Goal: Task Accomplishment & Management: Use online tool/utility

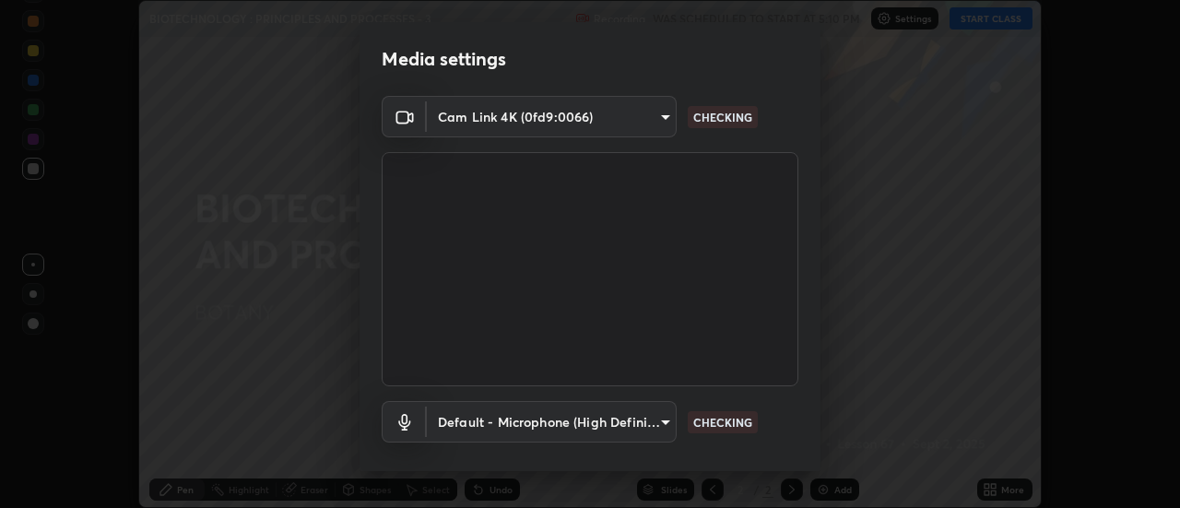
scroll to position [97, 0]
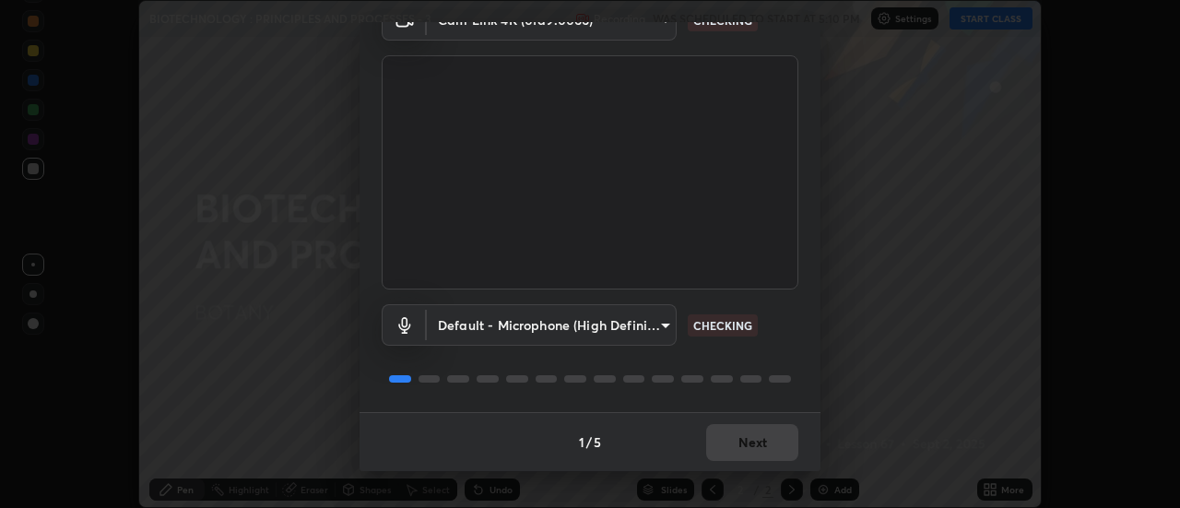
click at [747, 443] on div "1 / 5 Next" at bounding box center [589, 441] width 461 height 59
click at [747, 434] on div "1 / 5 Next" at bounding box center [589, 441] width 461 height 59
click at [751, 437] on div "1 / 5 Next" at bounding box center [589, 441] width 461 height 59
click at [750, 442] on div "1 / 5 Next" at bounding box center [589, 441] width 461 height 59
click at [754, 443] on div "1 / 5 Next" at bounding box center [589, 441] width 461 height 59
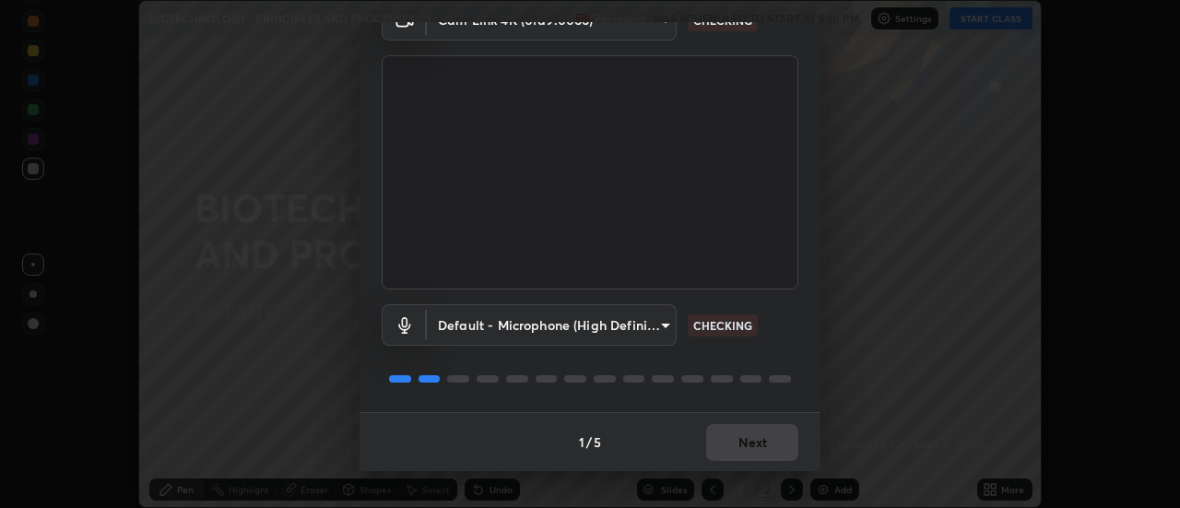
click at [755, 446] on div "1 / 5 Next" at bounding box center [589, 441] width 461 height 59
click at [755, 447] on div "1 / 5 Next" at bounding box center [589, 441] width 461 height 59
click at [760, 445] on div "1 / 5 Next" at bounding box center [589, 441] width 461 height 59
click at [760, 447] on div "1 / 5 Next" at bounding box center [589, 441] width 461 height 59
click at [758, 446] on div "1 / 5 Next" at bounding box center [589, 441] width 461 height 59
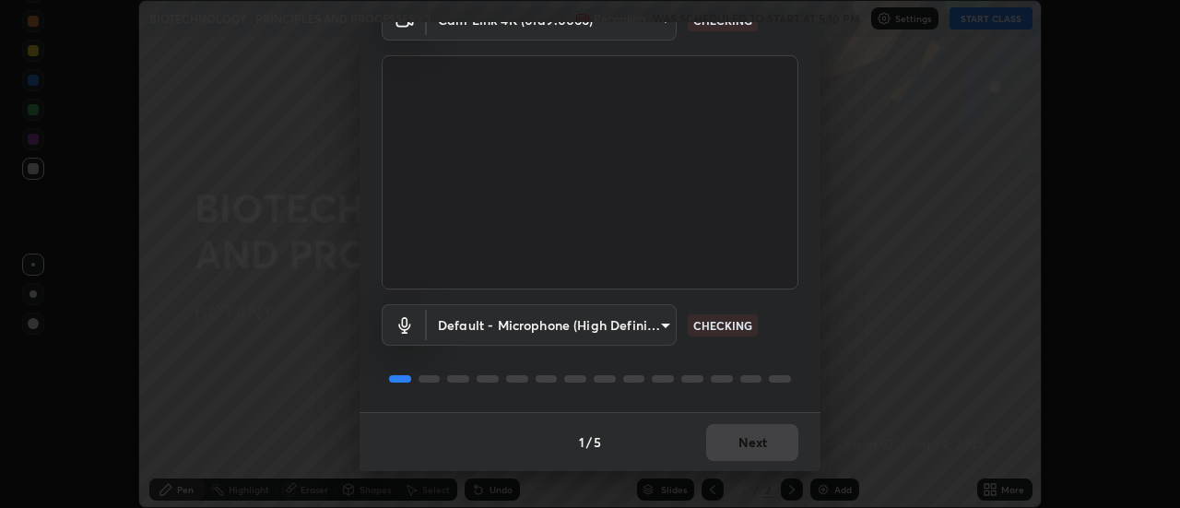
click at [763, 443] on div "1 / 5 Next" at bounding box center [589, 441] width 461 height 59
click at [765, 443] on div "1 / 5 Next" at bounding box center [589, 441] width 461 height 59
click at [768, 443] on div "1 / 5 Next" at bounding box center [589, 441] width 461 height 59
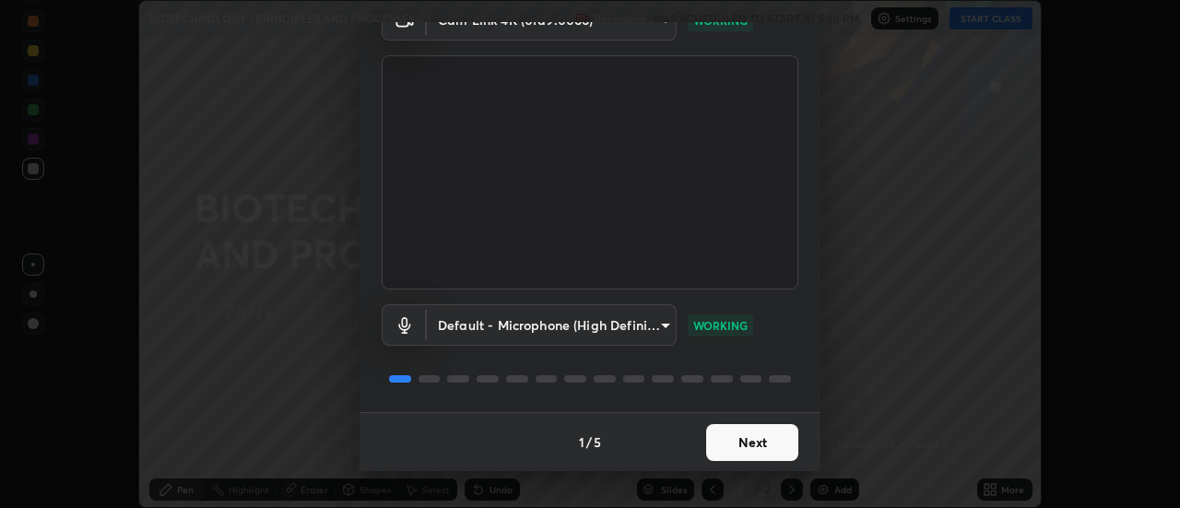
click at [756, 440] on button "Next" at bounding box center [752, 442] width 92 height 37
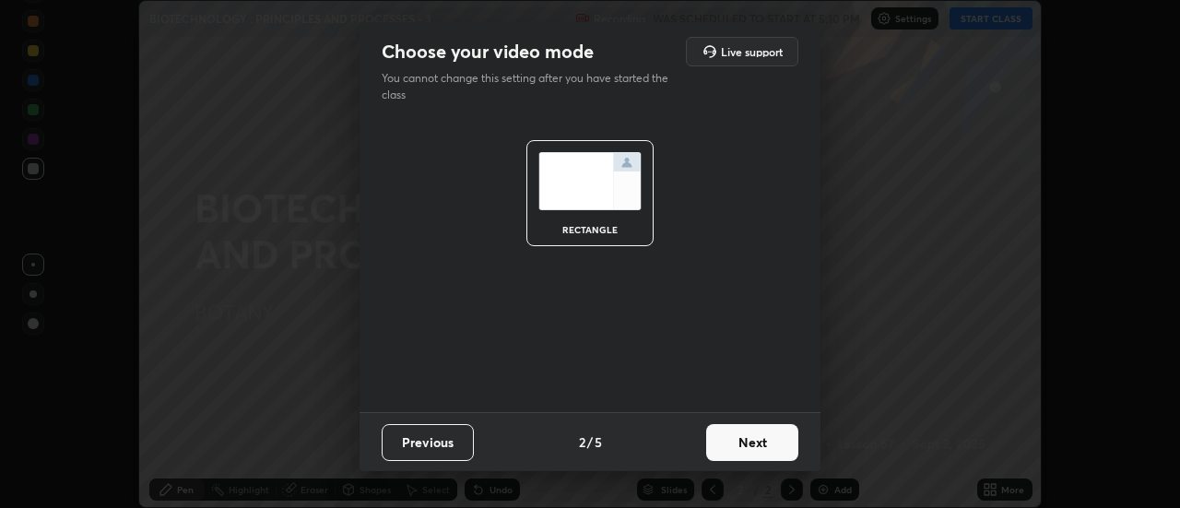
click at [758, 443] on button "Next" at bounding box center [752, 442] width 92 height 37
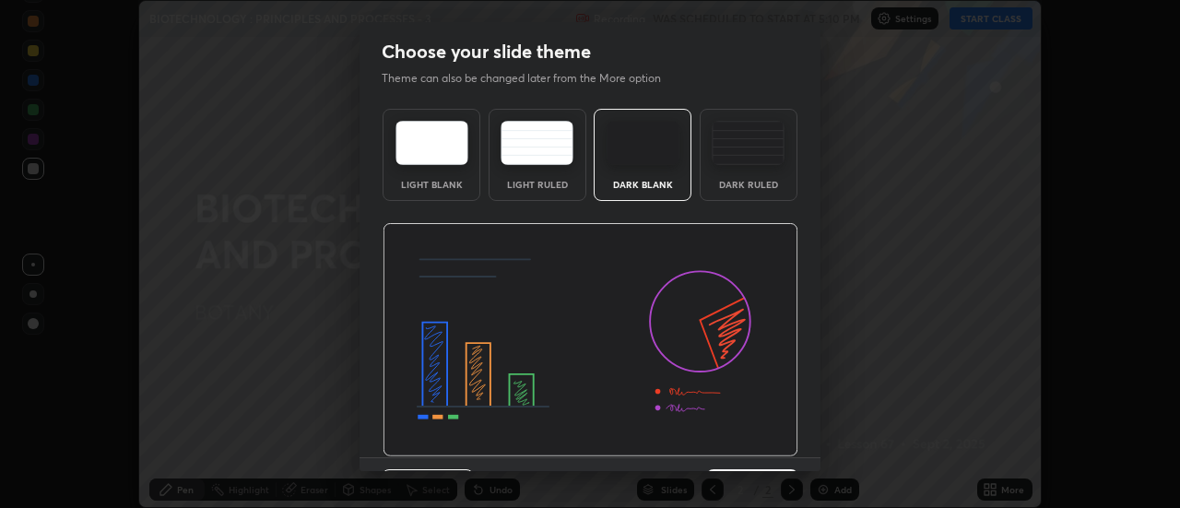
click at [760, 446] on img at bounding box center [591, 340] width 416 height 234
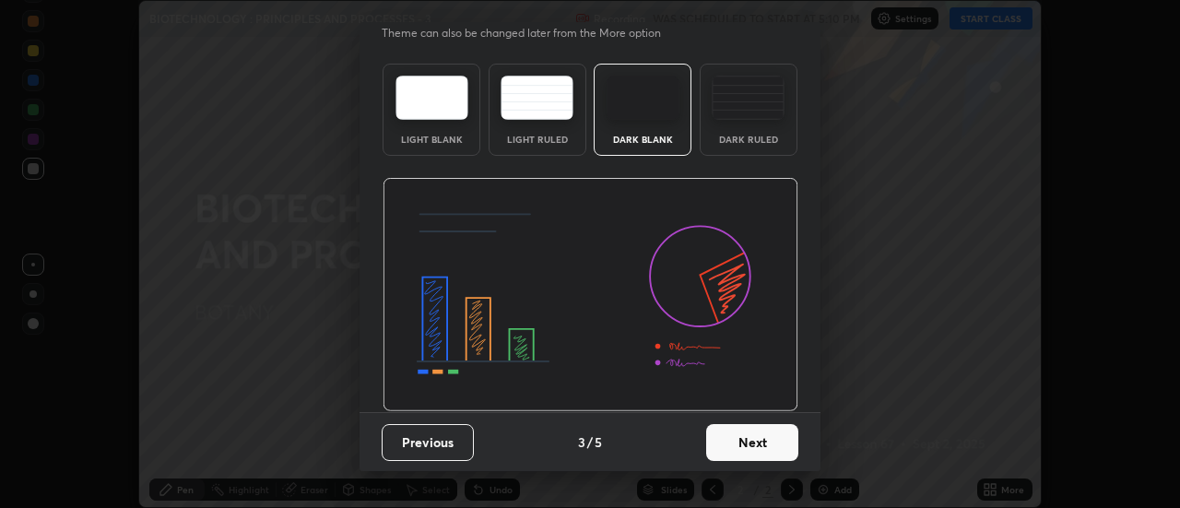
click at [778, 448] on button "Next" at bounding box center [752, 442] width 92 height 37
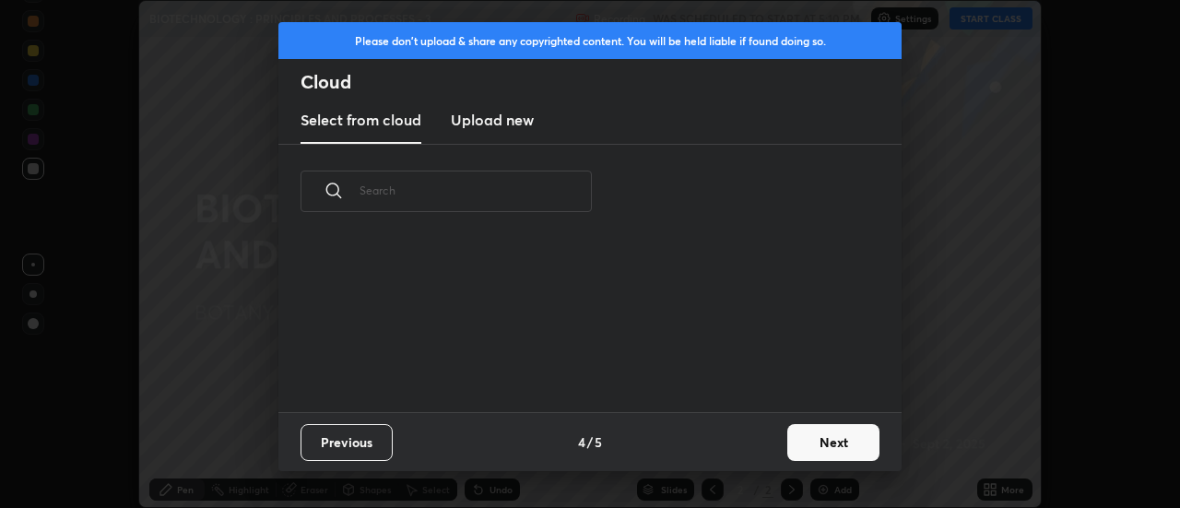
click at [813, 448] on button "Next" at bounding box center [833, 442] width 92 height 37
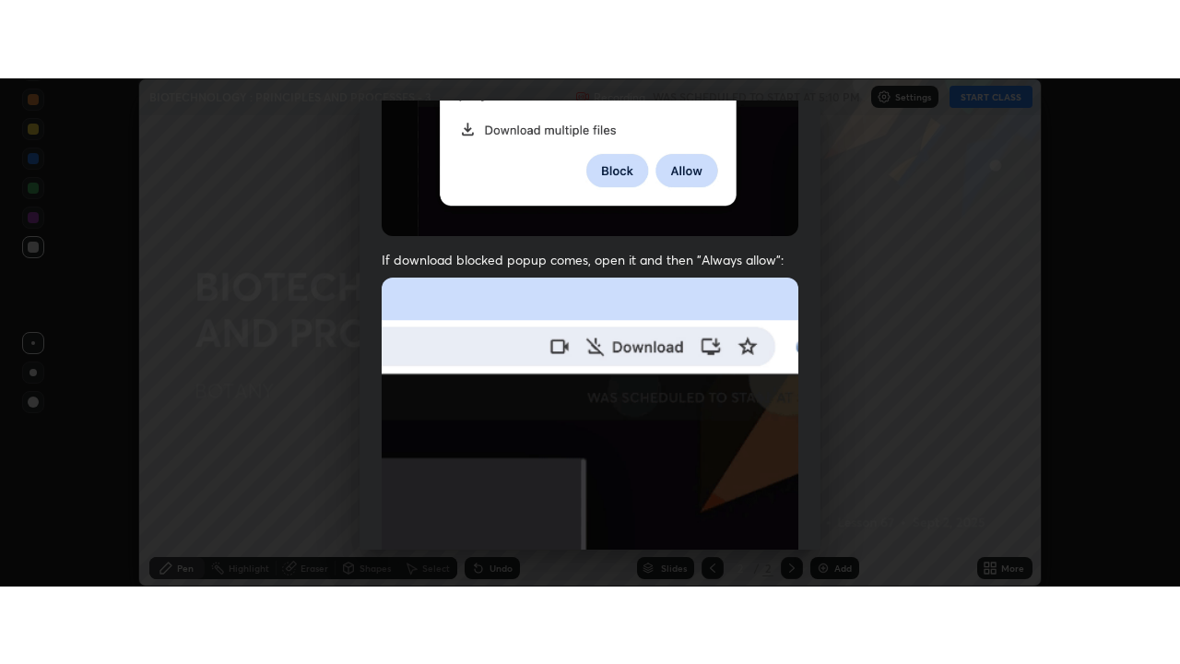
scroll to position [473, 0]
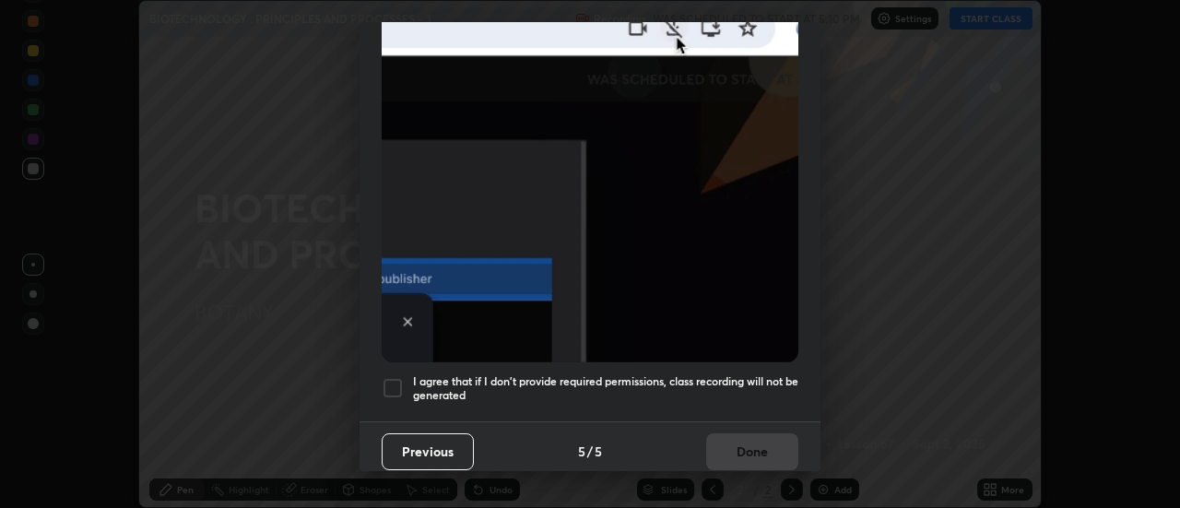
click at [409, 382] on div "I agree that if I don't provide required permissions, class recording will not …" at bounding box center [590, 388] width 417 height 22
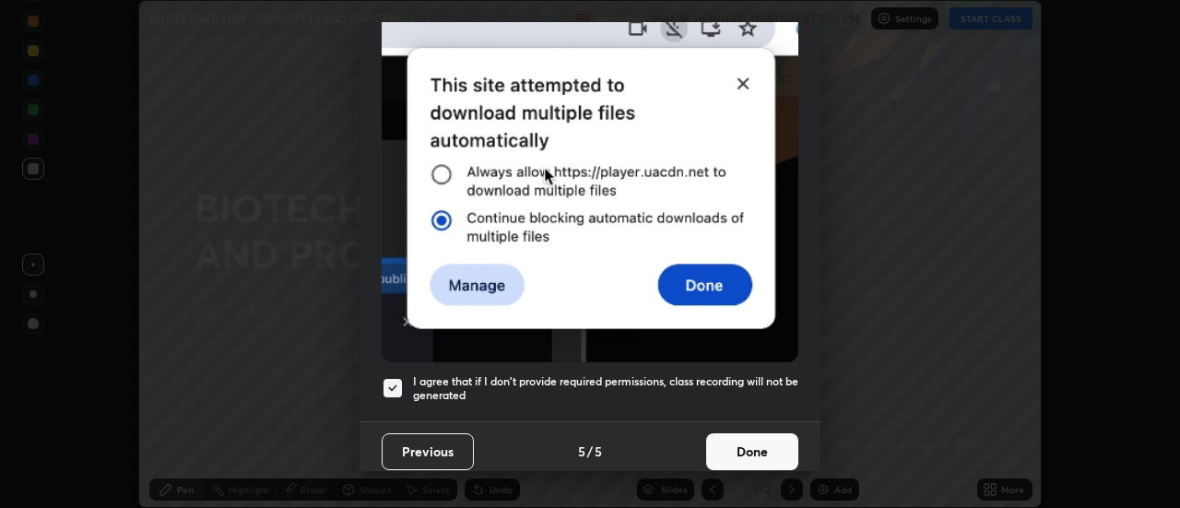
click at [764, 443] on button "Done" at bounding box center [752, 451] width 92 height 37
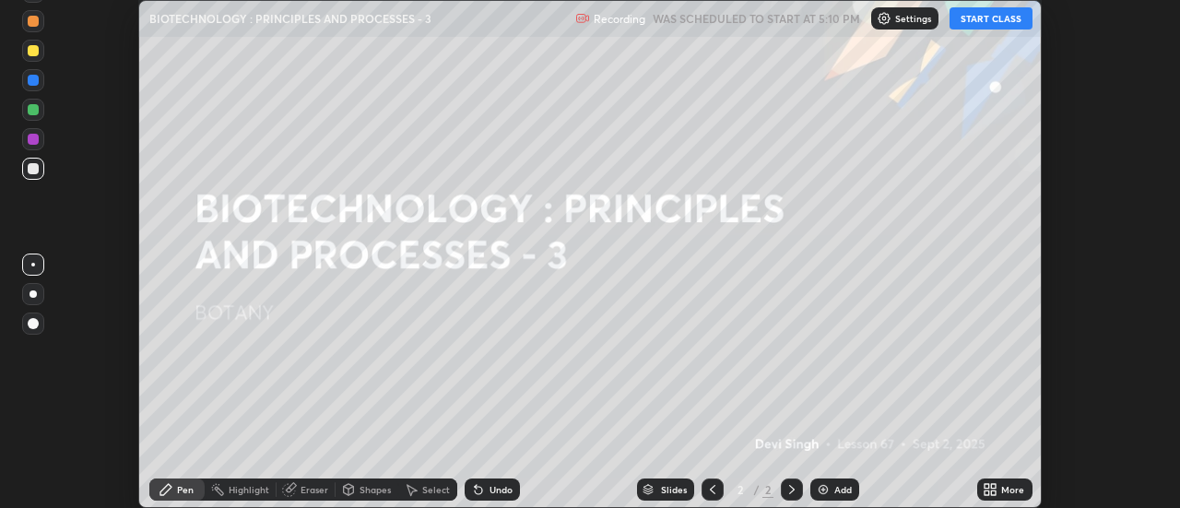
click at [977, 25] on button "START CLASS" at bounding box center [990, 18] width 83 height 22
click at [994, 486] on icon at bounding box center [994, 486] width 5 height 5
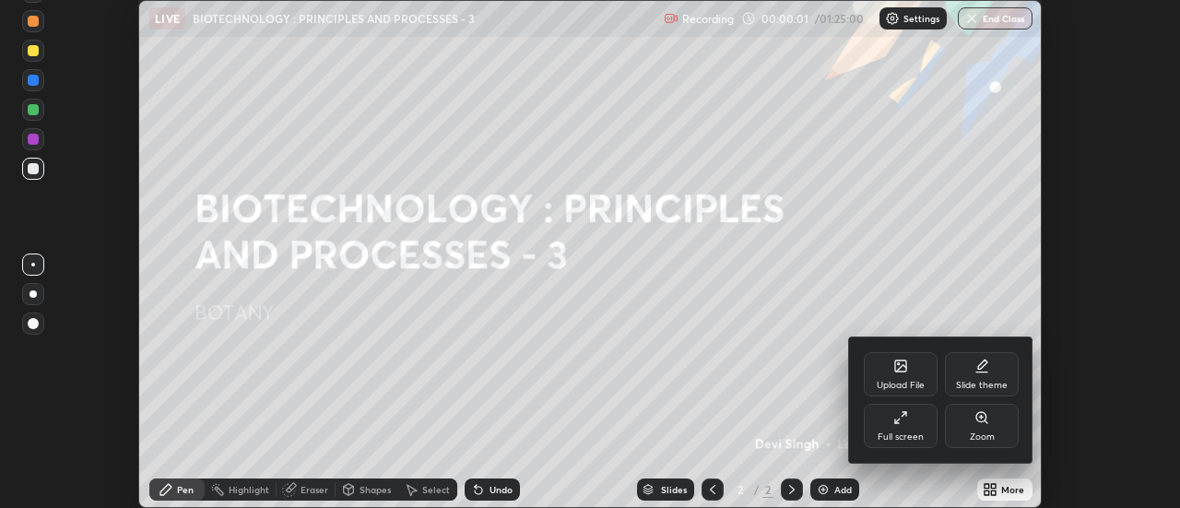
click at [899, 432] on div "Full screen" at bounding box center [901, 436] width 46 height 9
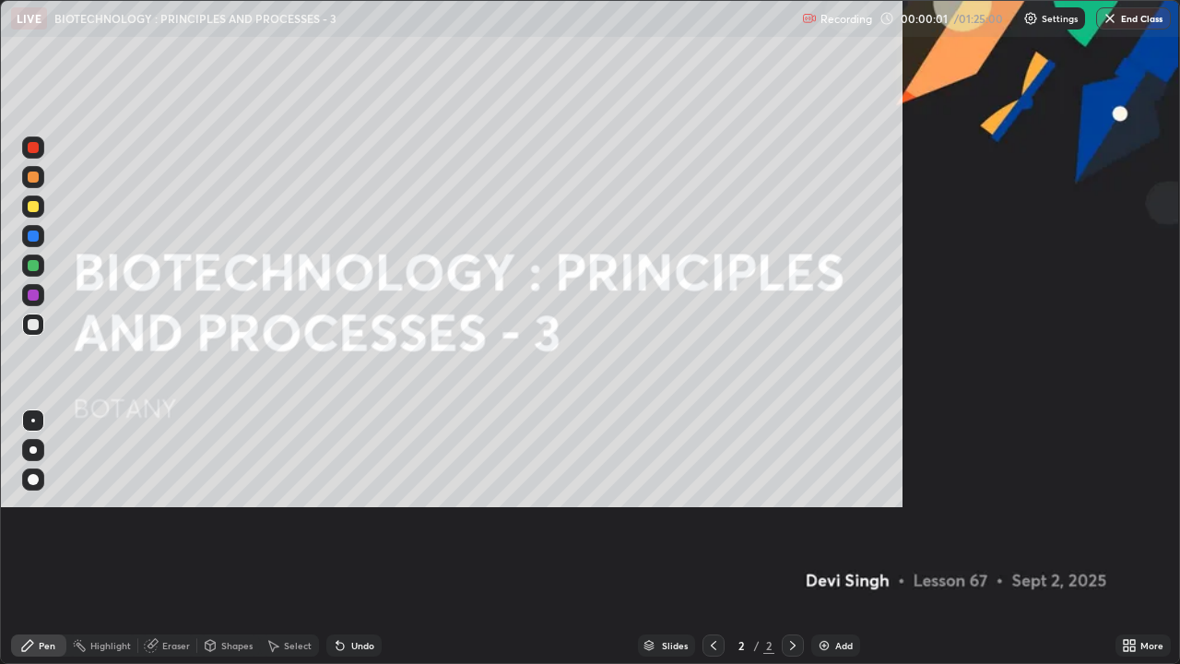
scroll to position [664, 1180]
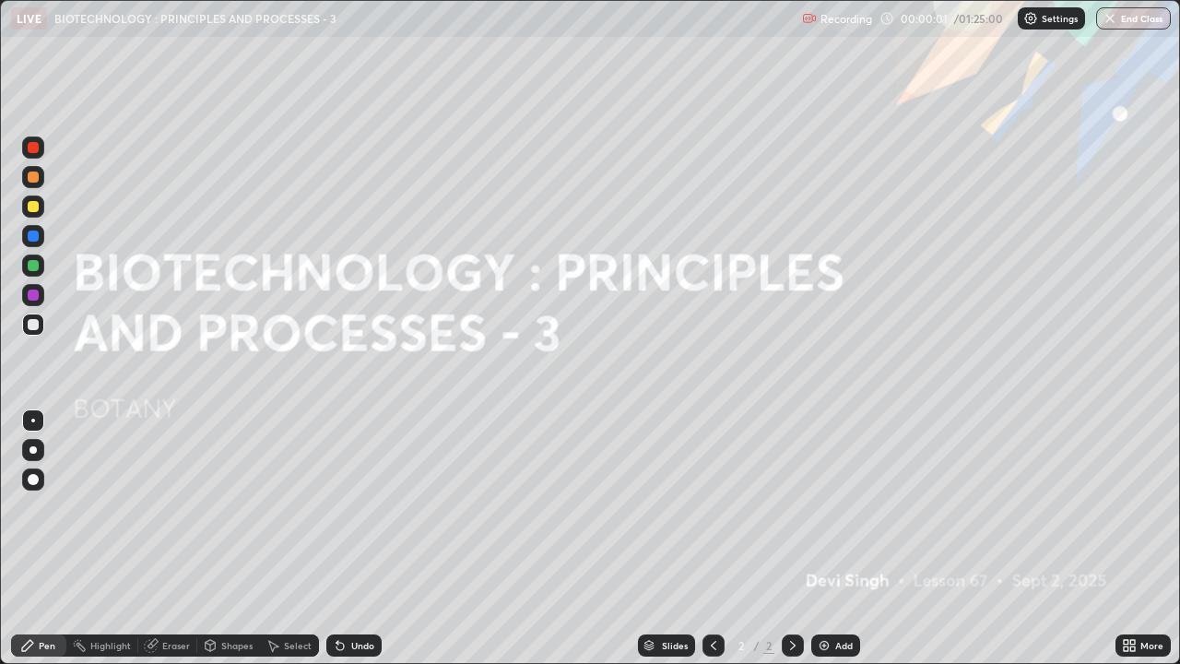
click at [839, 507] on div "Add" at bounding box center [844, 645] width 18 height 9
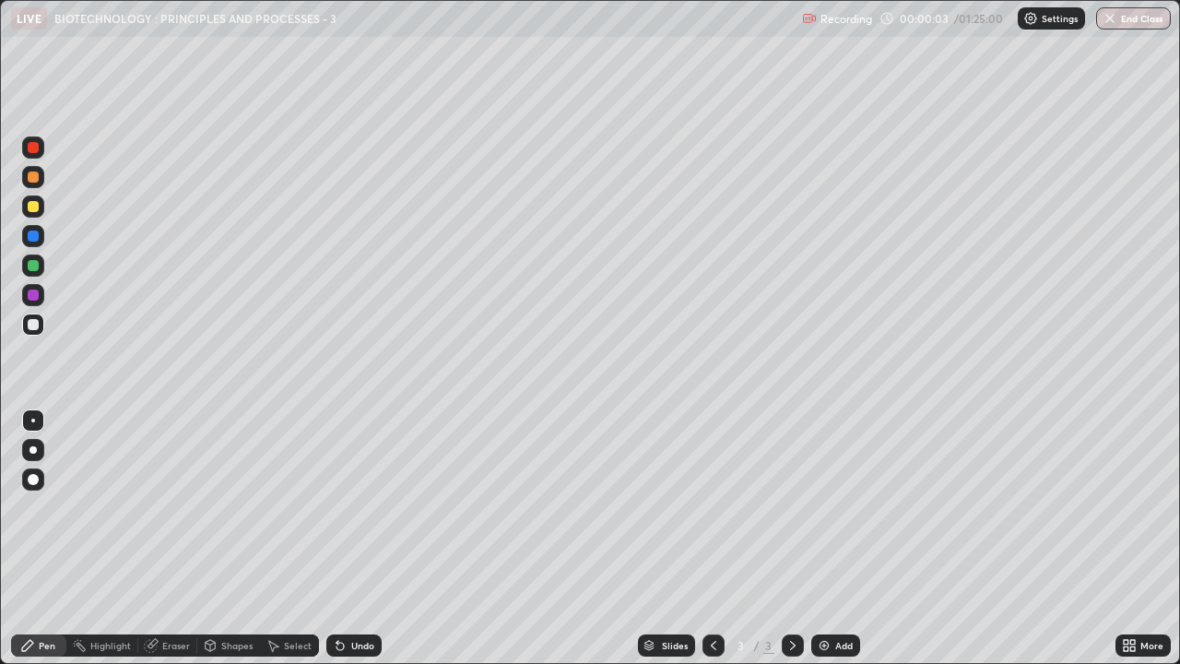
click at [28, 203] on div at bounding box center [33, 206] width 11 height 11
click at [288, 507] on div "Select" at bounding box center [298, 645] width 28 height 9
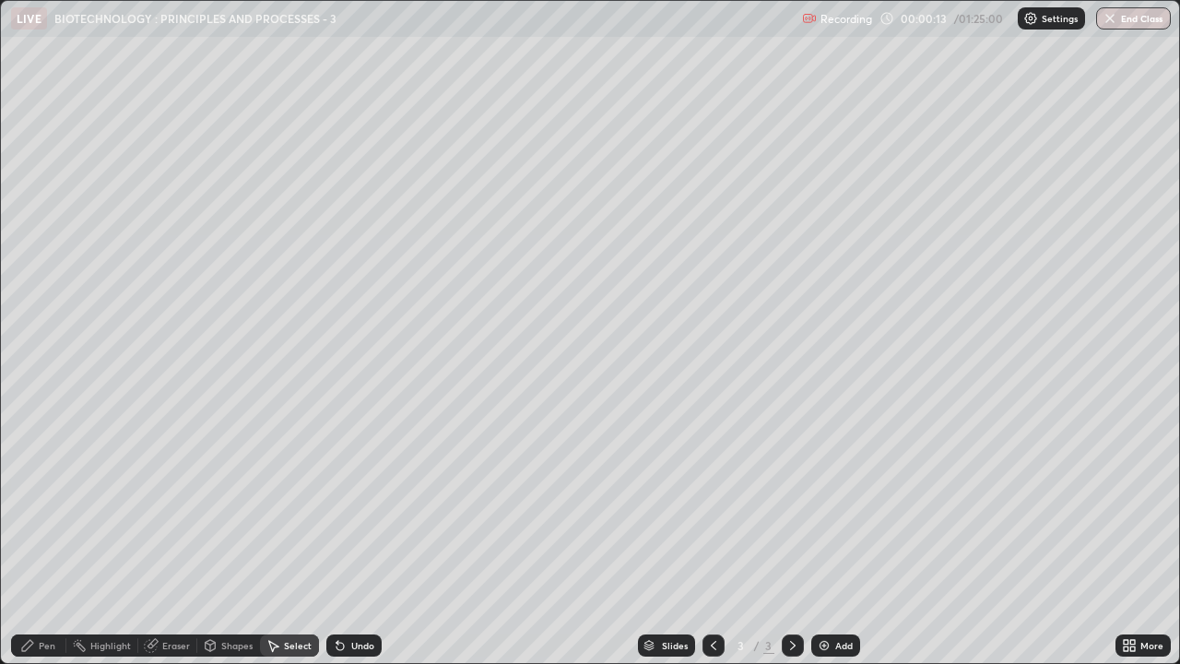
click at [228, 507] on div "Shapes" at bounding box center [236, 645] width 31 height 9
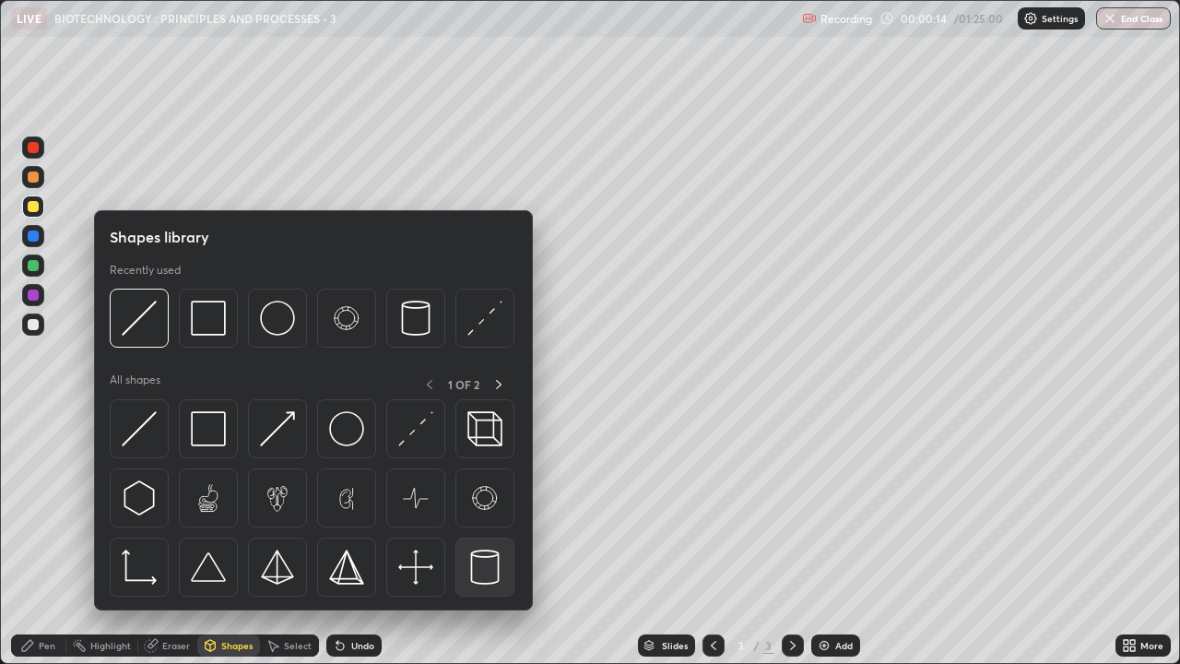
click at [483, 507] on img at bounding box center [484, 566] width 35 height 35
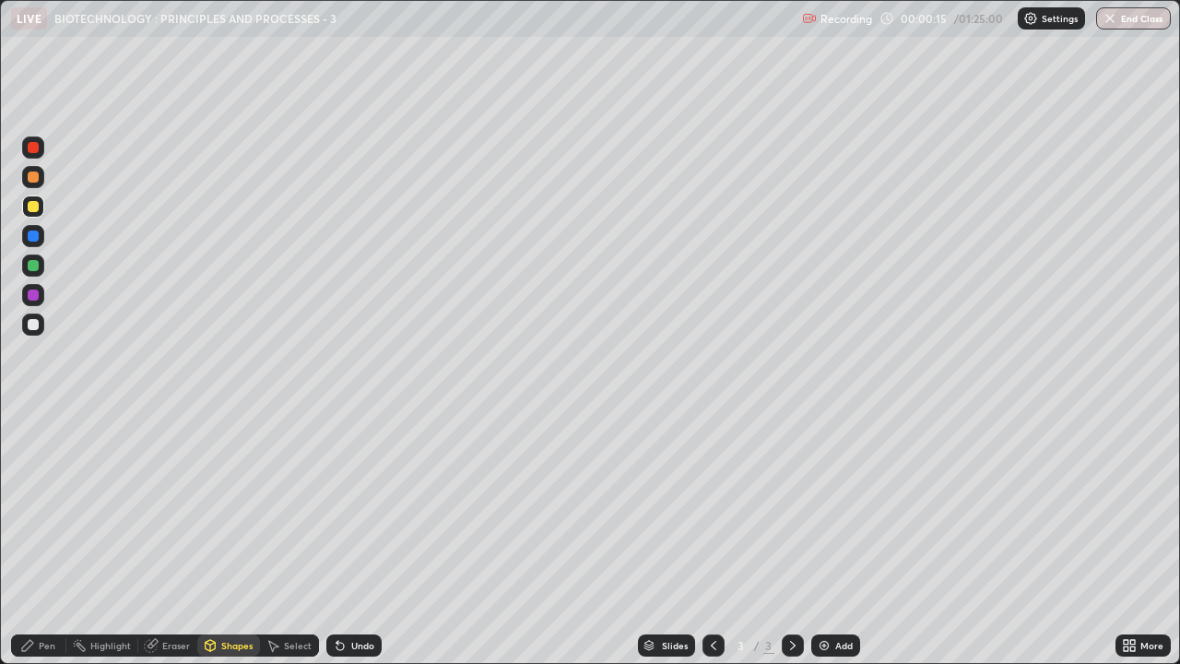
click at [33, 326] on div at bounding box center [33, 324] width 11 height 11
click at [228, 507] on div "Shapes" at bounding box center [236, 645] width 31 height 9
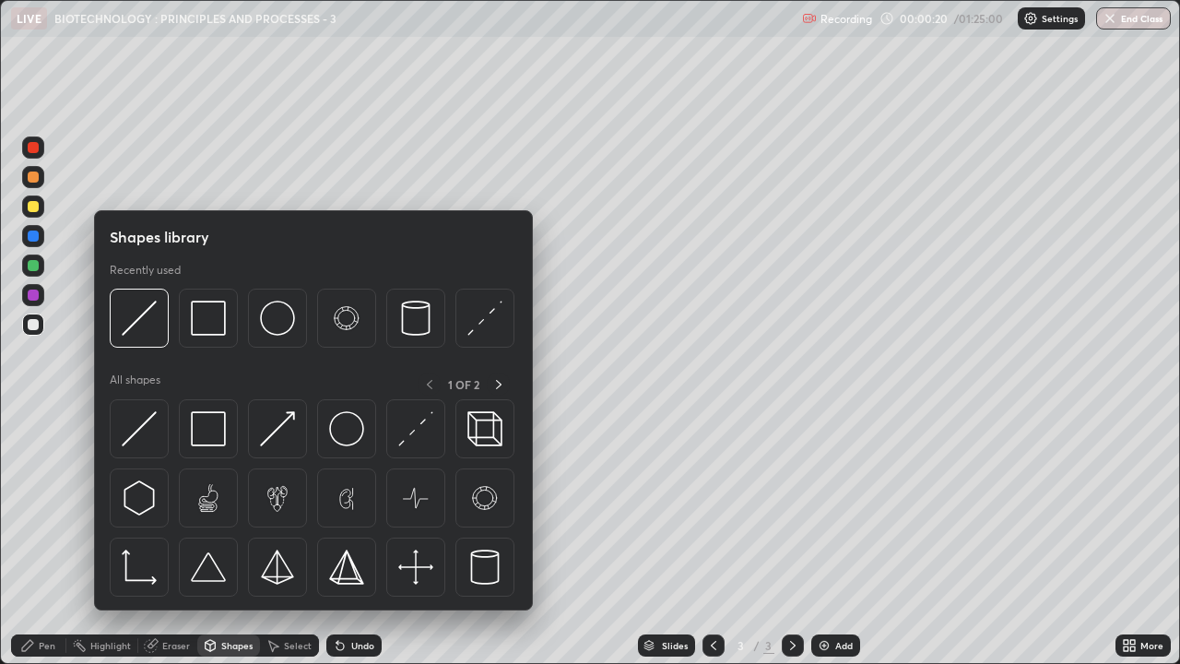
click at [43, 507] on div "Pen" at bounding box center [47, 645] width 17 height 9
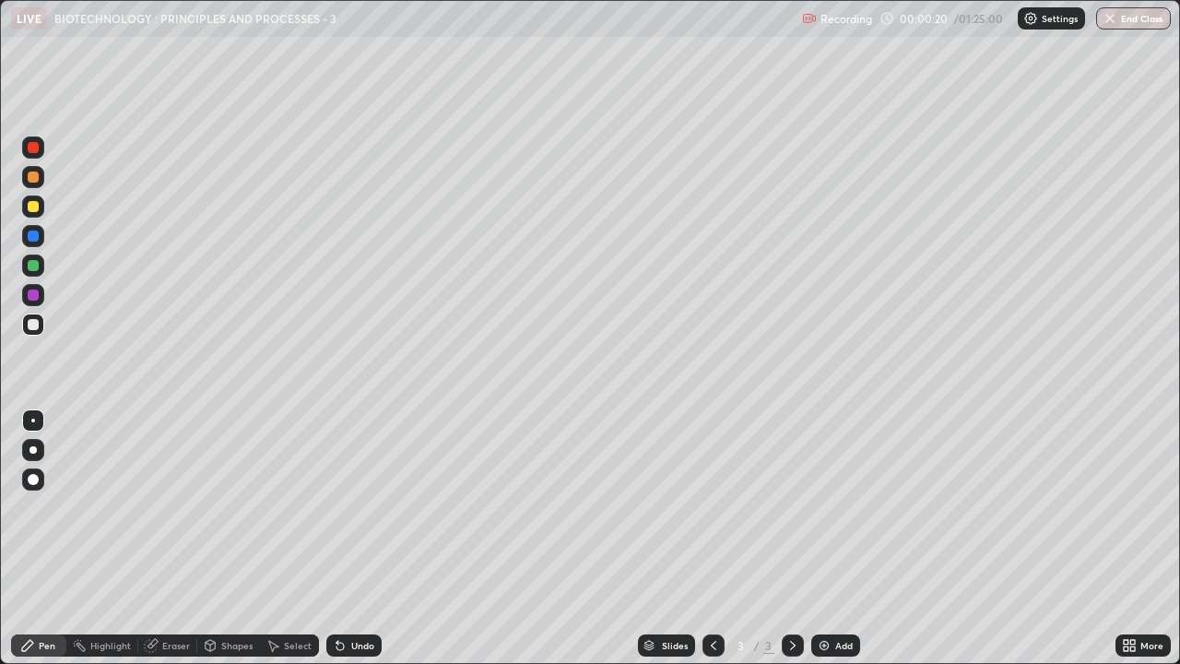
click at [33, 449] on div at bounding box center [32, 449] width 7 height 7
click at [234, 507] on div "Shapes" at bounding box center [236, 645] width 31 height 9
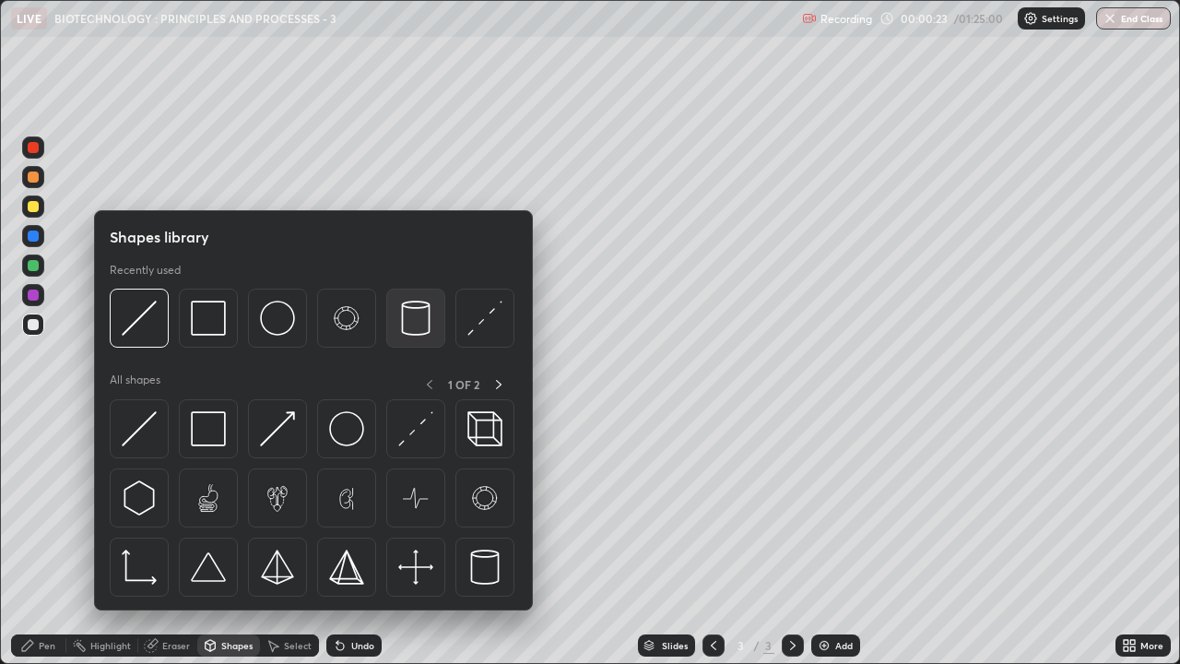
click at [411, 315] on img at bounding box center [415, 317] width 35 height 35
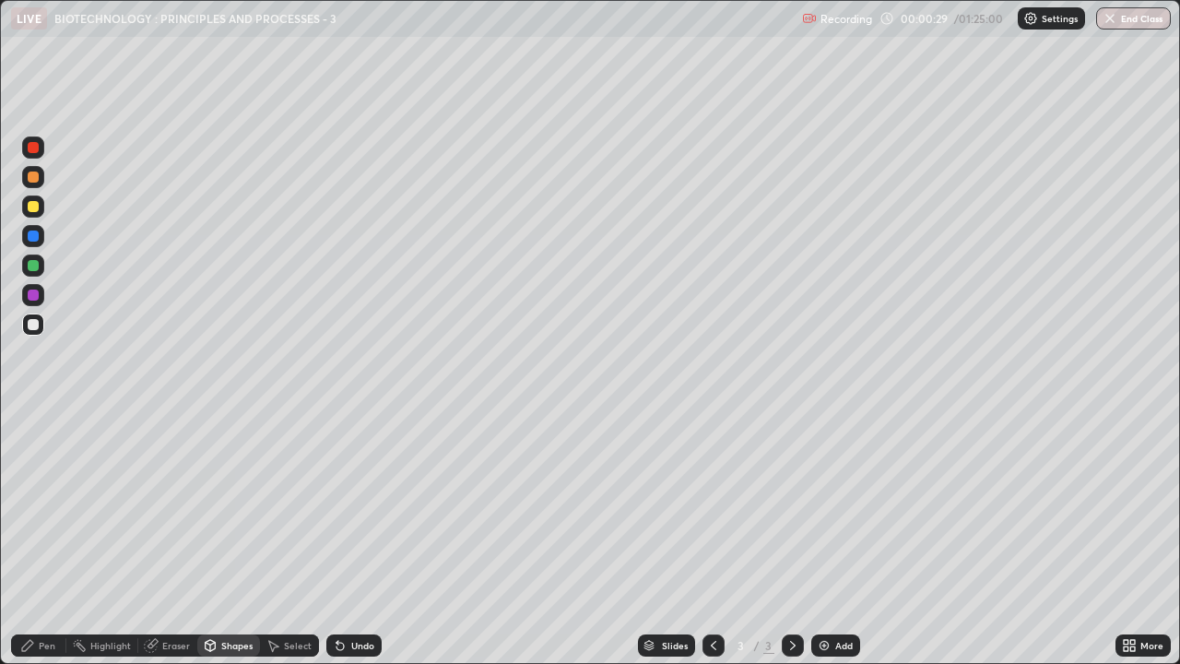
click at [214, 507] on icon at bounding box center [211, 645] width 10 height 11
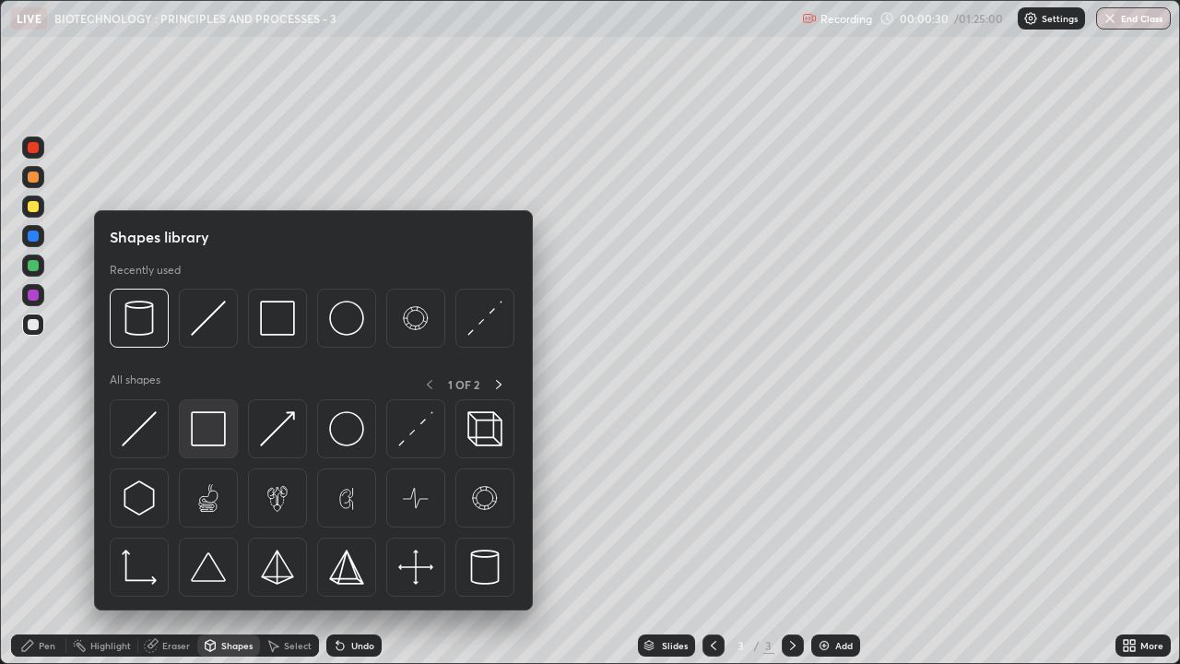
click at [217, 426] on img at bounding box center [208, 428] width 35 height 35
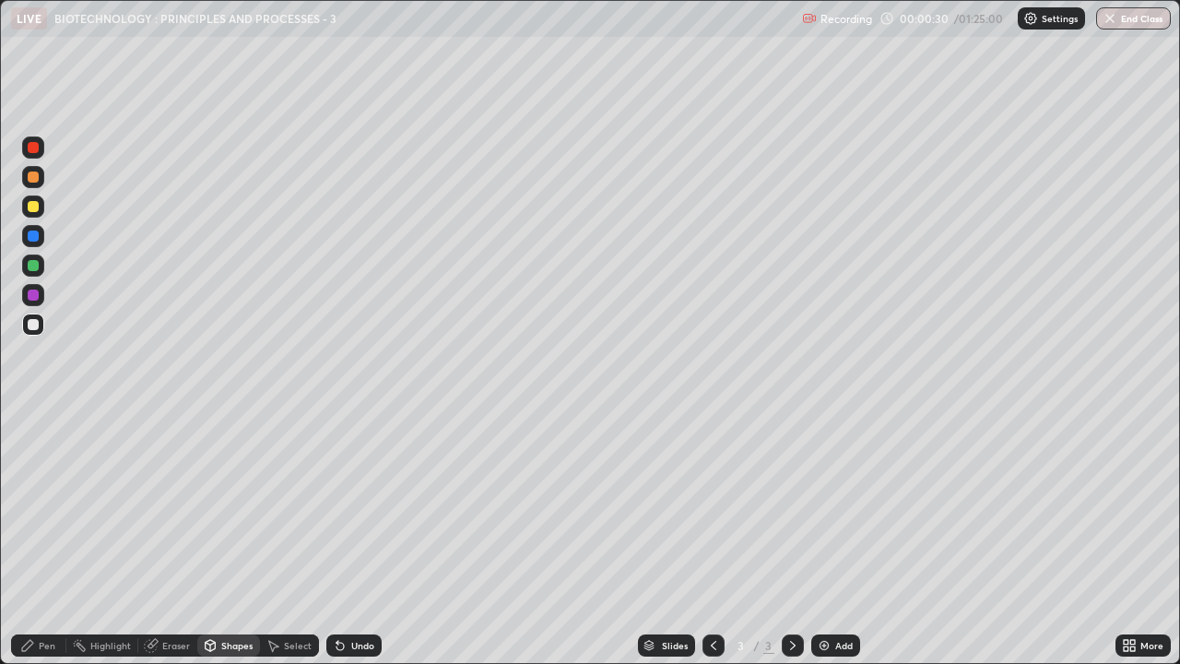
click at [30, 265] on div at bounding box center [33, 265] width 11 height 11
click at [31, 233] on div at bounding box center [33, 235] width 11 height 11
click at [32, 328] on div at bounding box center [33, 324] width 11 height 11
click at [39, 507] on div "Pen" at bounding box center [47, 645] width 17 height 9
click at [33, 420] on div at bounding box center [33, 420] width 4 height 4
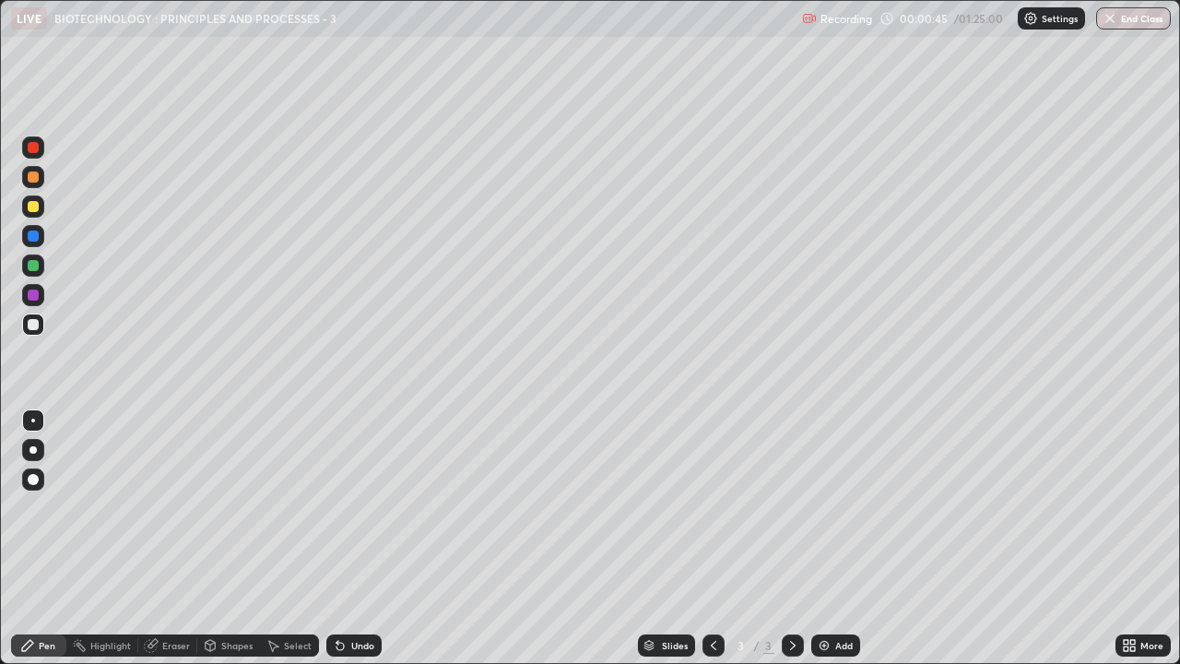
click at [31, 210] on div at bounding box center [33, 206] width 11 height 11
click at [33, 298] on div at bounding box center [33, 294] width 11 height 11
click at [168, 507] on div "Eraser" at bounding box center [176, 645] width 28 height 9
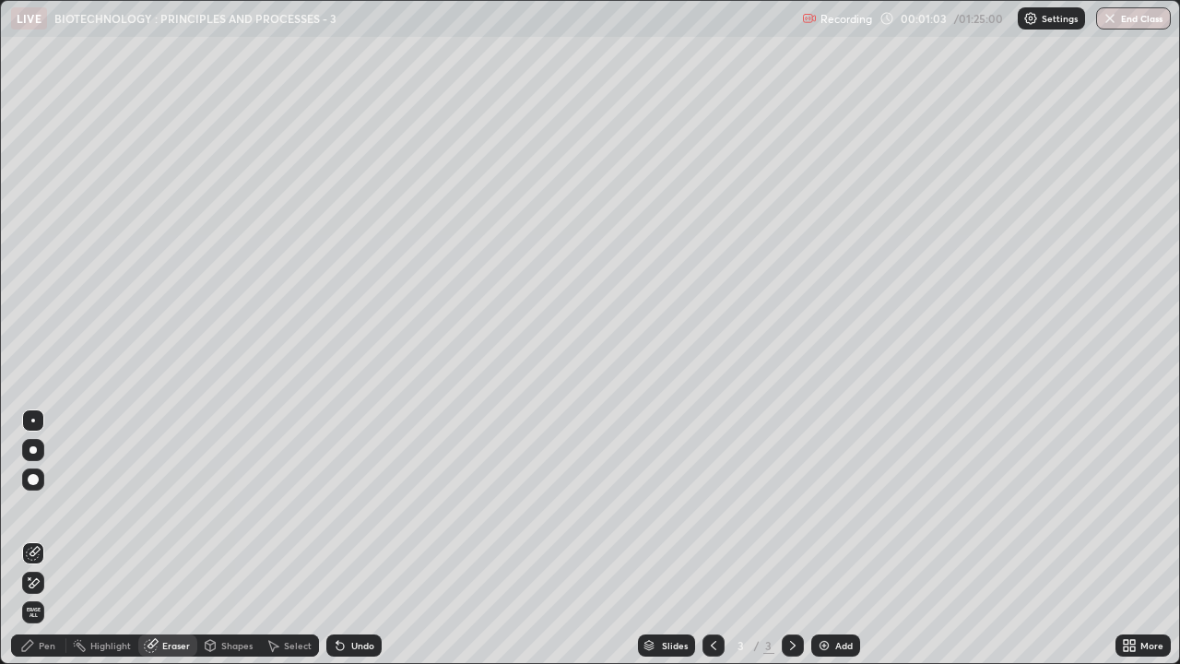
click at [44, 507] on div "Pen" at bounding box center [47, 645] width 17 height 9
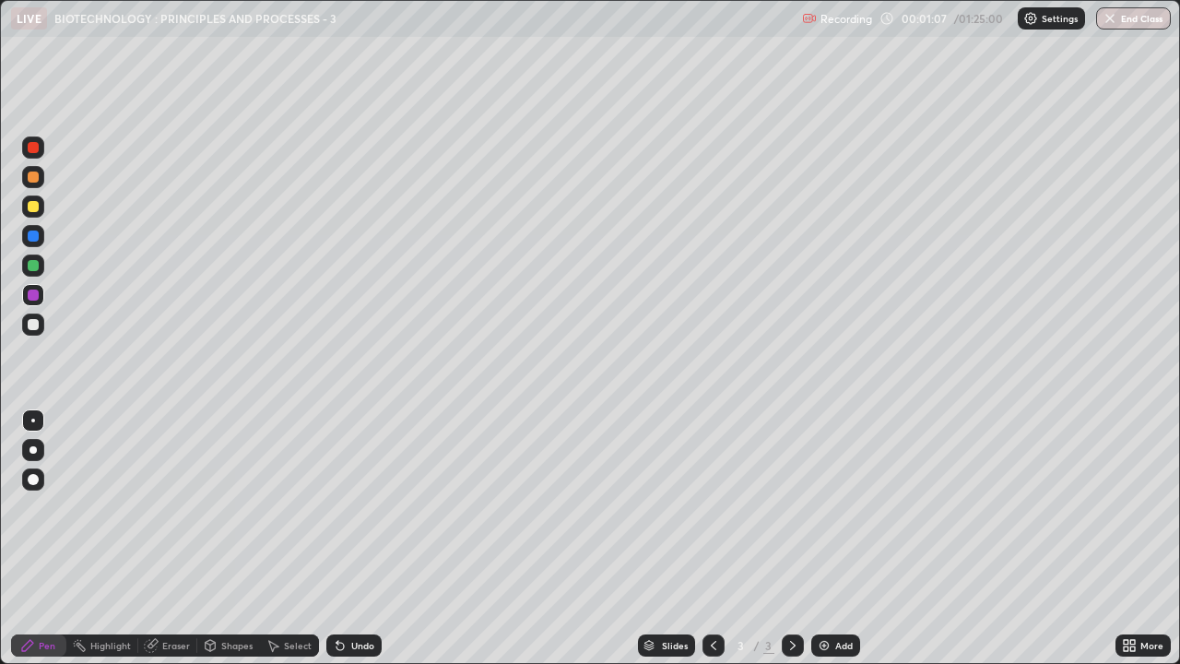
click at [167, 507] on div "Eraser" at bounding box center [176, 645] width 28 height 9
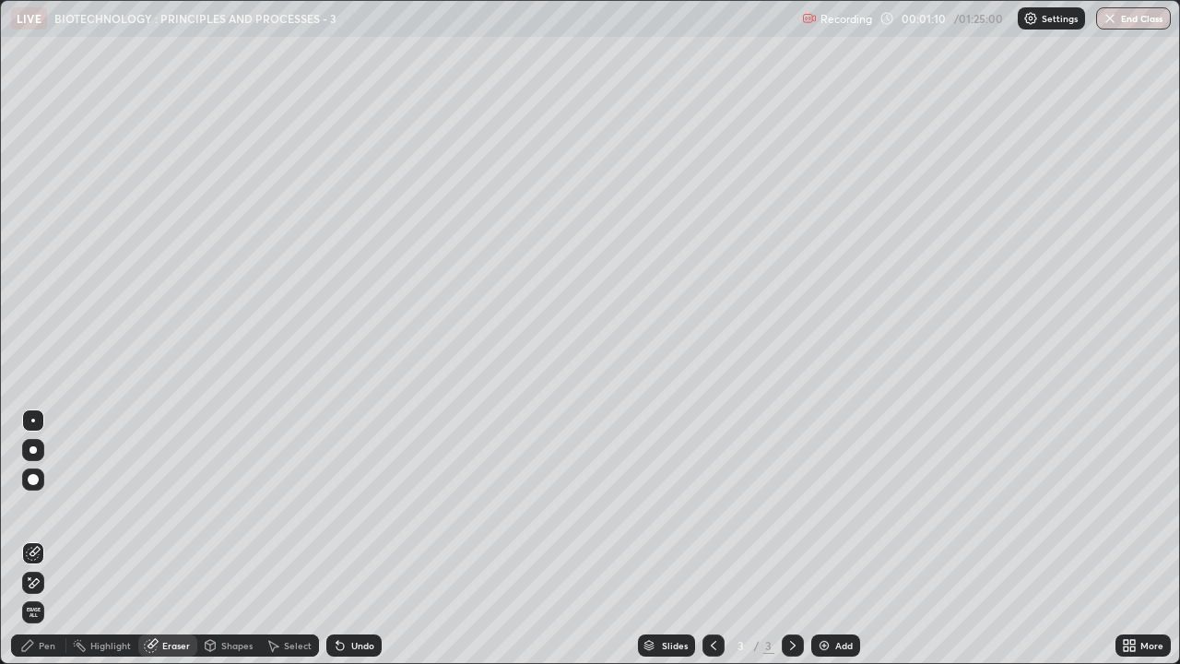
click at [41, 507] on div "Pen" at bounding box center [47, 645] width 17 height 9
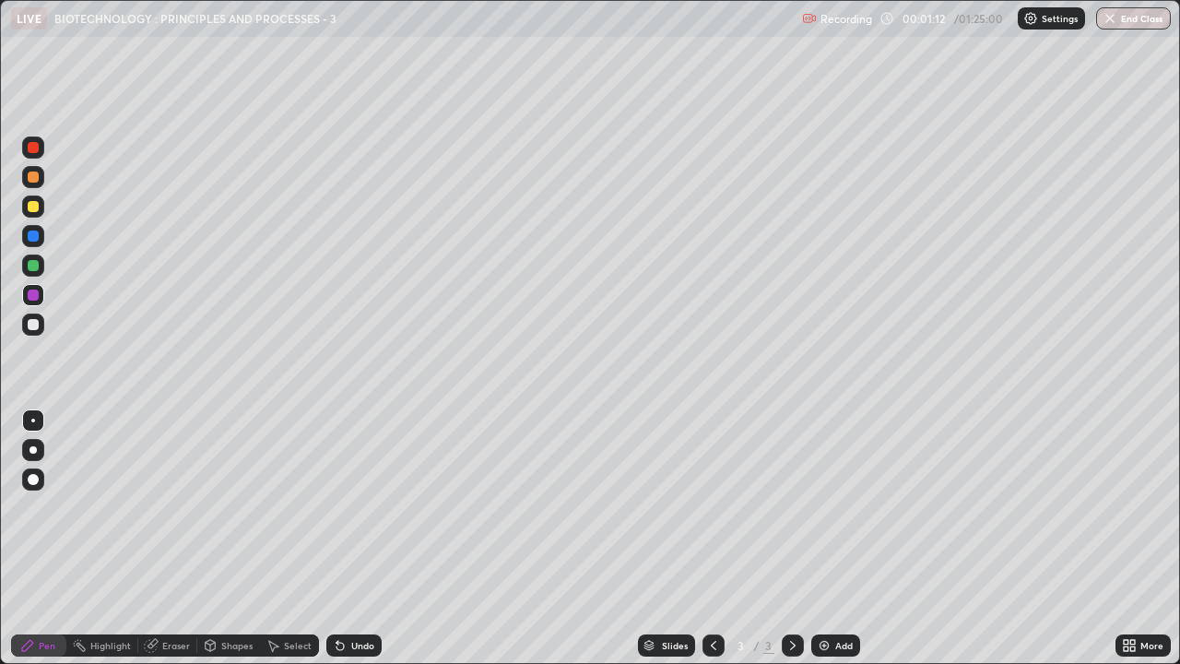
click at [160, 507] on div "Eraser" at bounding box center [167, 645] width 59 height 22
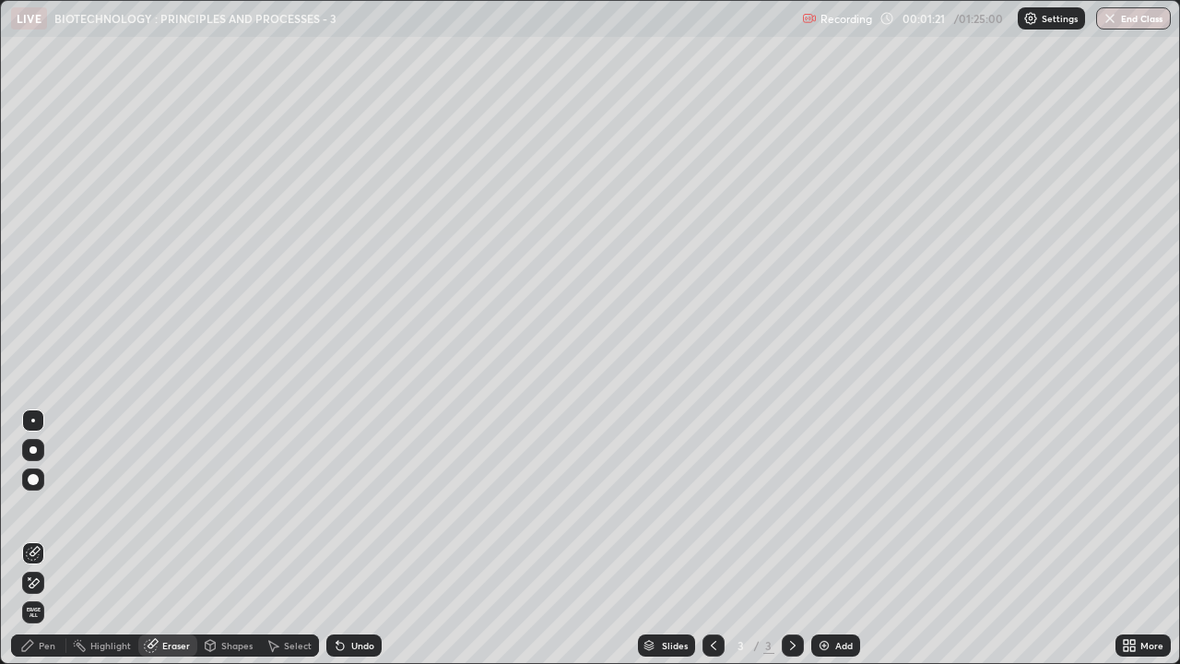
click at [31, 507] on icon at bounding box center [27, 645] width 11 height 11
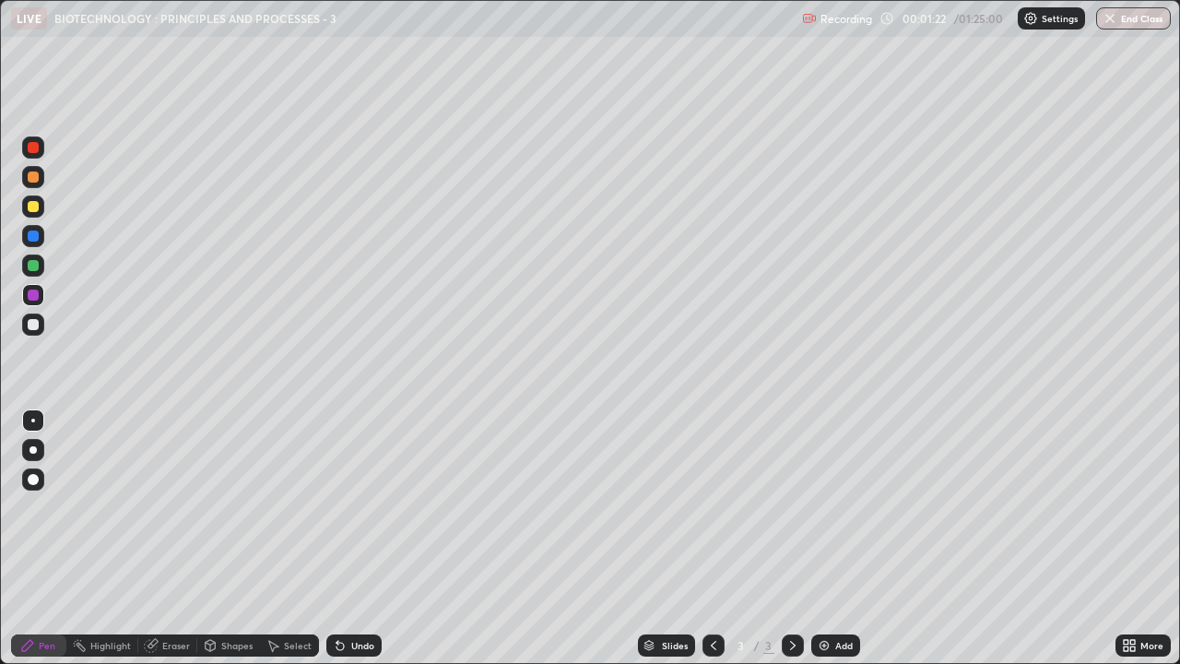
click at [33, 237] on div at bounding box center [33, 235] width 11 height 11
click at [26, 326] on div at bounding box center [33, 324] width 22 height 22
click at [300, 507] on div "Select" at bounding box center [289, 645] width 59 height 22
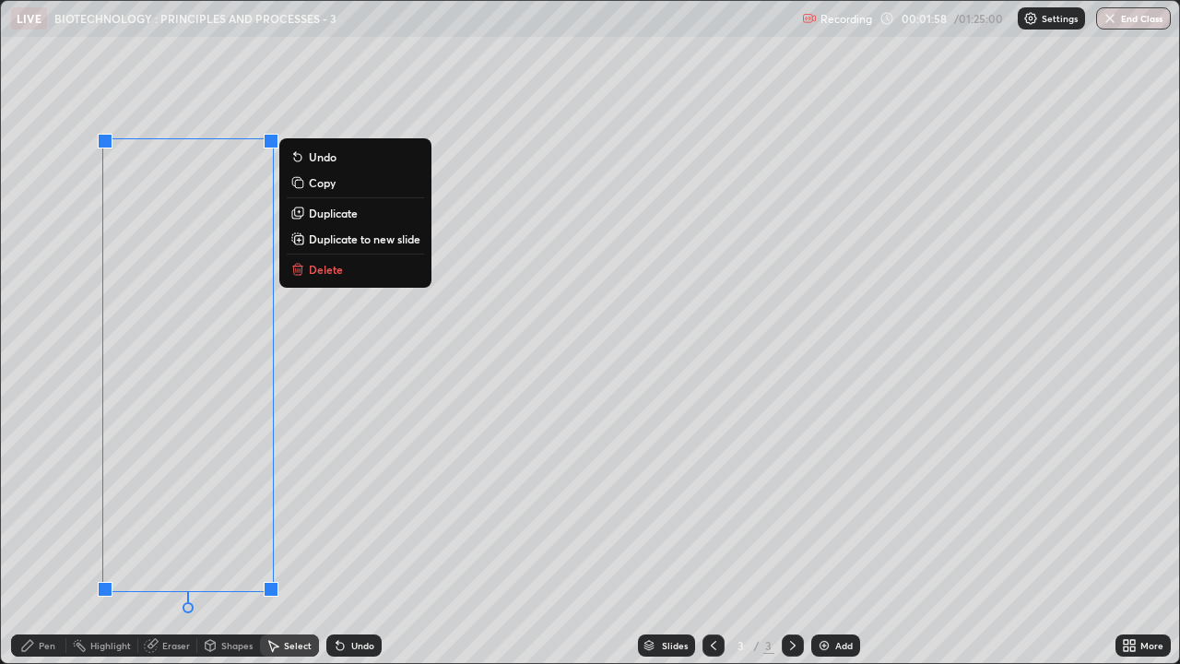
click at [330, 217] on p "Duplicate" at bounding box center [333, 213] width 49 height 15
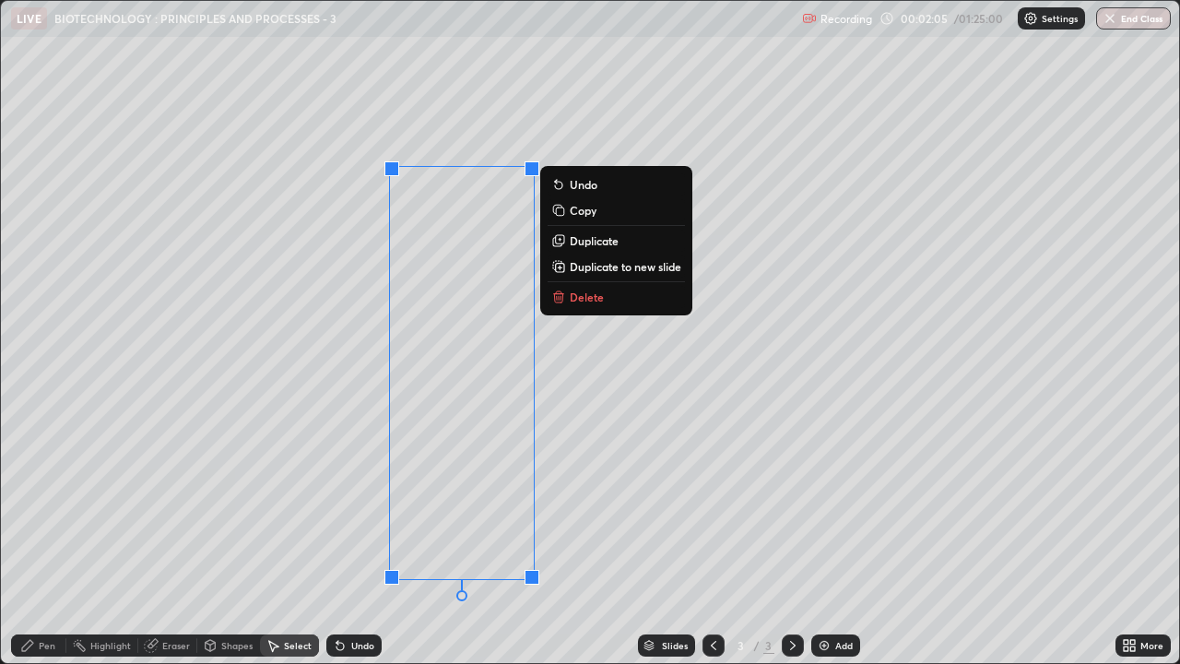
click at [341, 481] on div "0 ° Undo Copy Duplicate Duplicate to new slide Delete" at bounding box center [590, 332] width 1178 height 662
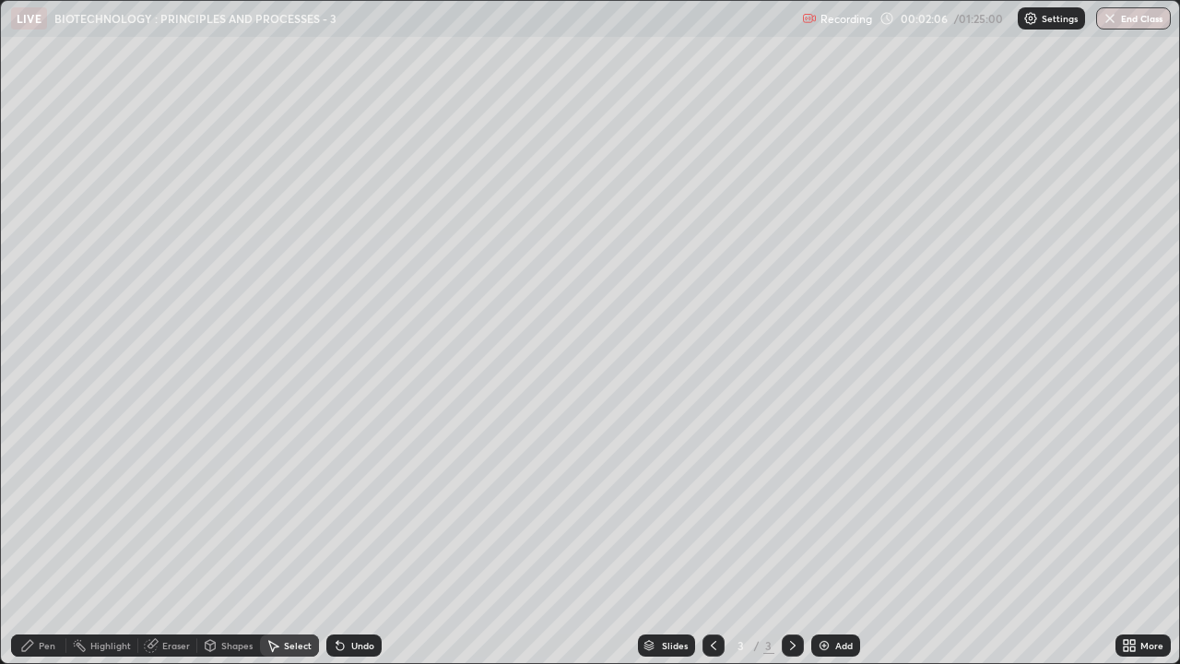
click at [164, 507] on div "Eraser" at bounding box center [176, 645] width 28 height 9
click at [349, 507] on div "Undo" at bounding box center [353, 645] width 55 height 22
click at [36, 507] on div "Pen" at bounding box center [38, 645] width 55 height 22
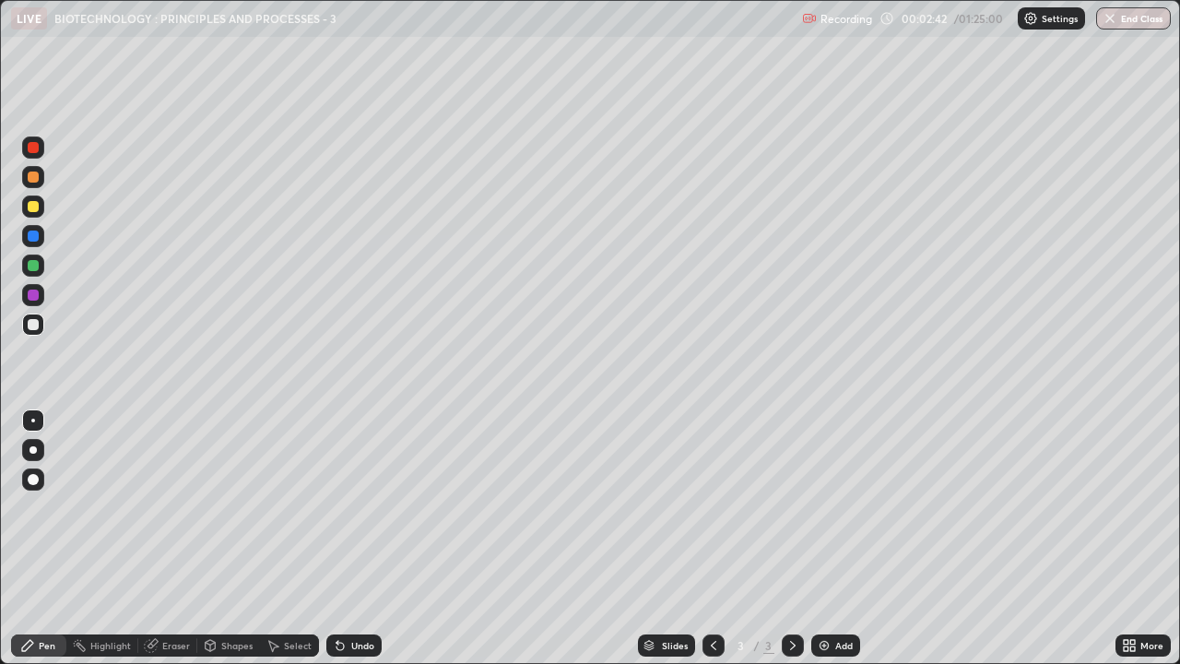
click at [244, 507] on div "Shapes" at bounding box center [228, 645] width 63 height 22
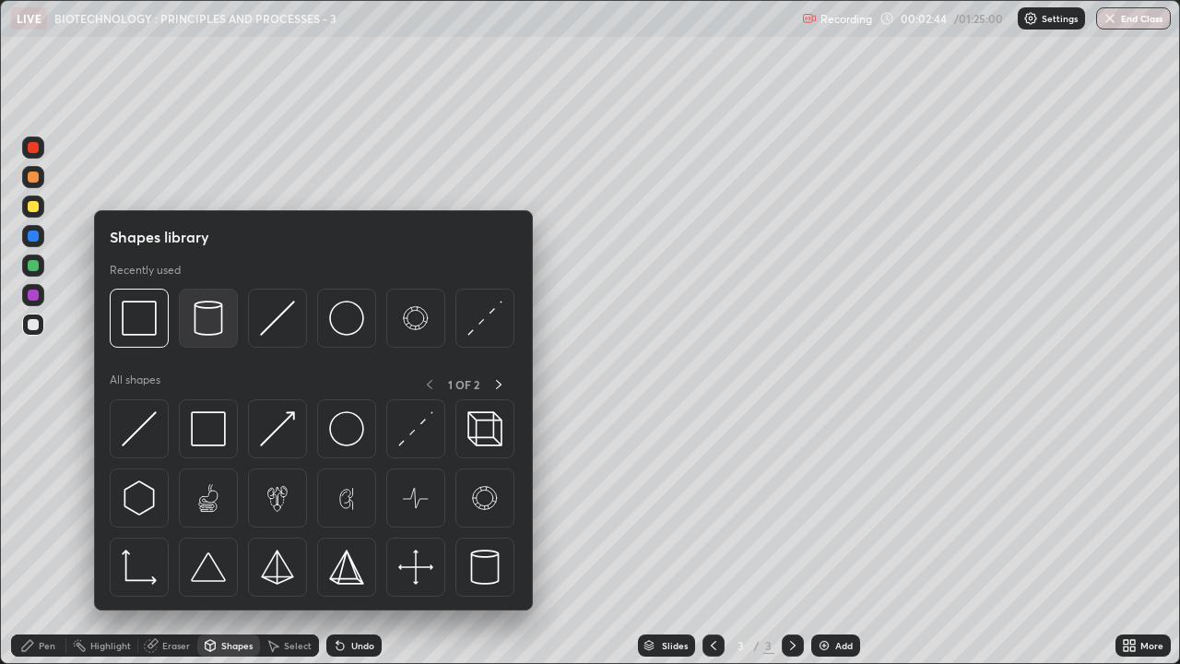
click at [213, 326] on img at bounding box center [208, 317] width 35 height 35
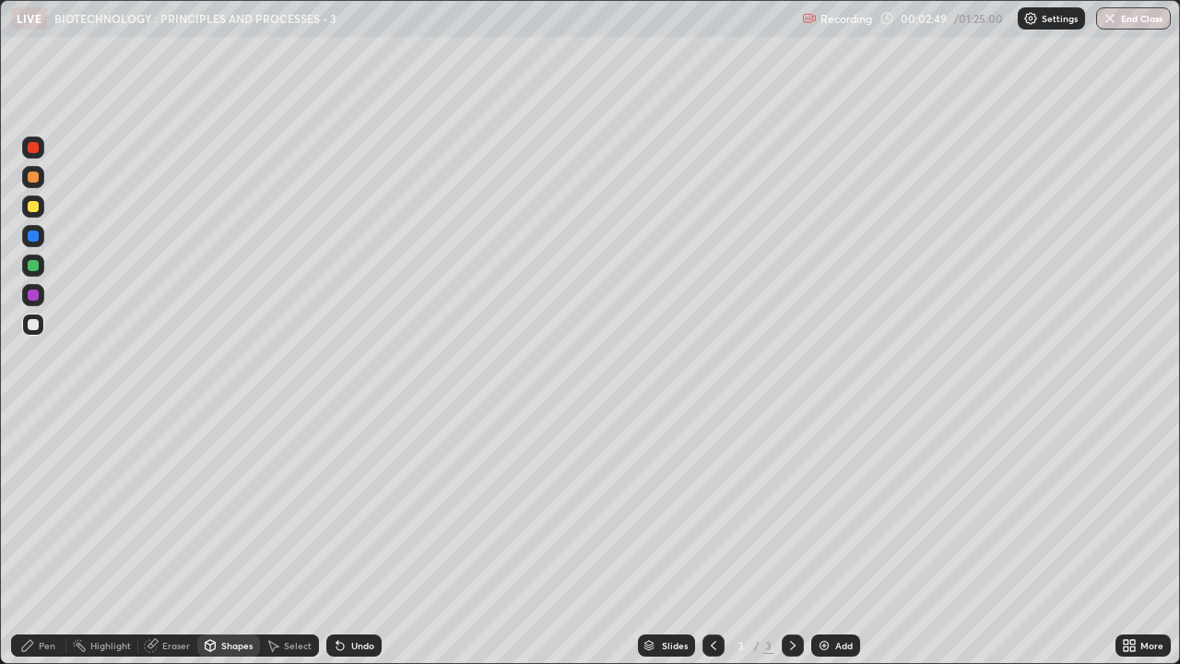
click at [50, 507] on div "Pen" at bounding box center [47, 645] width 17 height 9
click at [31, 231] on div at bounding box center [33, 235] width 11 height 11
click at [31, 265] on div at bounding box center [33, 265] width 11 height 11
click at [38, 324] on div at bounding box center [33, 324] width 11 height 11
click at [284, 507] on div "Select" at bounding box center [298, 645] width 28 height 9
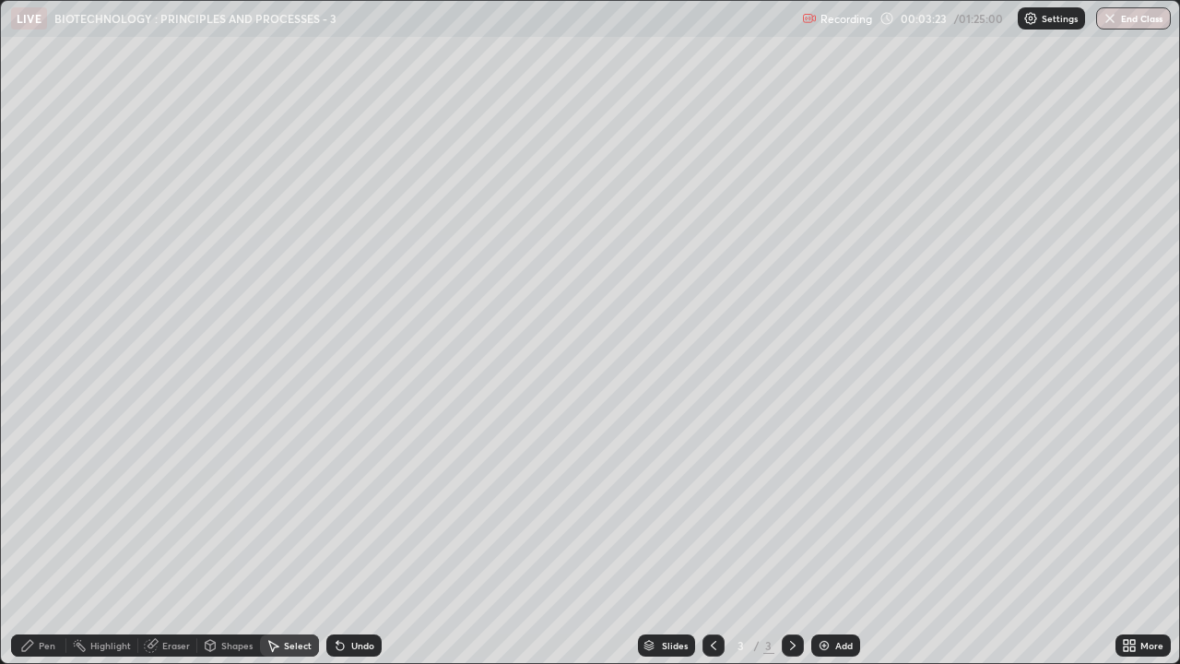
click at [228, 507] on div "Shapes" at bounding box center [236, 645] width 31 height 9
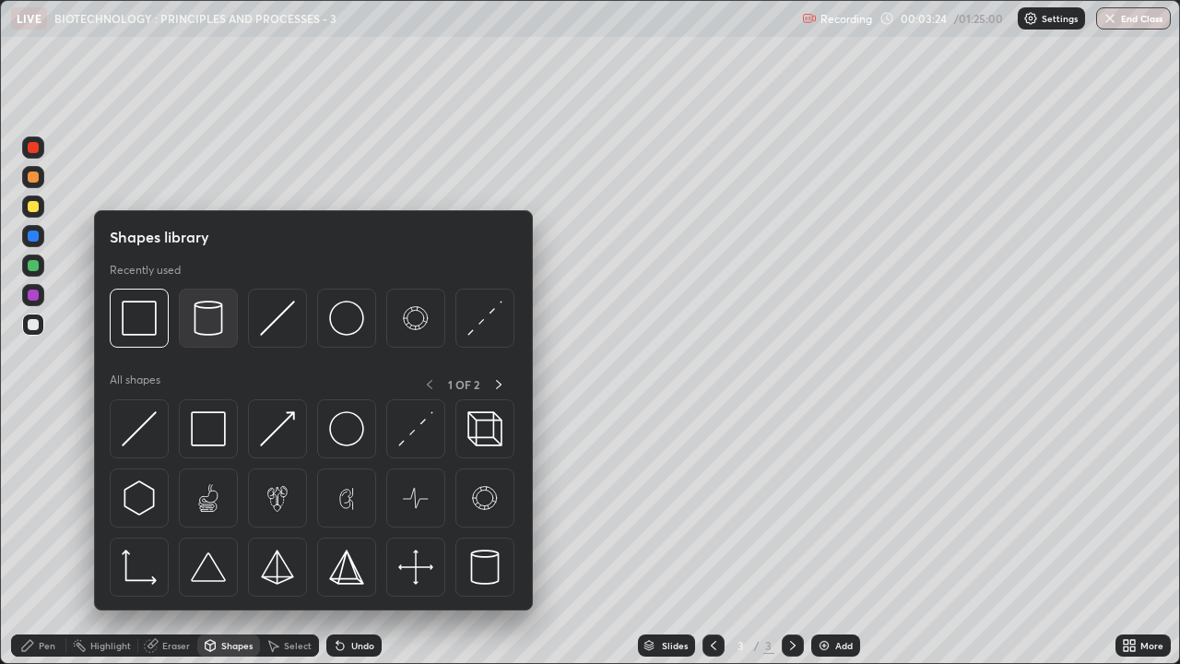
click at [218, 321] on img at bounding box center [208, 317] width 35 height 35
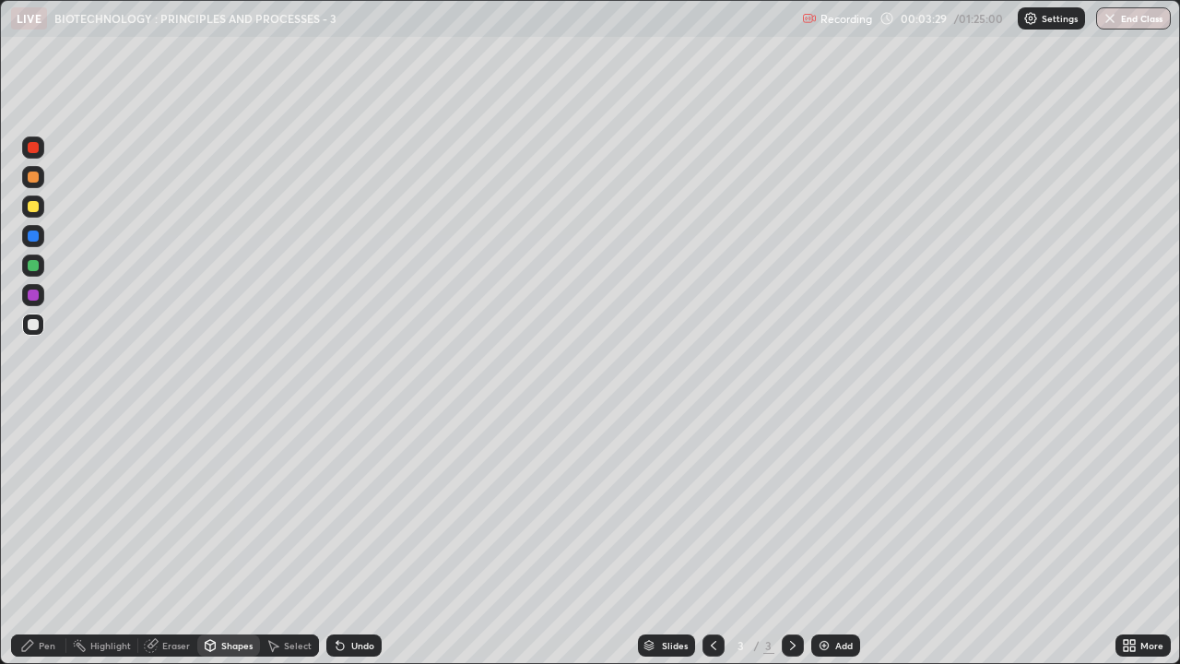
click at [54, 507] on div "Pen" at bounding box center [38, 645] width 55 height 22
click at [33, 267] on div at bounding box center [33, 265] width 11 height 11
click at [31, 237] on div at bounding box center [33, 235] width 11 height 11
click at [32, 206] on div at bounding box center [33, 206] width 11 height 11
click at [236, 507] on div "Shapes" at bounding box center [228, 645] width 63 height 22
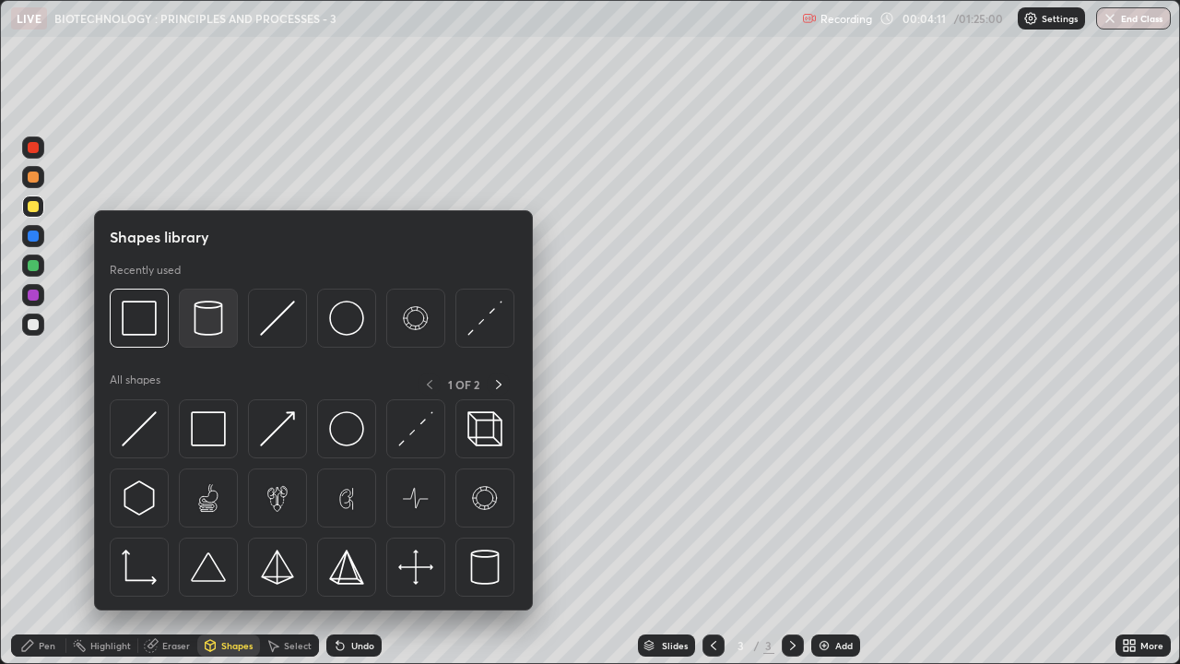
click at [204, 322] on img at bounding box center [208, 317] width 35 height 35
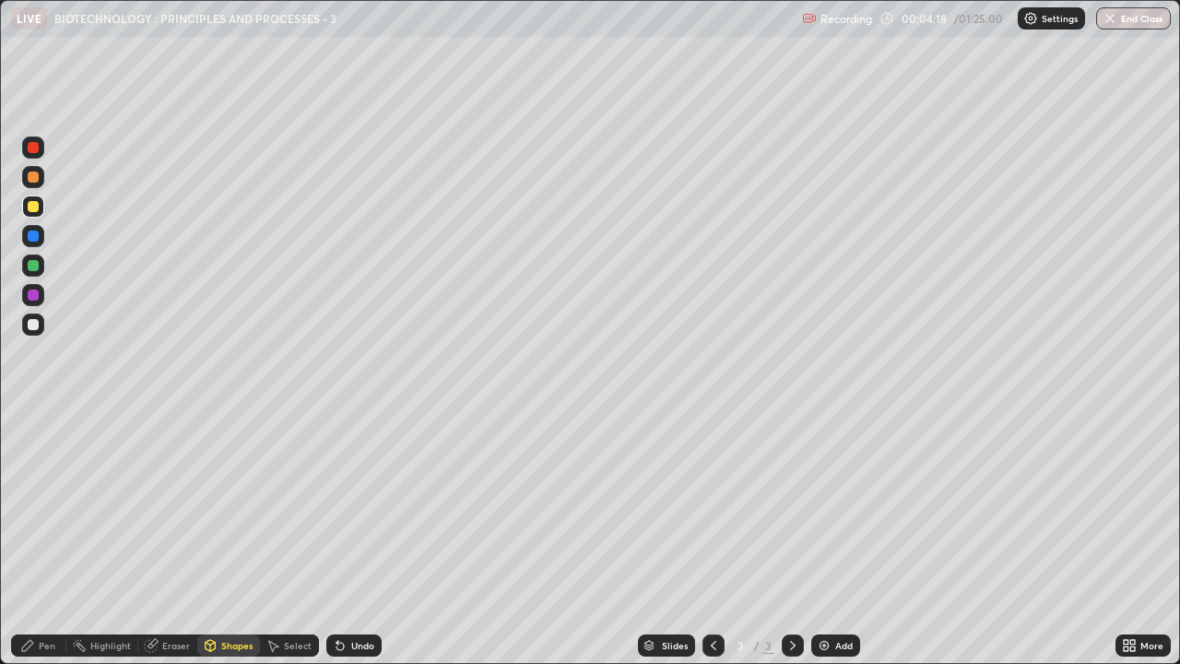
click at [41, 324] on div at bounding box center [33, 324] width 22 height 22
click at [56, 507] on div "Pen" at bounding box center [38, 645] width 55 height 22
click at [34, 324] on div at bounding box center [33, 324] width 11 height 11
click at [34, 266] on div at bounding box center [33, 265] width 11 height 11
click at [34, 233] on div at bounding box center [33, 235] width 11 height 11
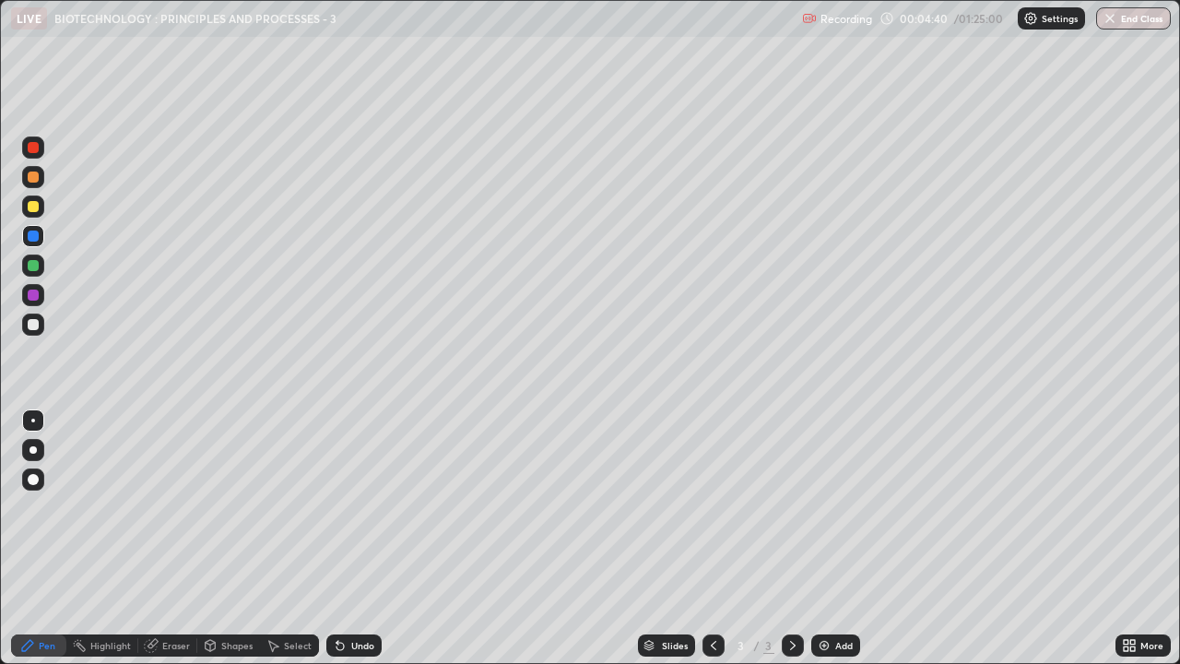
click at [28, 206] on div at bounding box center [33, 206] width 11 height 11
click at [843, 507] on div "Add" at bounding box center [835, 645] width 49 height 22
click at [32, 328] on div at bounding box center [33, 324] width 11 height 11
click at [356, 507] on div "Undo" at bounding box center [362, 645] width 23 height 9
click at [32, 208] on div at bounding box center [33, 206] width 11 height 11
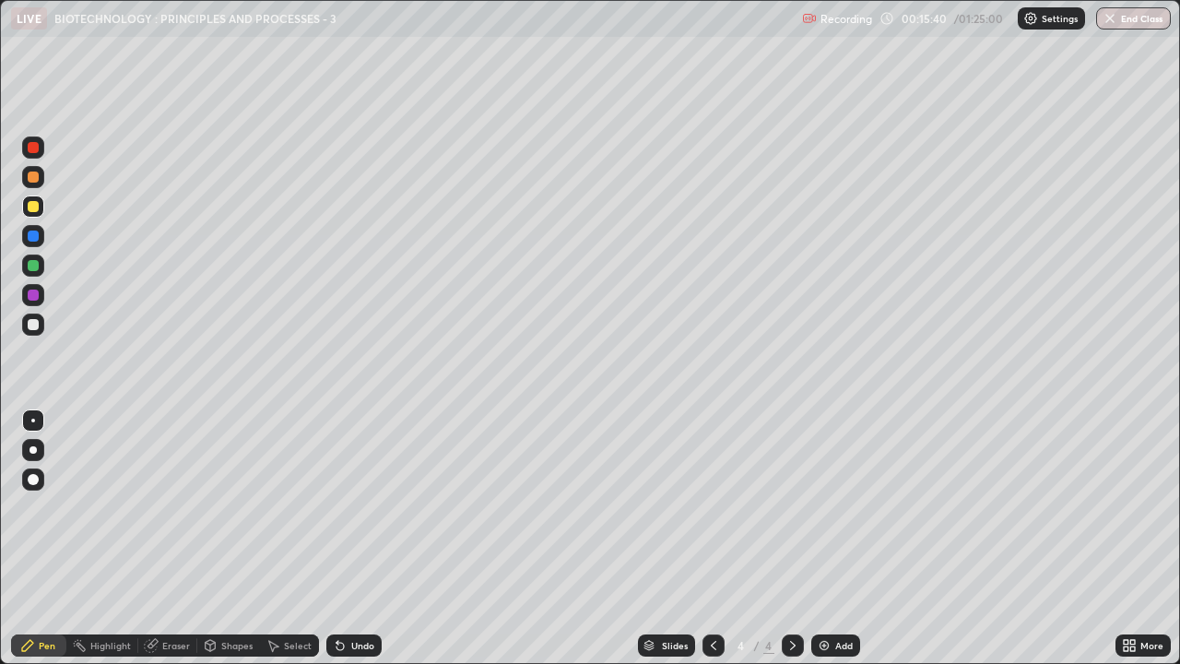
click at [25, 240] on div at bounding box center [33, 236] width 22 height 22
click at [28, 207] on div at bounding box center [33, 206] width 11 height 11
click at [300, 507] on div "Select" at bounding box center [298, 645] width 28 height 9
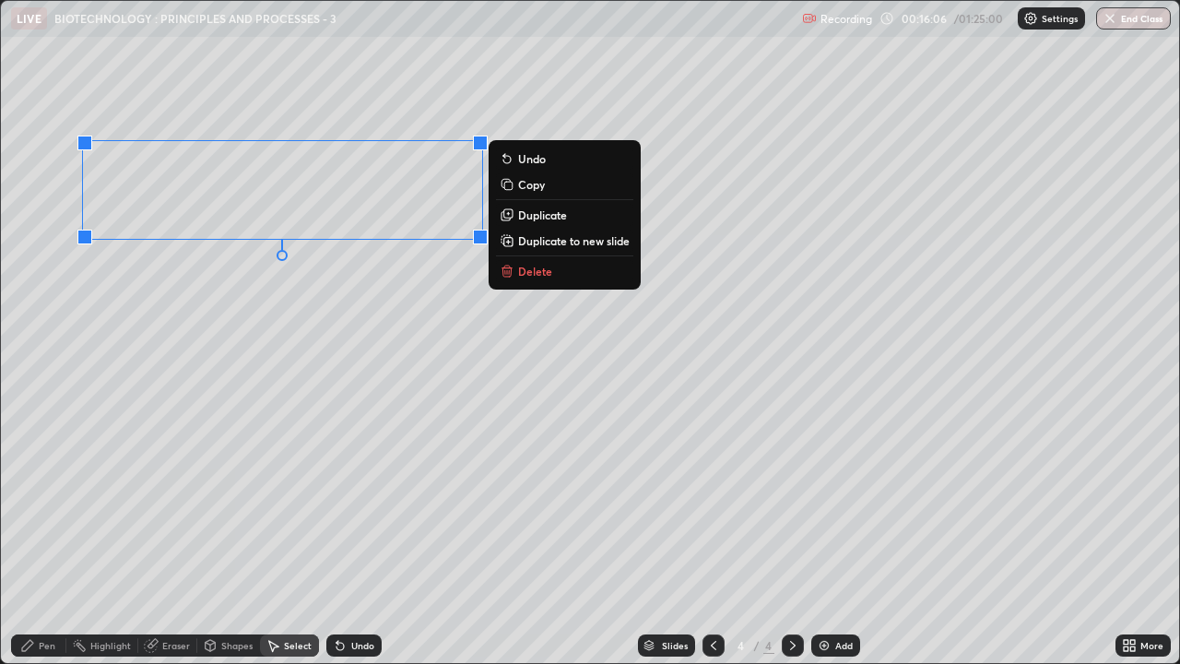
click at [448, 291] on div "0 ° Undo Copy Duplicate Duplicate to new slide Delete" at bounding box center [590, 332] width 1178 height 662
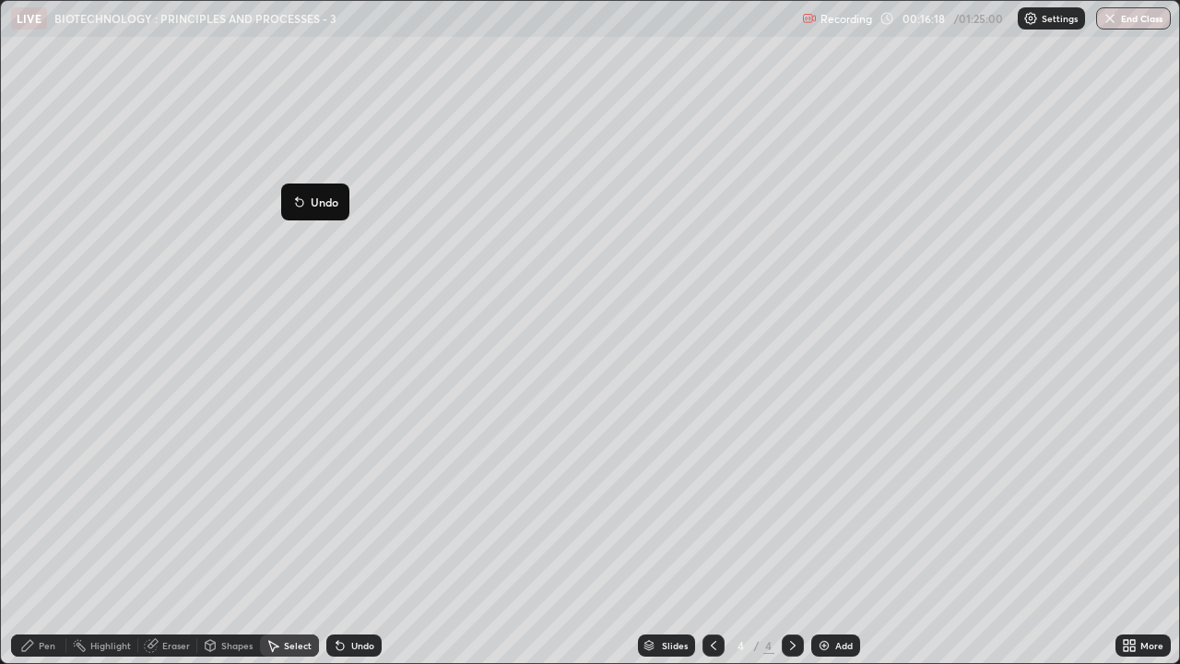
click at [420, 365] on div "0 ° Undo Copy Duplicate Duplicate to new slide Delete" at bounding box center [590, 332] width 1178 height 662
click at [171, 507] on div "Eraser" at bounding box center [176, 645] width 28 height 9
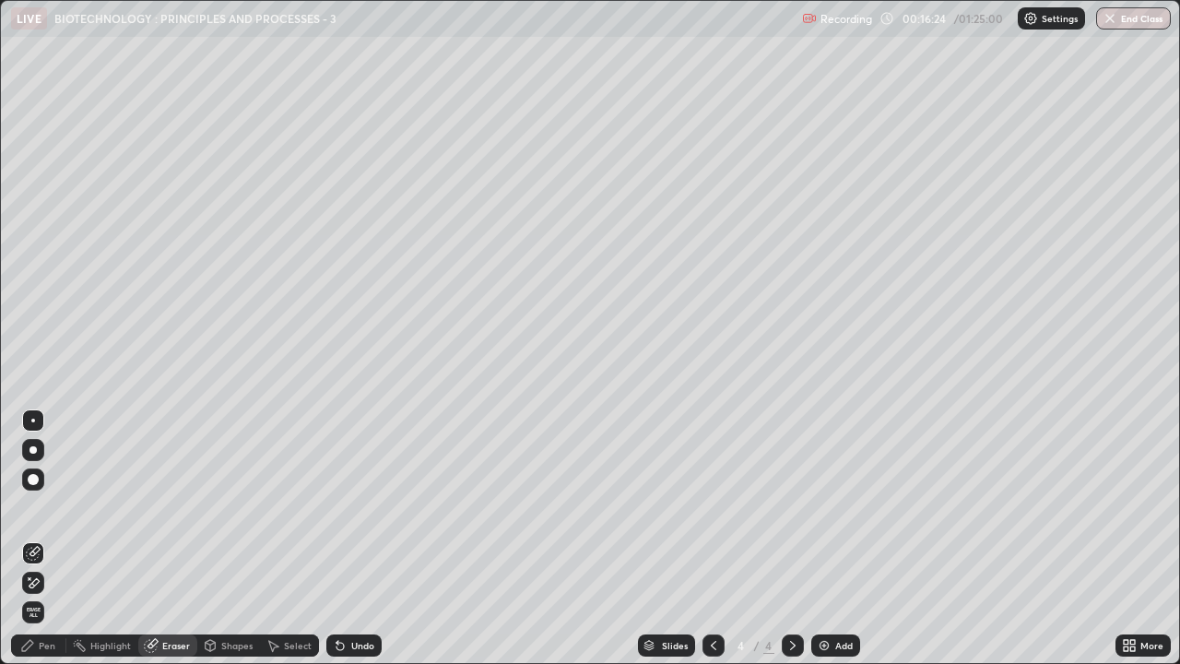
click at [43, 507] on div "Pen" at bounding box center [38, 645] width 55 height 22
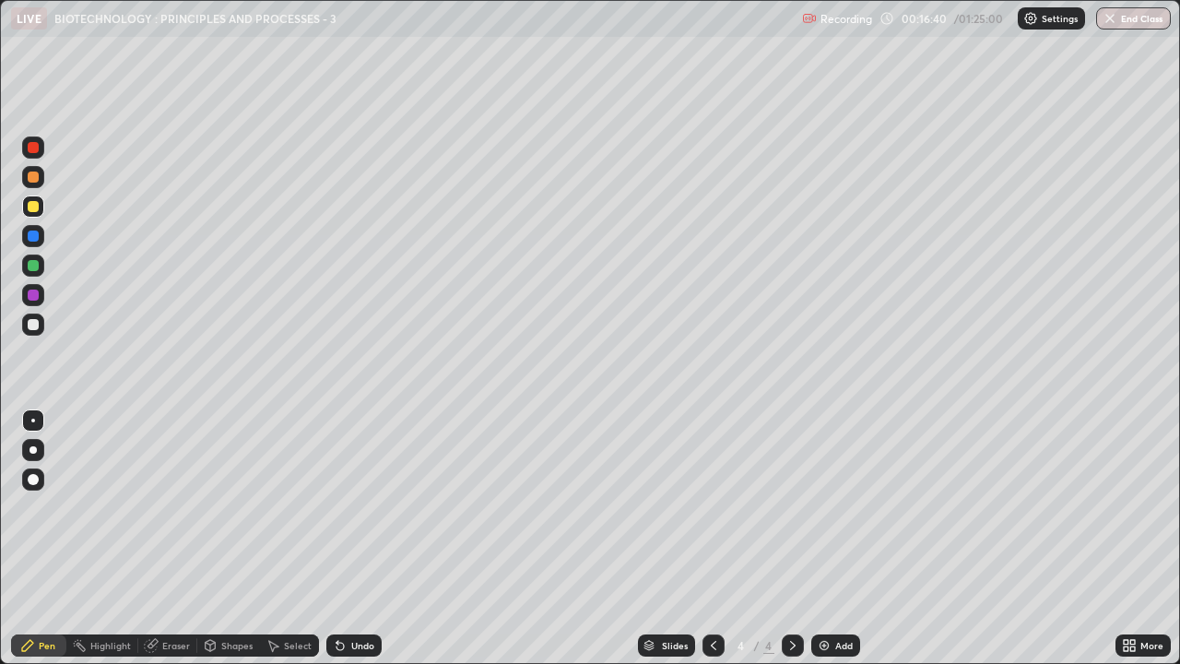
click at [235, 507] on div "Shapes" at bounding box center [228, 645] width 63 height 22
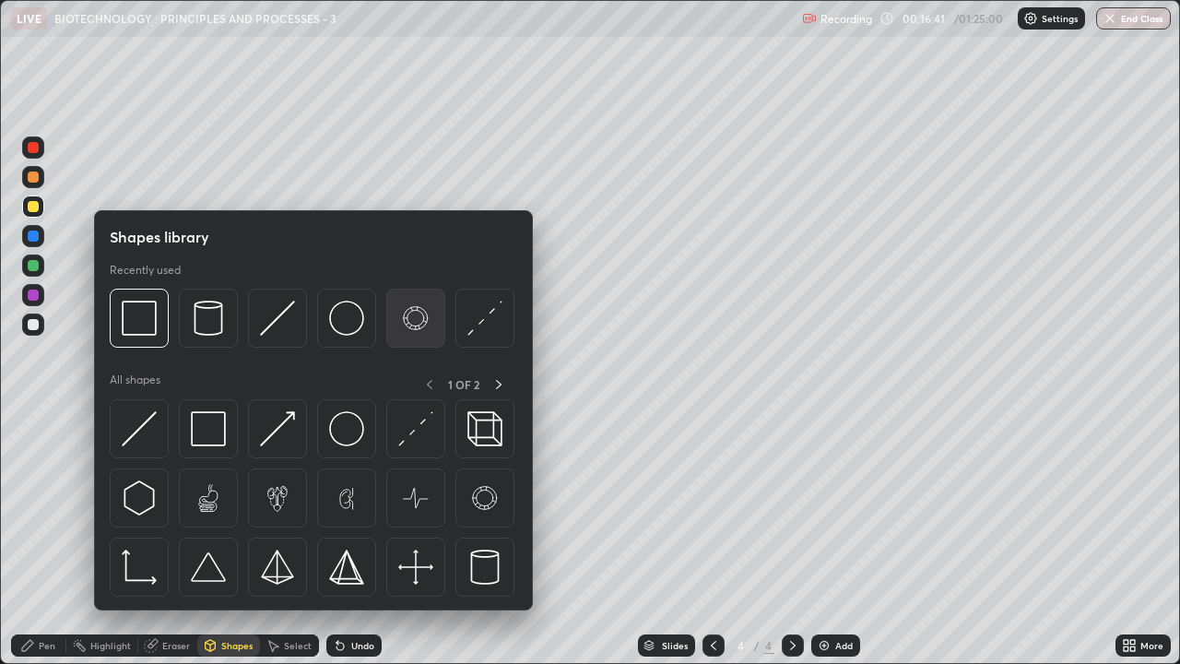
click at [410, 316] on img at bounding box center [415, 317] width 35 height 35
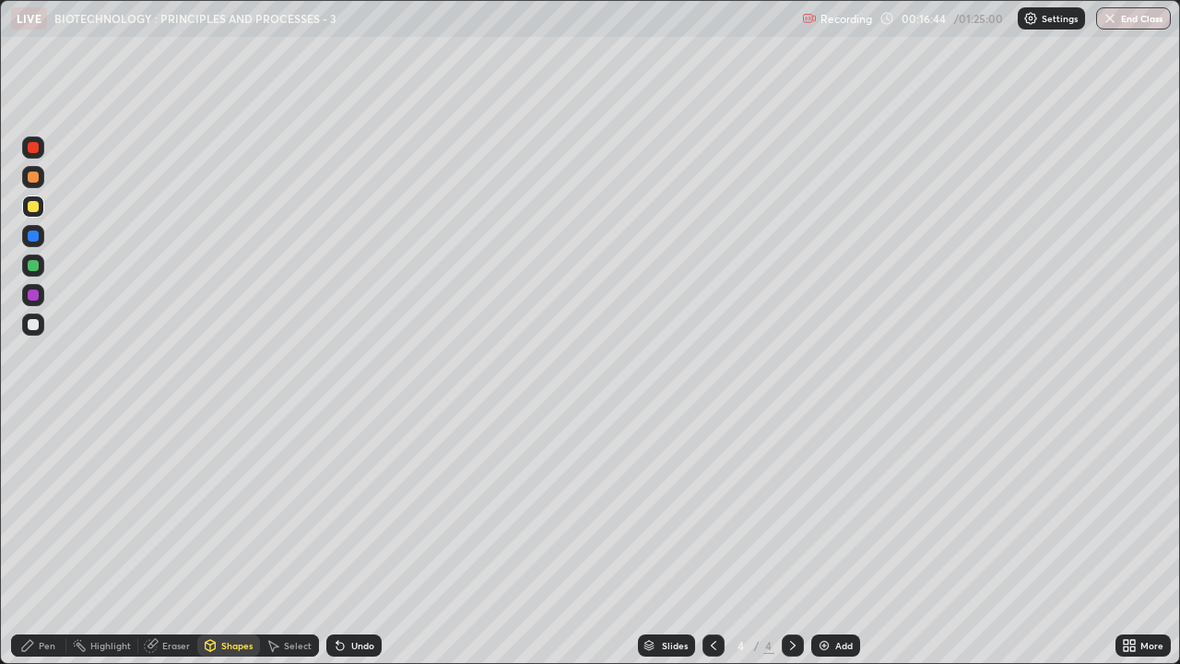
click at [31, 297] on div at bounding box center [33, 294] width 11 height 11
click at [169, 507] on div "Eraser" at bounding box center [176, 645] width 28 height 9
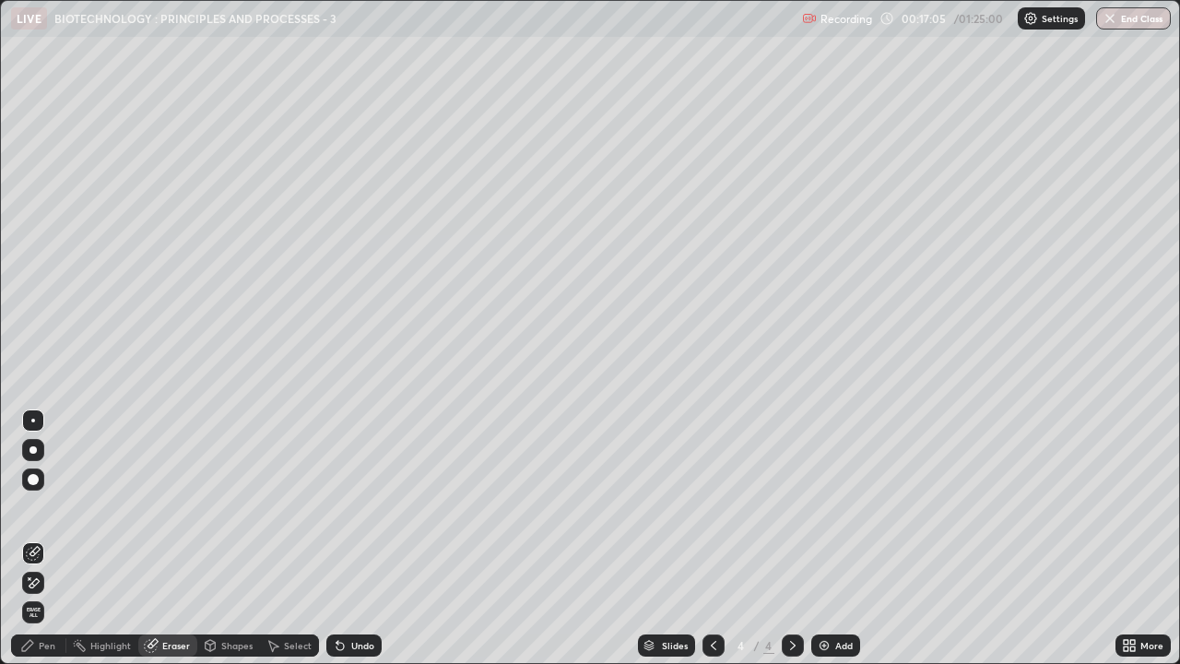
click at [352, 507] on div "Undo" at bounding box center [362, 645] width 23 height 9
click at [41, 507] on div "Pen" at bounding box center [38, 645] width 55 height 22
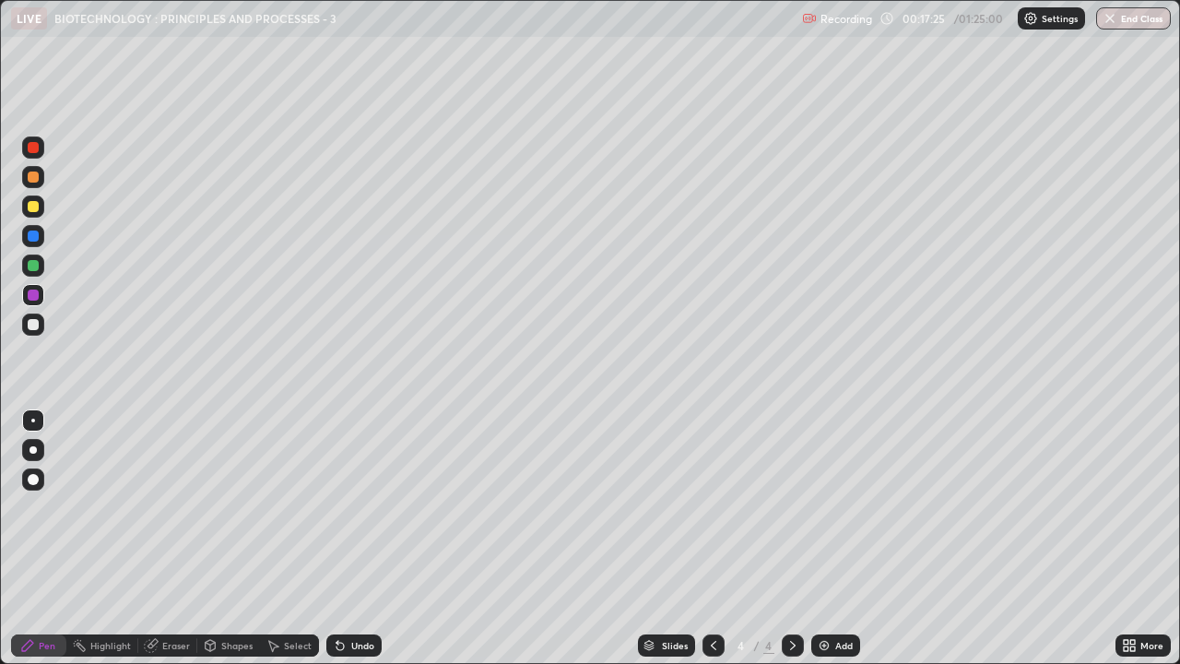
click at [286, 507] on div "Select" at bounding box center [298, 645] width 28 height 9
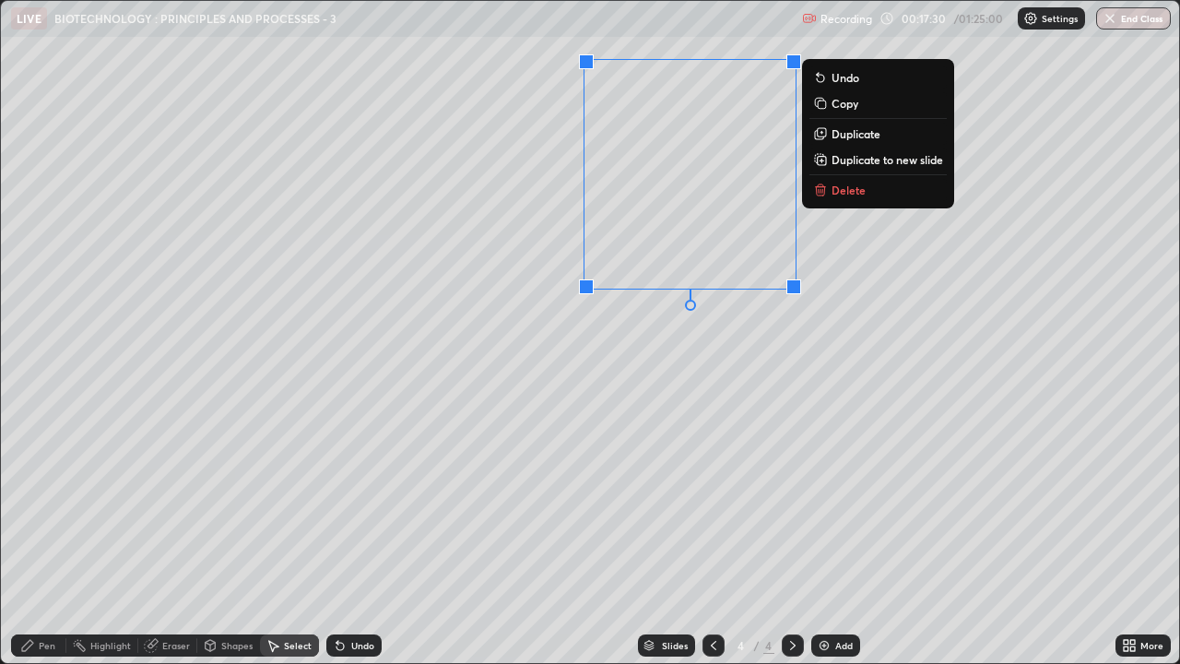
click at [842, 134] on p "Duplicate" at bounding box center [855, 133] width 49 height 15
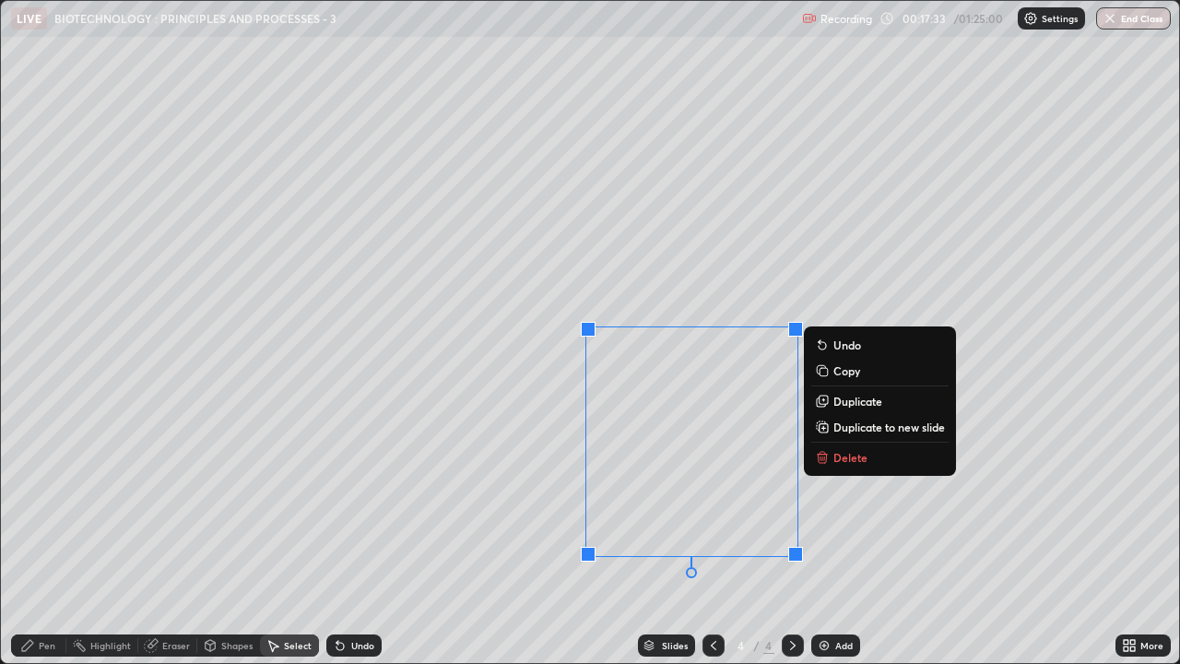
click at [849, 402] on p "Duplicate" at bounding box center [857, 401] width 49 height 15
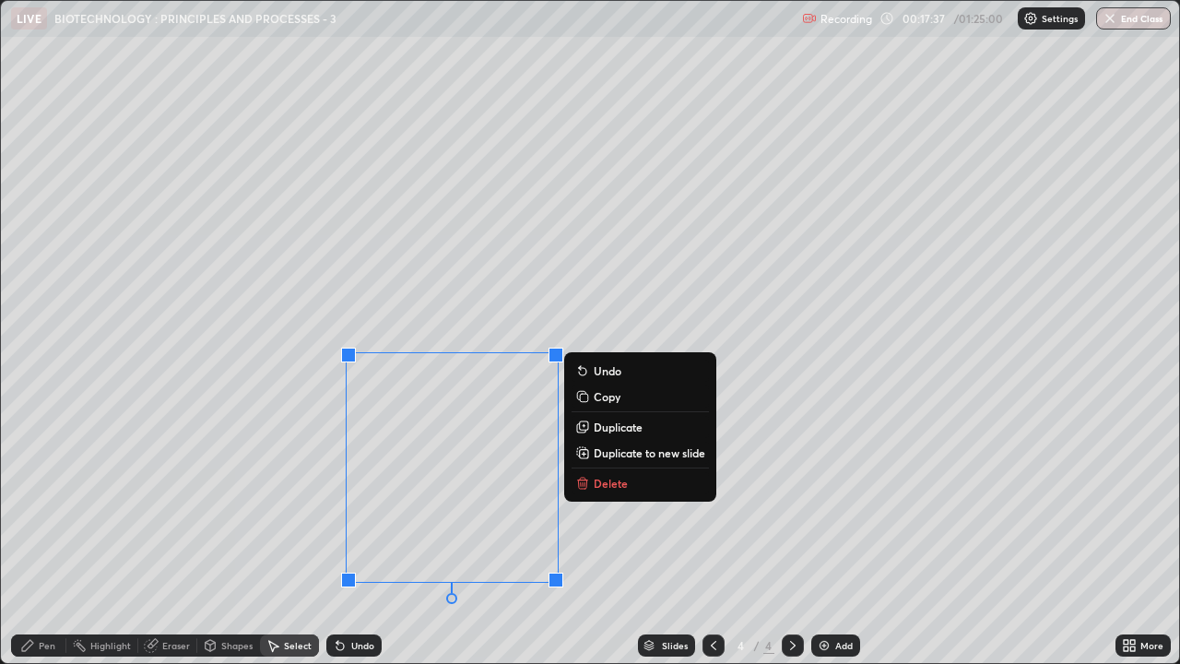
click at [625, 507] on div "0 ° Undo Copy Duplicate Duplicate to new slide Delete" at bounding box center [590, 332] width 1178 height 662
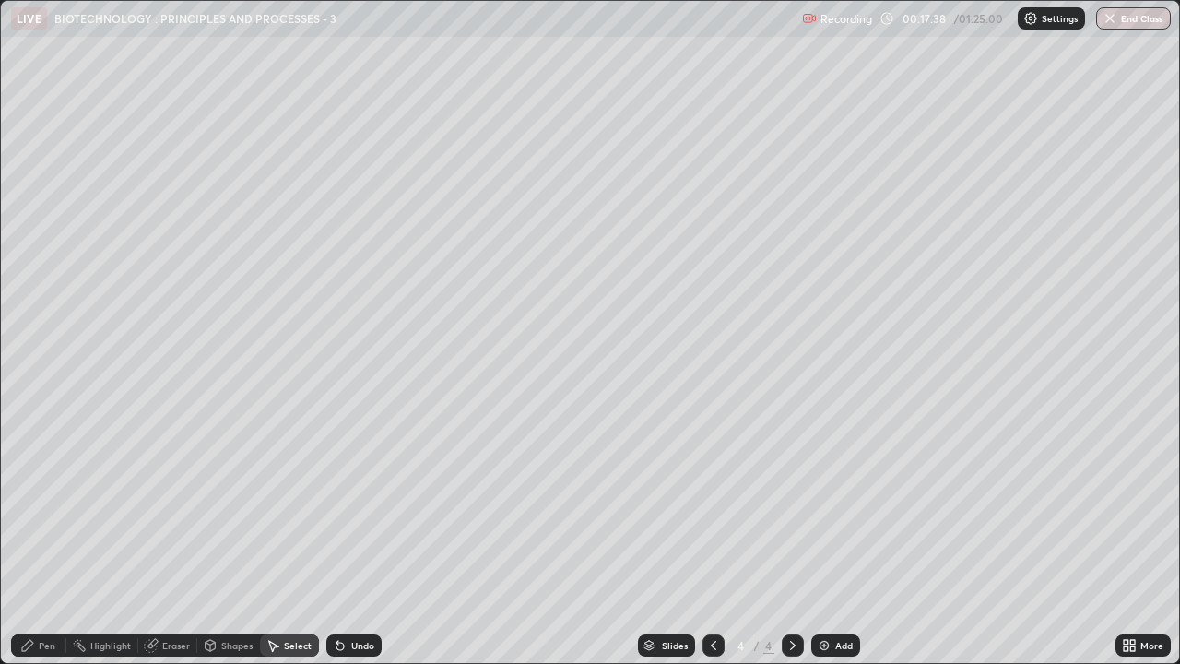
click at [45, 507] on div "Pen" at bounding box center [47, 645] width 17 height 9
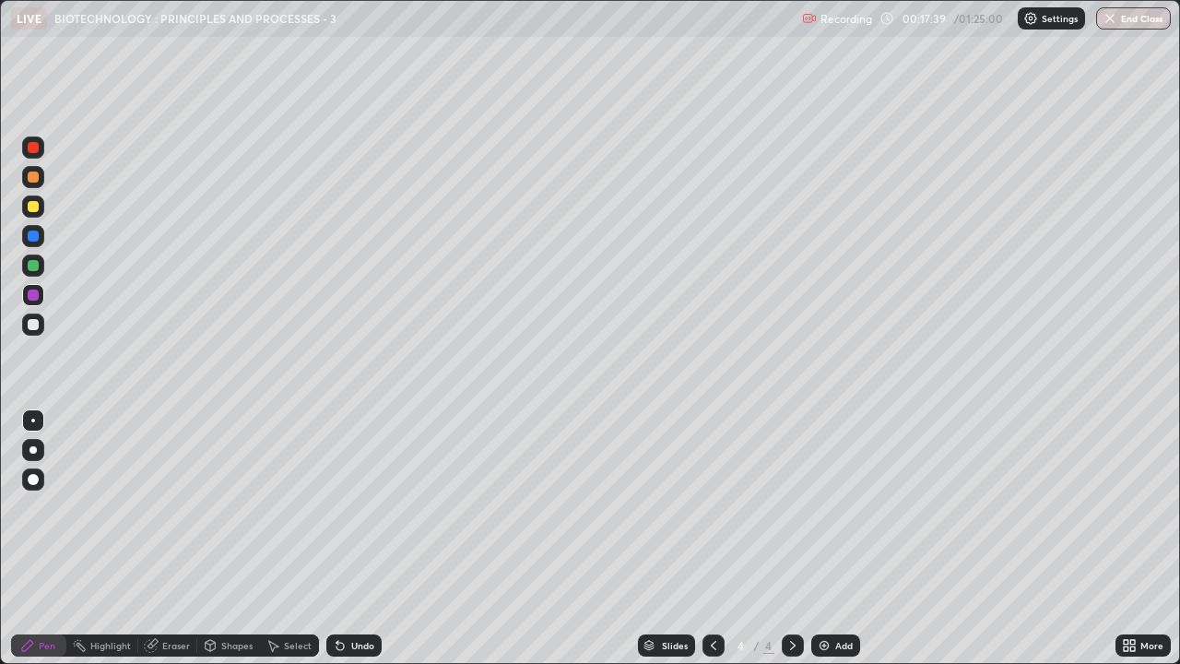
click at [31, 326] on div at bounding box center [33, 324] width 11 height 11
click at [171, 507] on div "Eraser" at bounding box center [176, 645] width 28 height 9
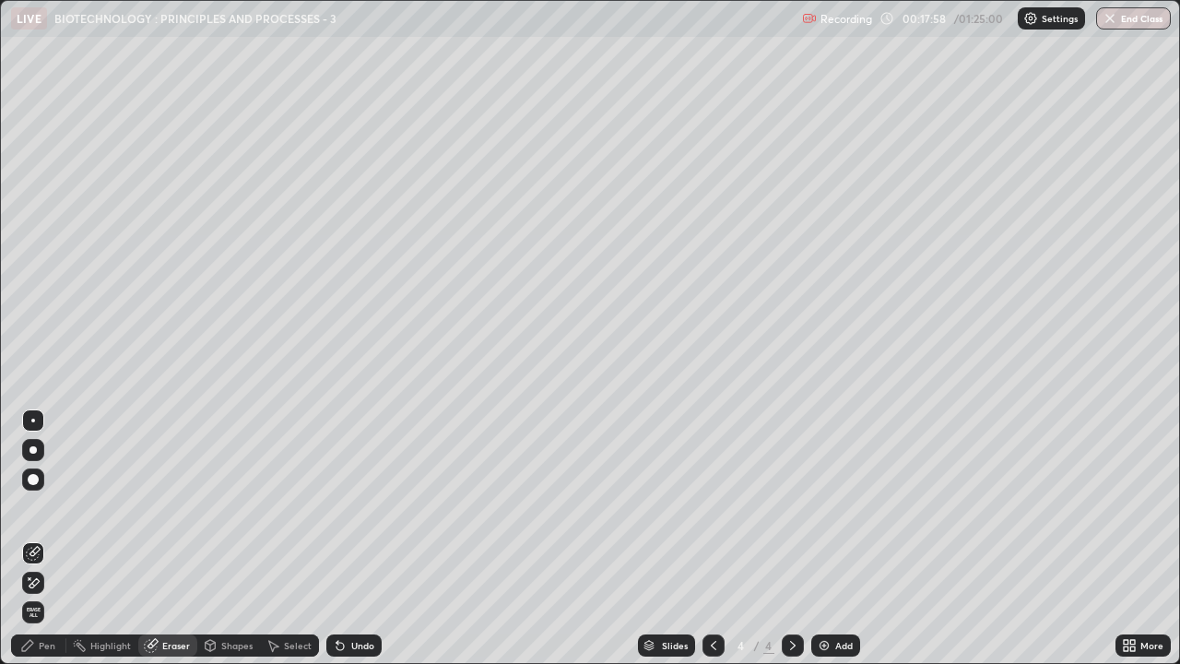
click at [32, 507] on icon at bounding box center [27, 645] width 15 height 15
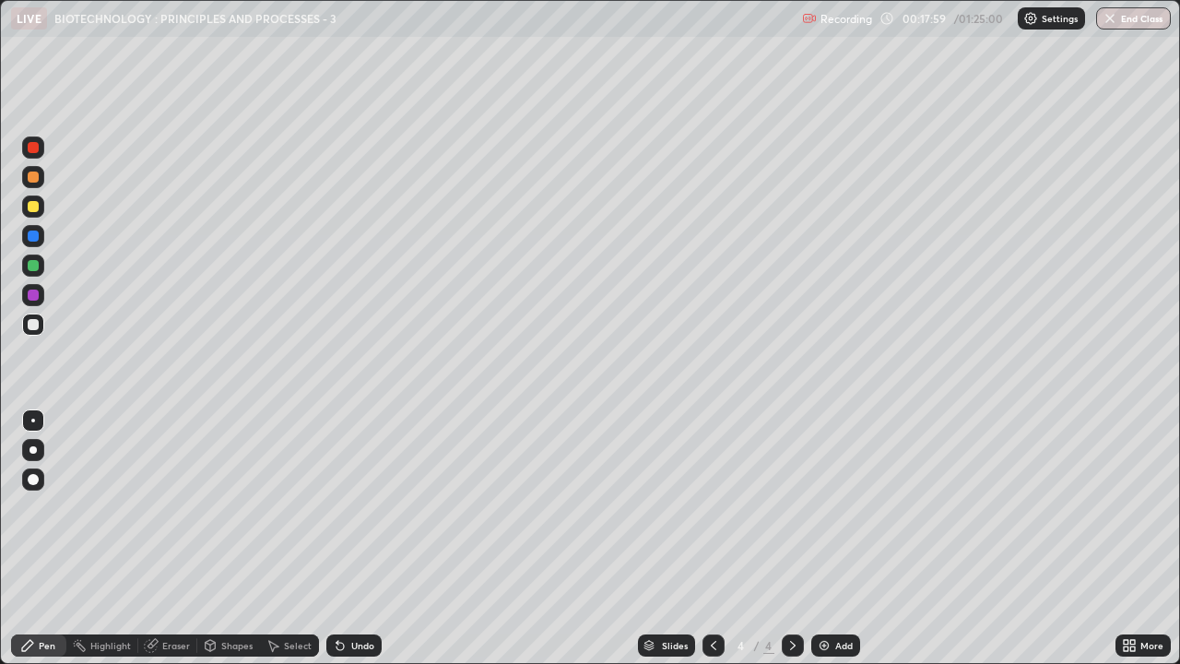
click at [31, 205] on div at bounding box center [33, 206] width 11 height 11
click at [357, 507] on div "Undo" at bounding box center [353, 645] width 55 height 22
click at [164, 507] on div "Eraser" at bounding box center [176, 645] width 28 height 9
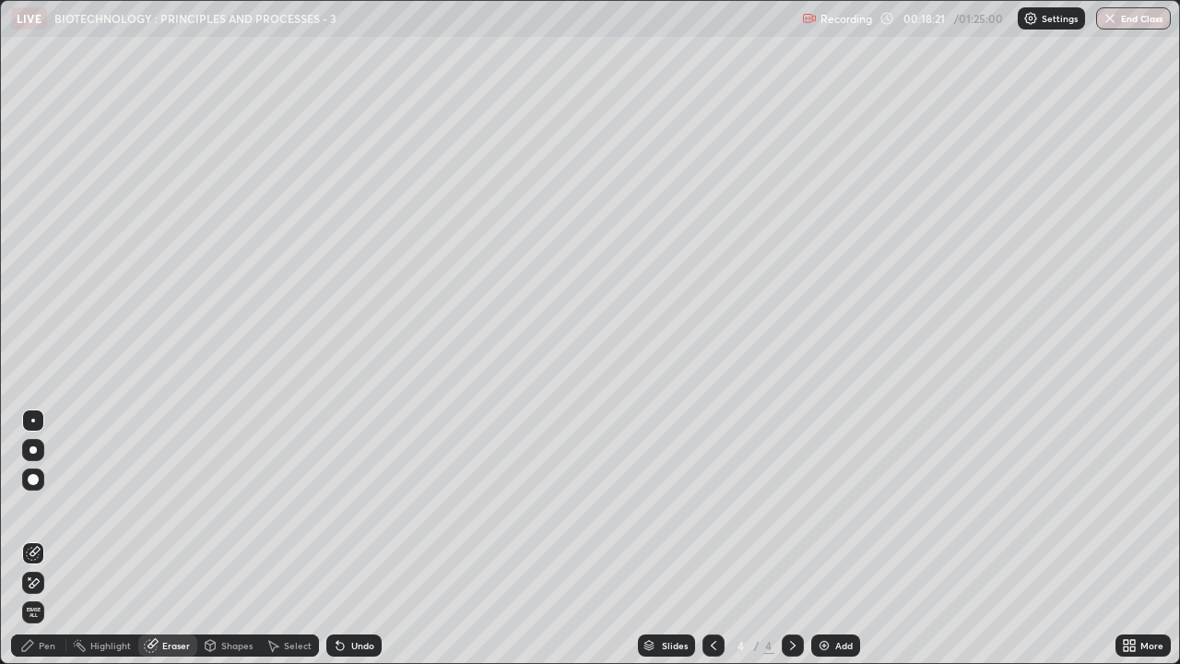
click at [36, 507] on div "Pen" at bounding box center [38, 645] width 55 height 22
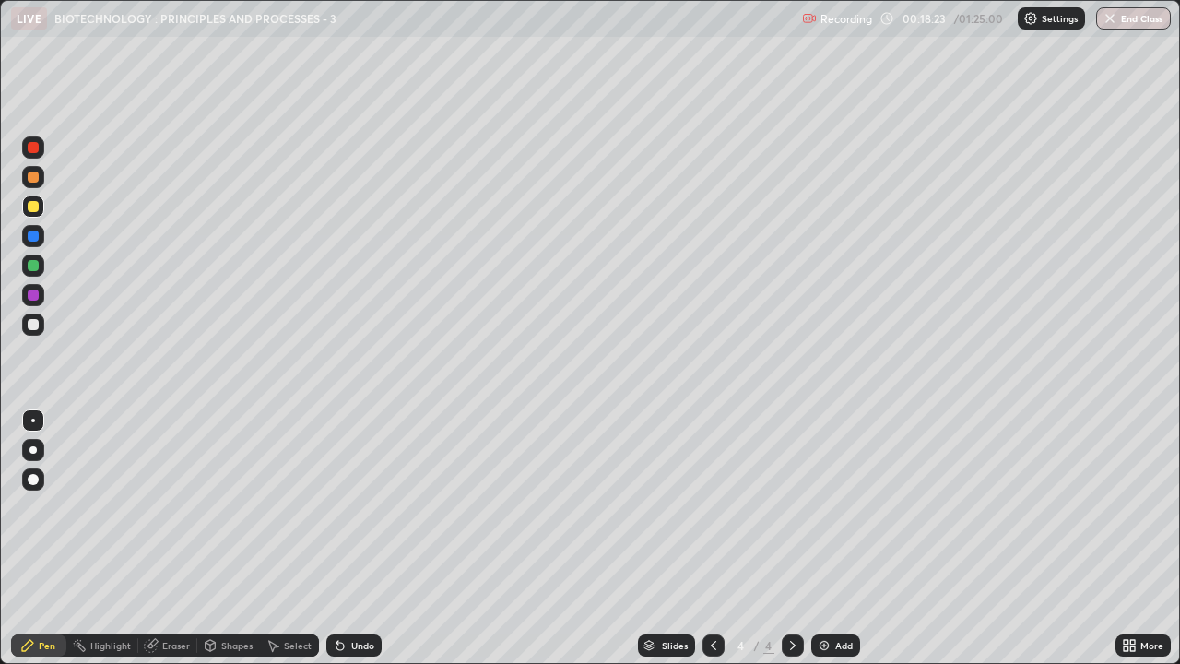
click at [34, 266] on div at bounding box center [33, 265] width 11 height 11
click at [175, 507] on div "Eraser" at bounding box center [176, 645] width 28 height 9
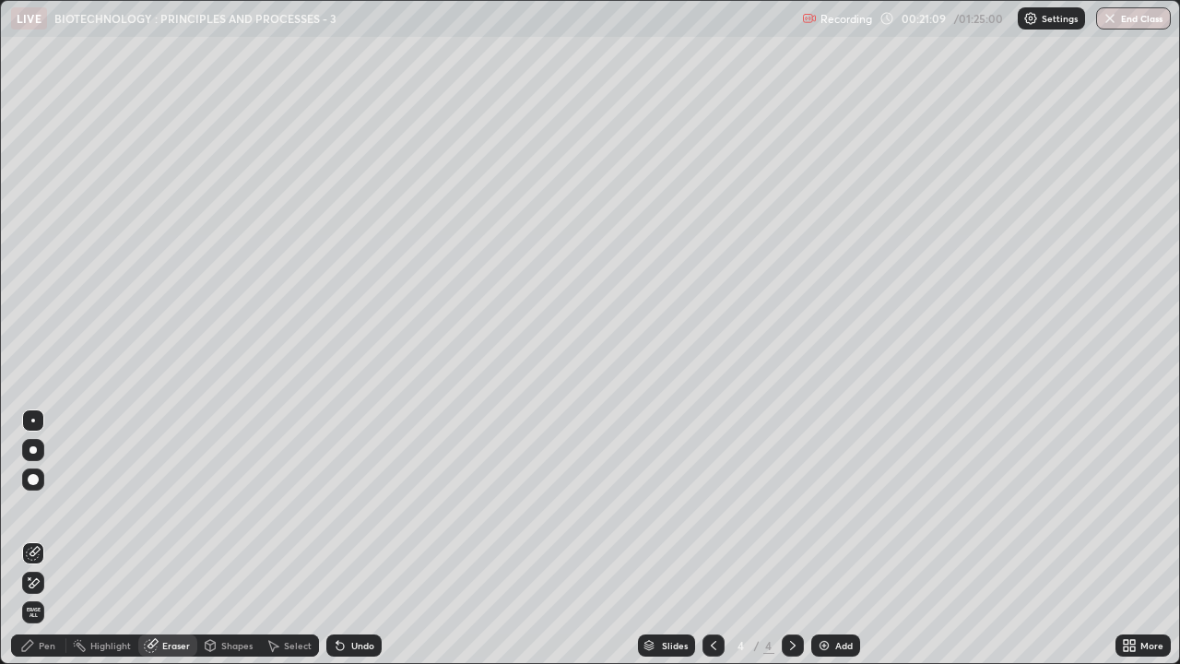
click at [40, 507] on div "Pen" at bounding box center [38, 645] width 55 height 22
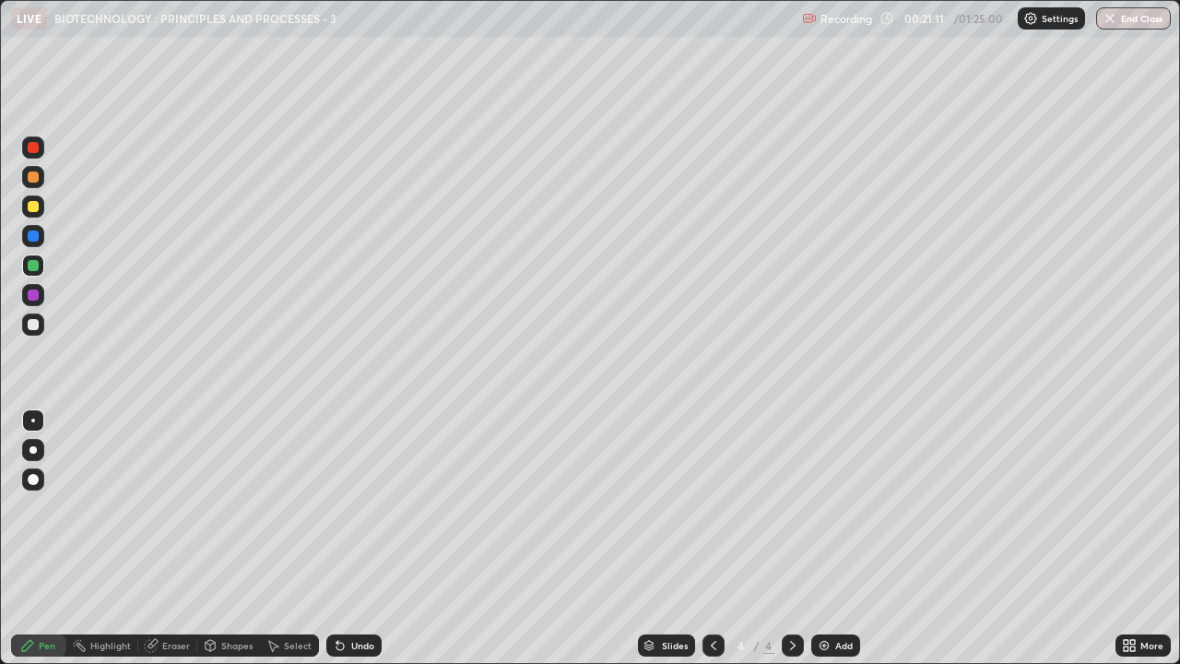
click at [31, 207] on div at bounding box center [33, 206] width 11 height 11
click at [822, 507] on img at bounding box center [824, 645] width 15 height 15
click at [34, 328] on div at bounding box center [33, 324] width 11 height 11
click at [819, 507] on img at bounding box center [824, 645] width 15 height 15
click at [229, 507] on div "Shapes" at bounding box center [236, 645] width 31 height 9
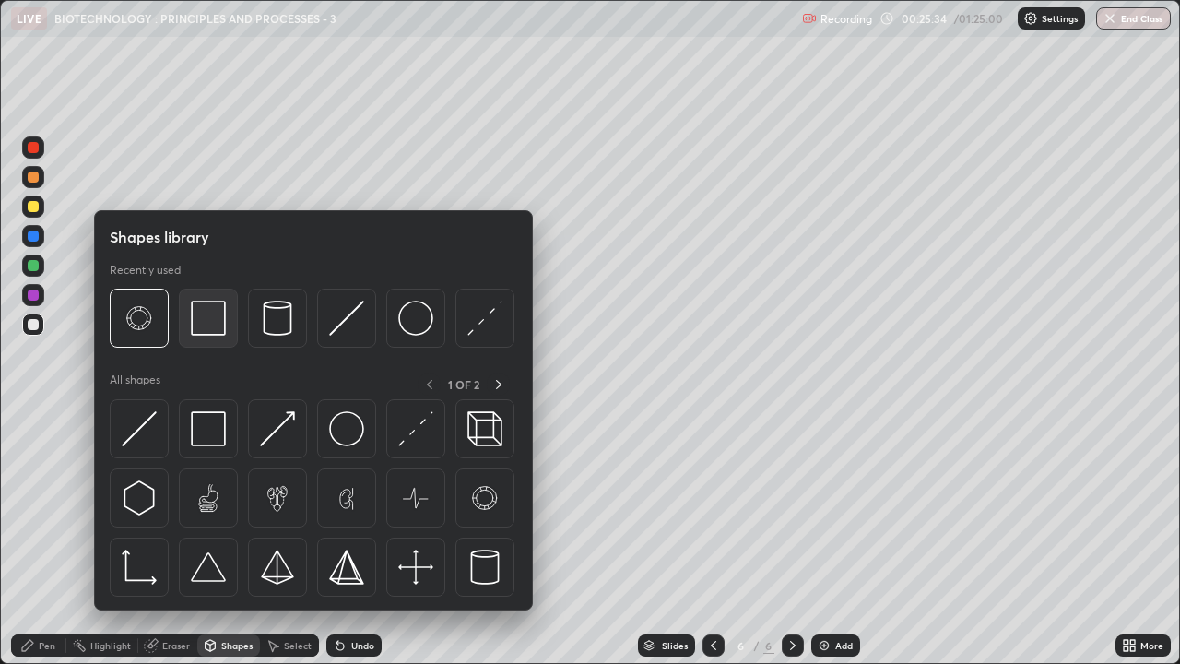
click at [200, 334] on img at bounding box center [208, 317] width 35 height 35
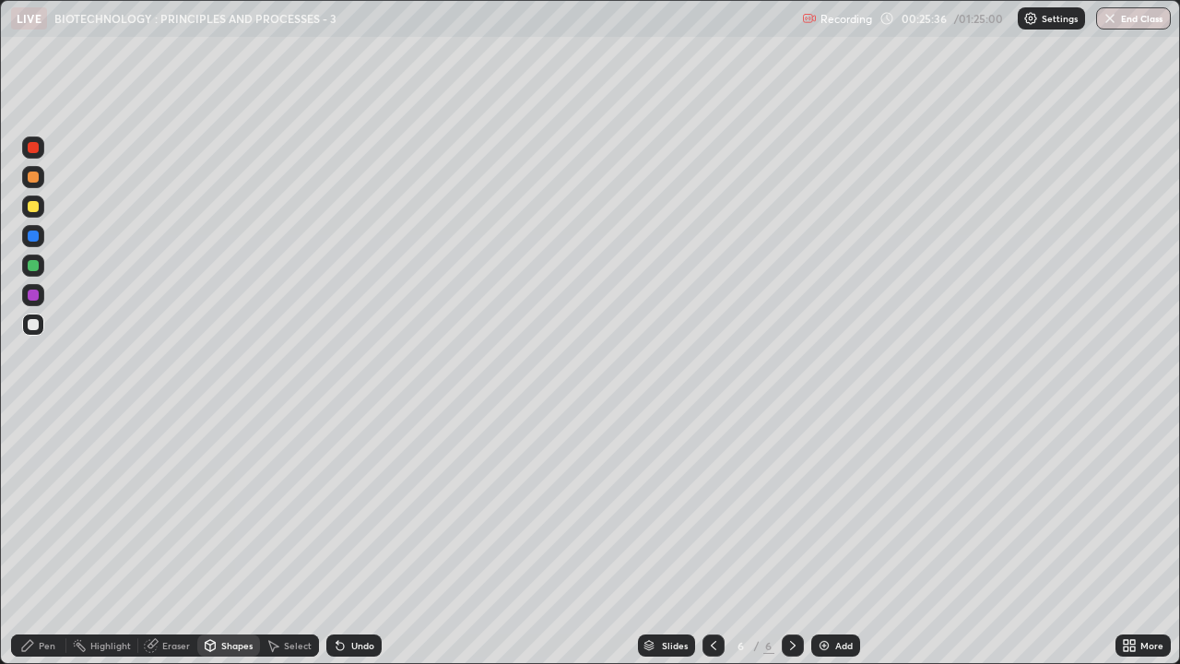
click at [35, 209] on div at bounding box center [33, 206] width 11 height 11
click at [28, 328] on div at bounding box center [33, 324] width 11 height 11
click at [160, 507] on div "Eraser" at bounding box center [167, 645] width 59 height 22
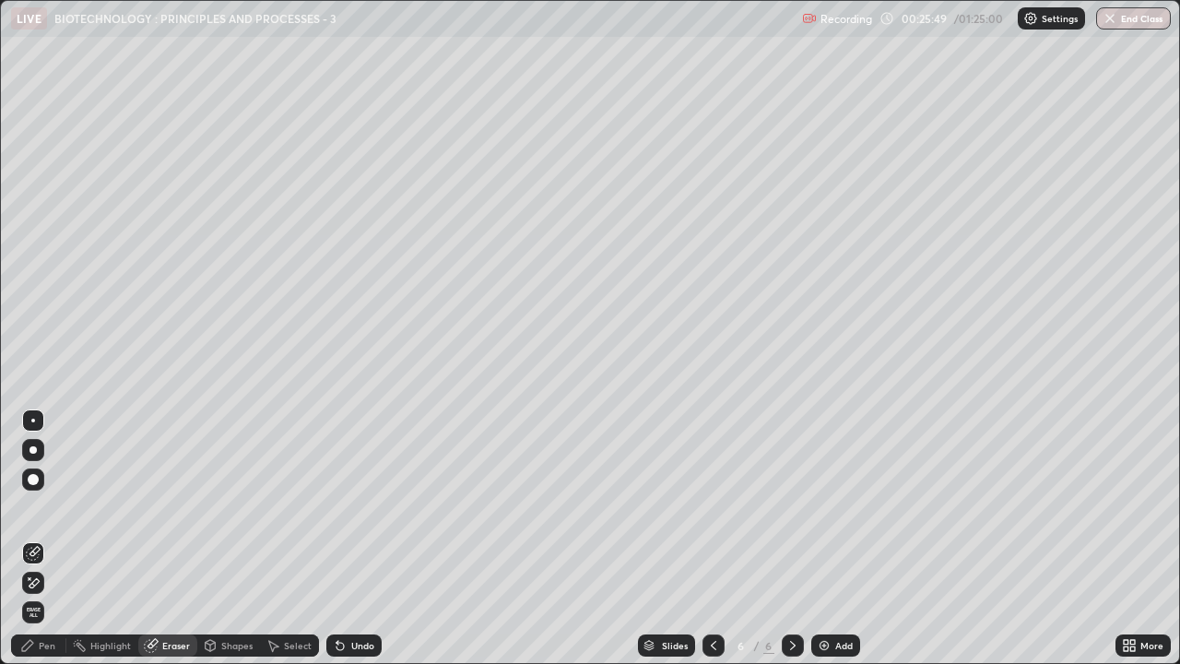
click at [34, 507] on icon at bounding box center [27, 645] width 15 height 15
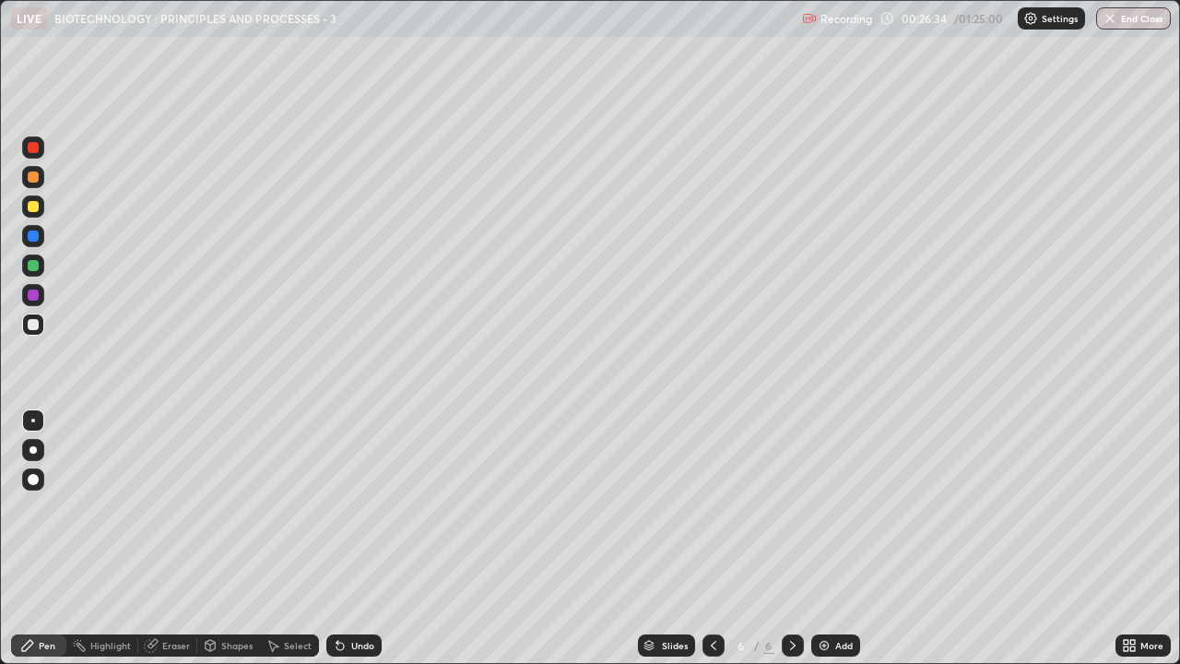
click at [35, 208] on div at bounding box center [33, 206] width 11 height 11
click at [28, 146] on div at bounding box center [33, 147] width 11 height 11
click at [348, 507] on div "Undo" at bounding box center [353, 645] width 55 height 22
click at [30, 201] on div at bounding box center [33, 206] width 11 height 11
click at [32, 149] on div at bounding box center [33, 147] width 11 height 11
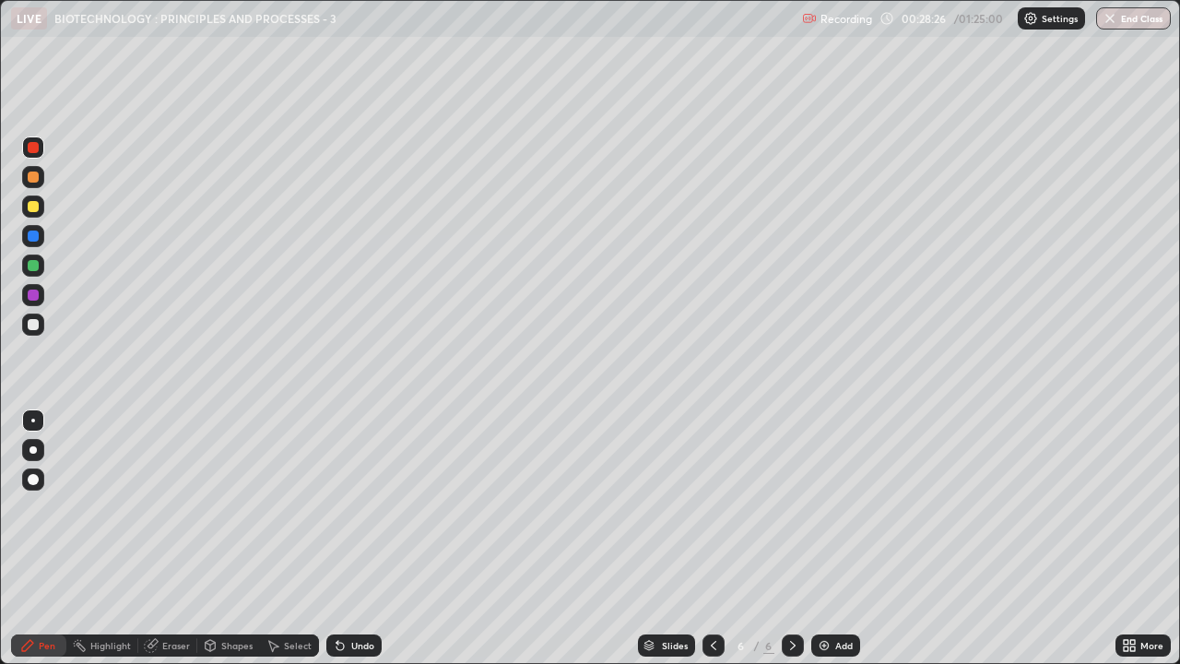
click at [28, 479] on div at bounding box center [33, 479] width 11 height 11
click at [25, 261] on div at bounding box center [33, 265] width 22 height 22
click at [250, 507] on div "Shapes" at bounding box center [236, 645] width 31 height 9
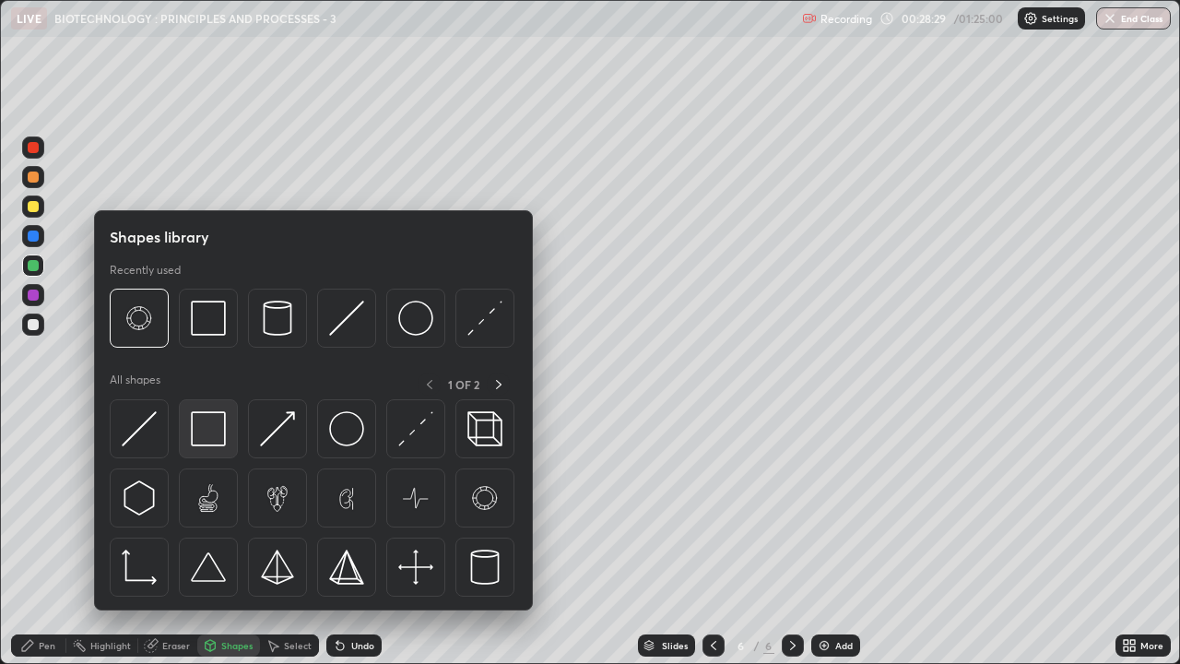
click at [217, 419] on img at bounding box center [208, 428] width 35 height 35
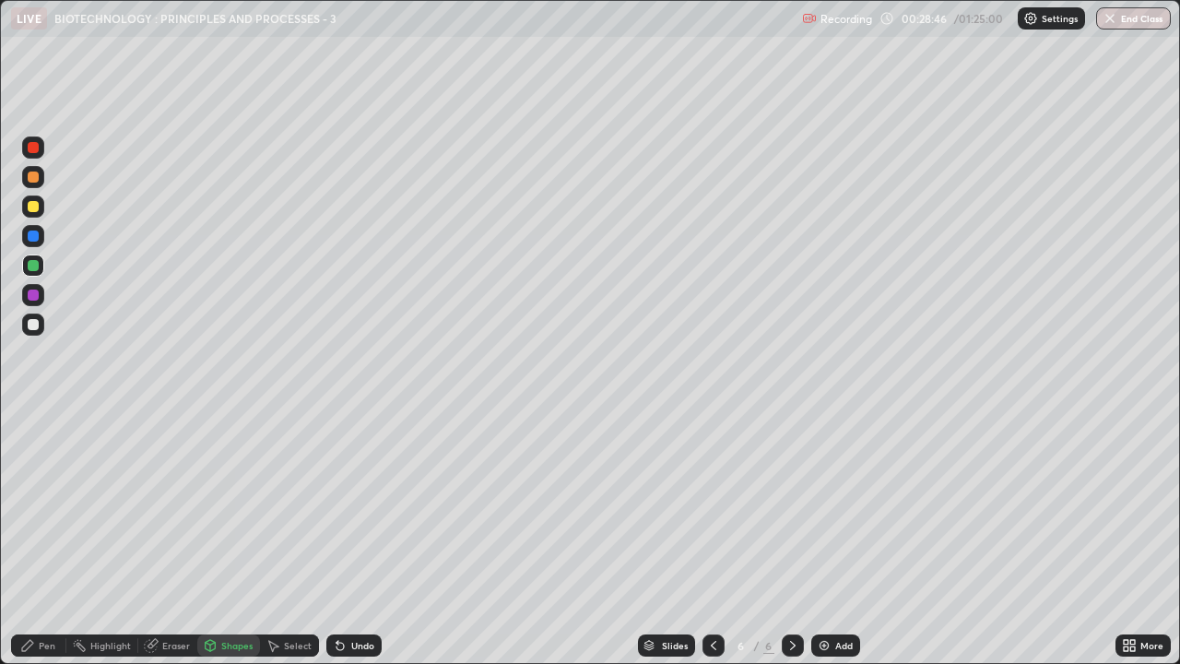
click at [46, 507] on div "Pen" at bounding box center [38, 645] width 55 height 22
click at [33, 420] on div at bounding box center [33, 420] width 4 height 4
click at [36, 324] on div at bounding box center [33, 324] width 11 height 11
click at [29, 241] on div at bounding box center [33, 235] width 11 height 11
click at [286, 507] on div "Select" at bounding box center [298, 645] width 28 height 9
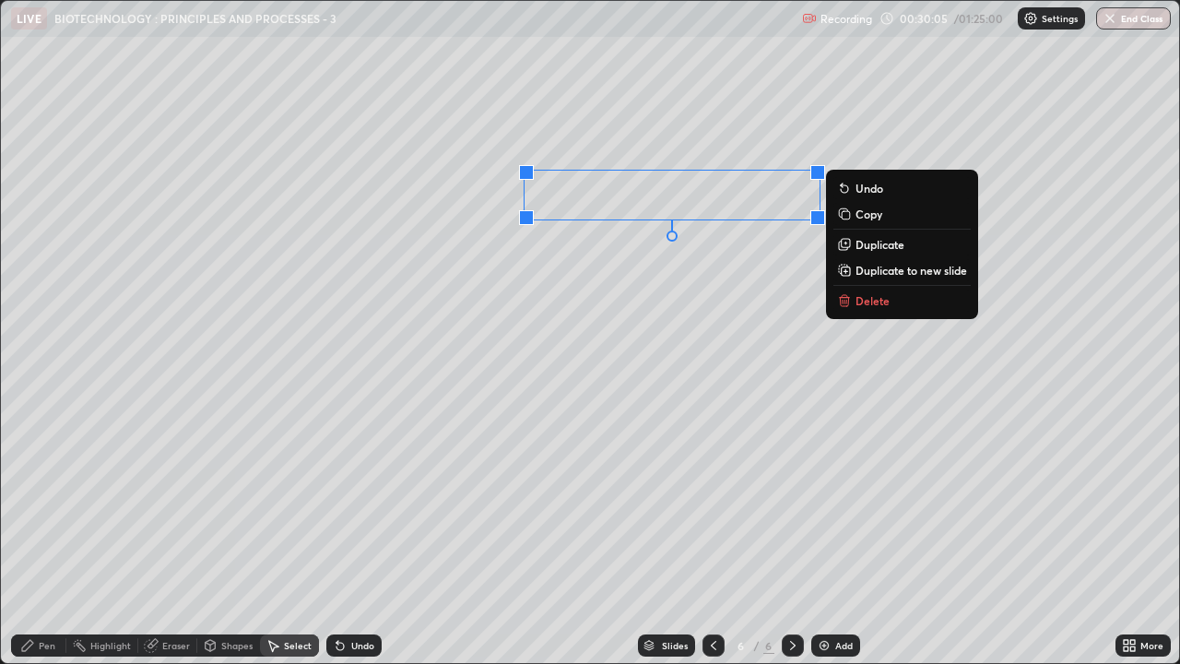
click at [866, 245] on p "Duplicate" at bounding box center [879, 244] width 49 height 15
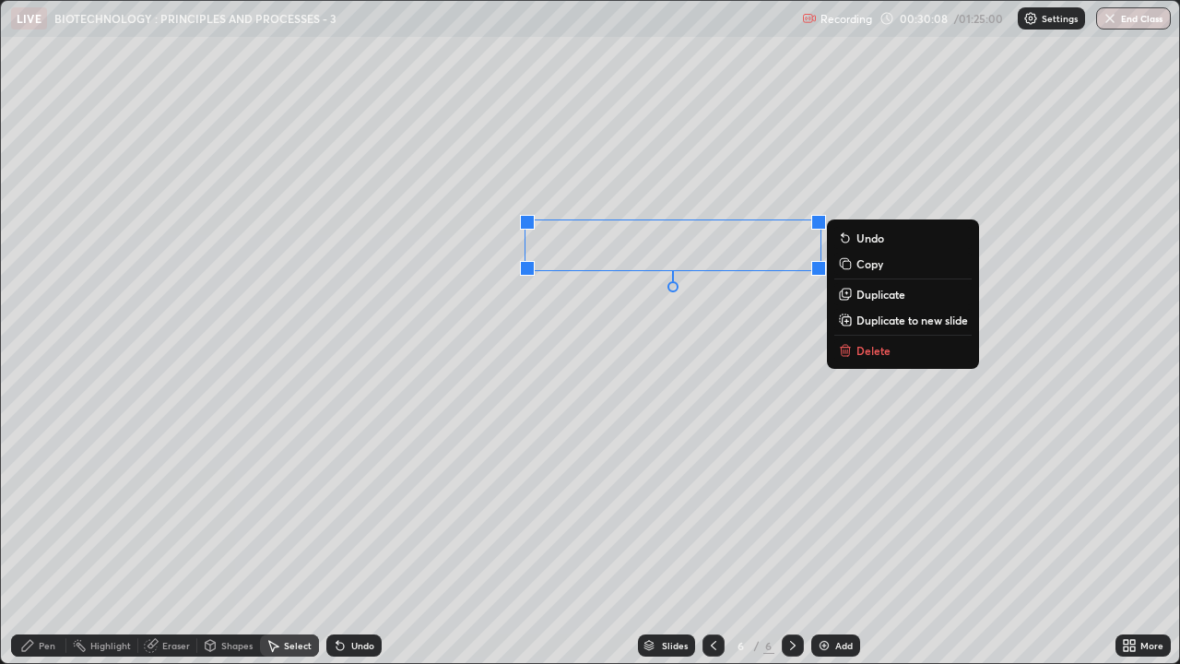
click at [860, 297] on p "Duplicate" at bounding box center [880, 294] width 49 height 15
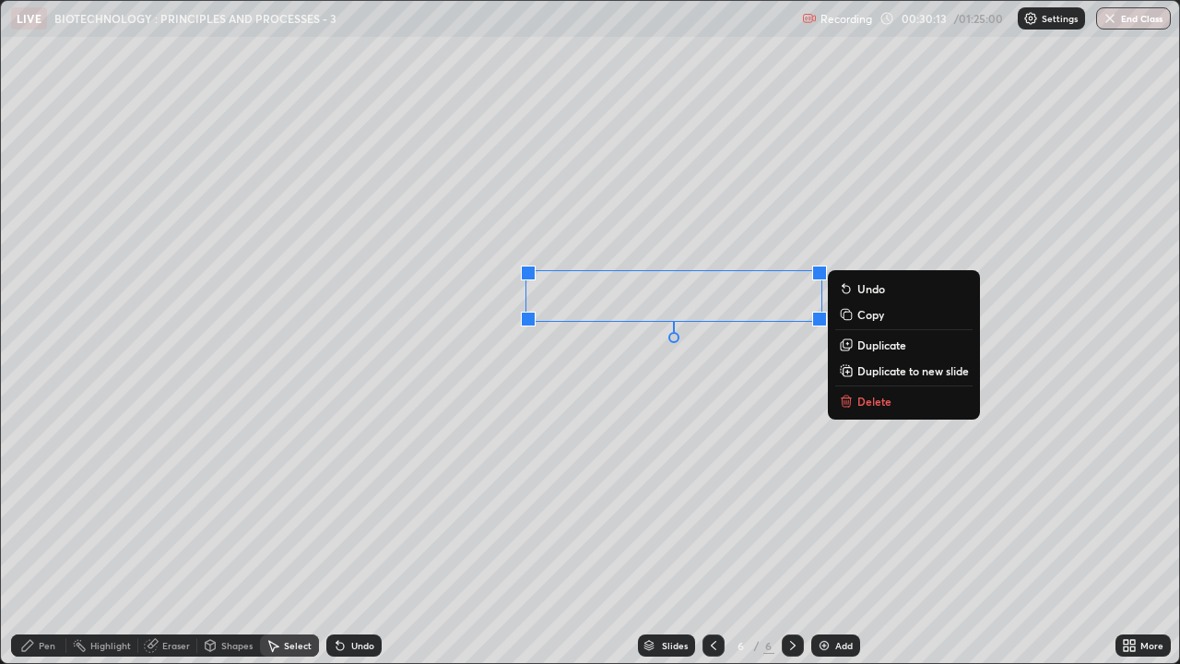
click at [459, 351] on div "0 ° Undo Copy Duplicate Duplicate to new slide Delete" at bounding box center [590, 332] width 1178 height 662
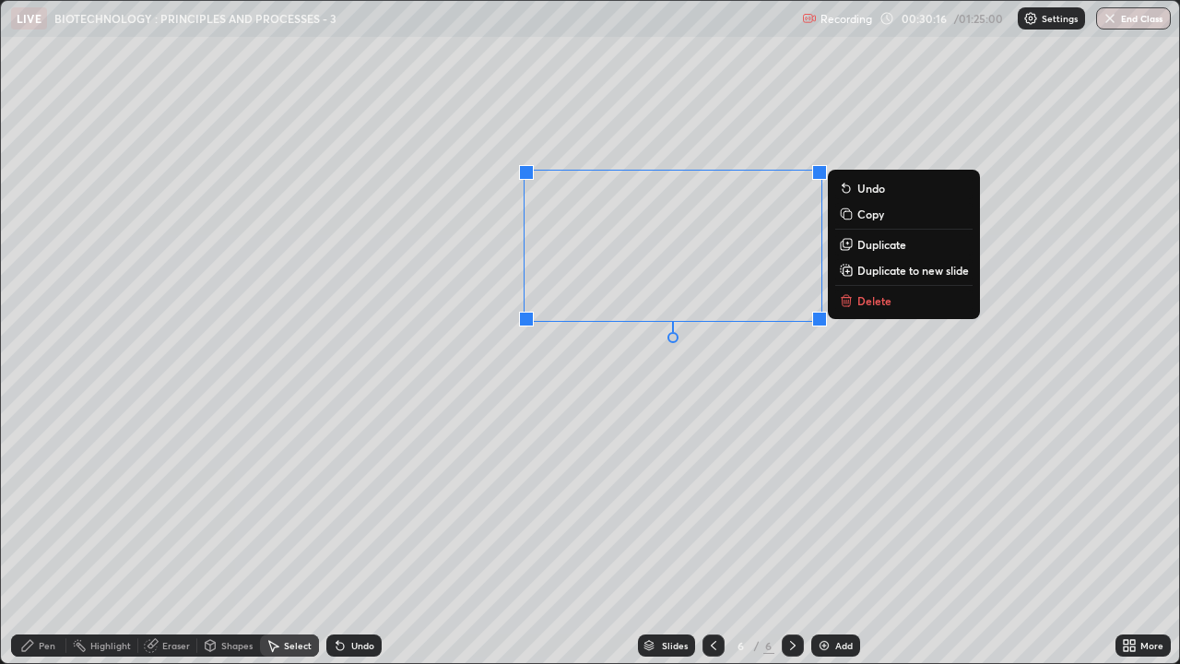
click at [867, 245] on p "Duplicate" at bounding box center [881, 244] width 49 height 15
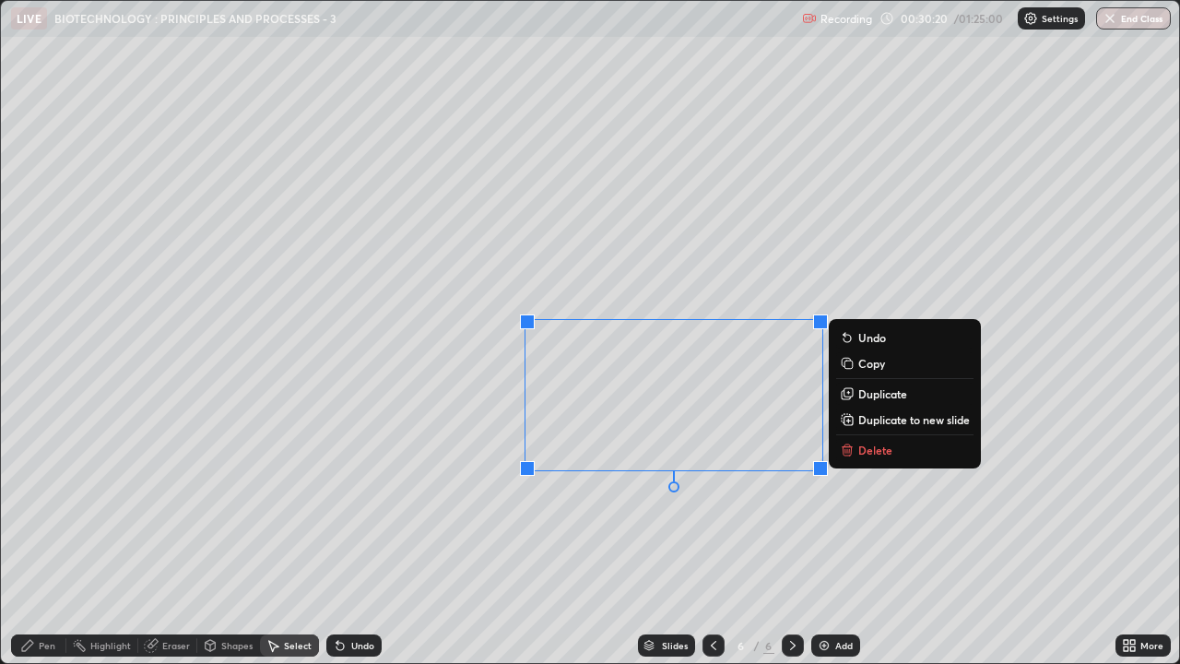
click at [906, 507] on div "0 ° Undo Copy Duplicate Duplicate to new slide Delete" at bounding box center [590, 332] width 1178 height 662
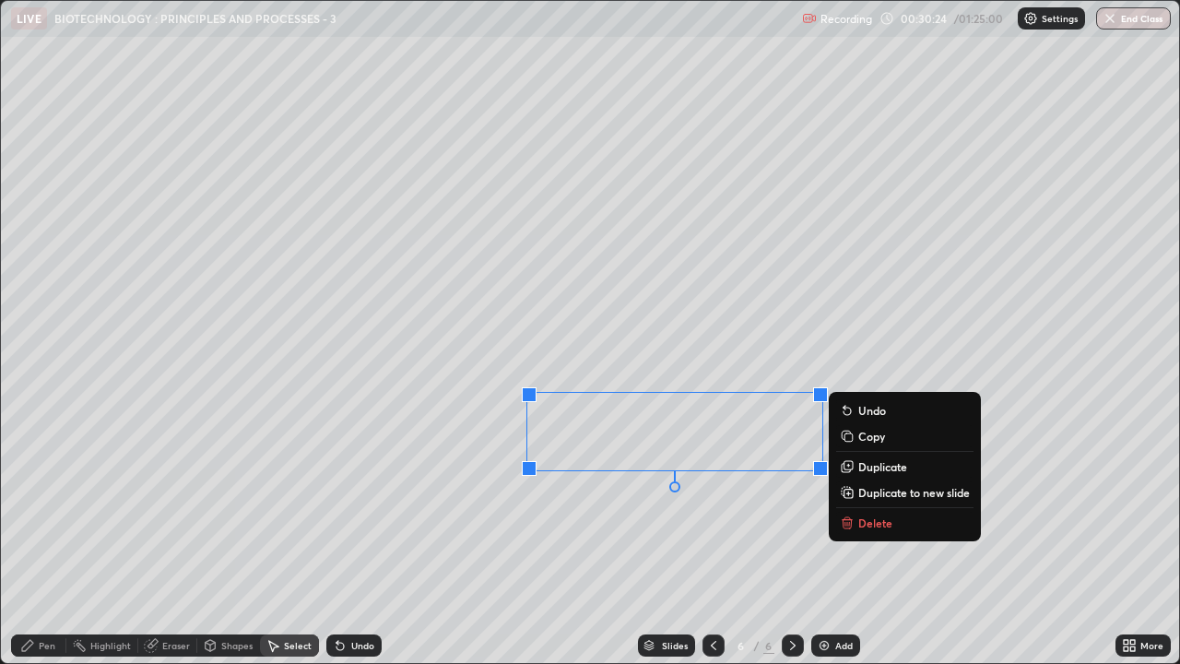
click at [864, 467] on p "Duplicate" at bounding box center [882, 466] width 49 height 15
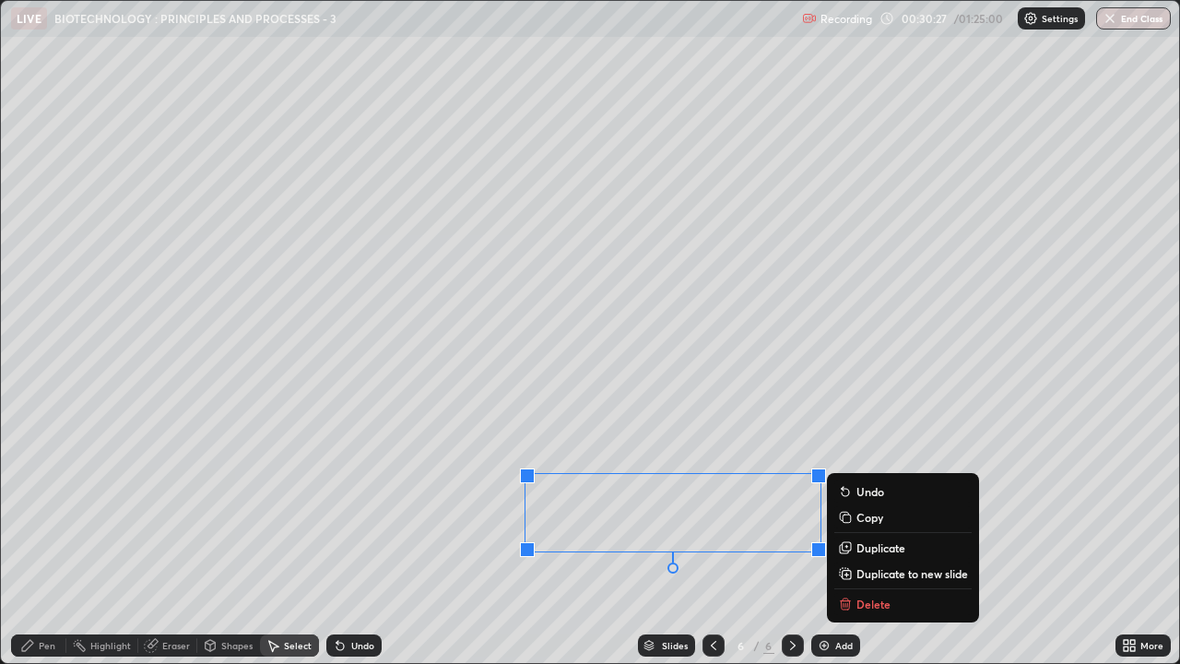
click at [896, 417] on div "0 ° Undo Copy Duplicate Duplicate to new slide Delete" at bounding box center [590, 332] width 1178 height 662
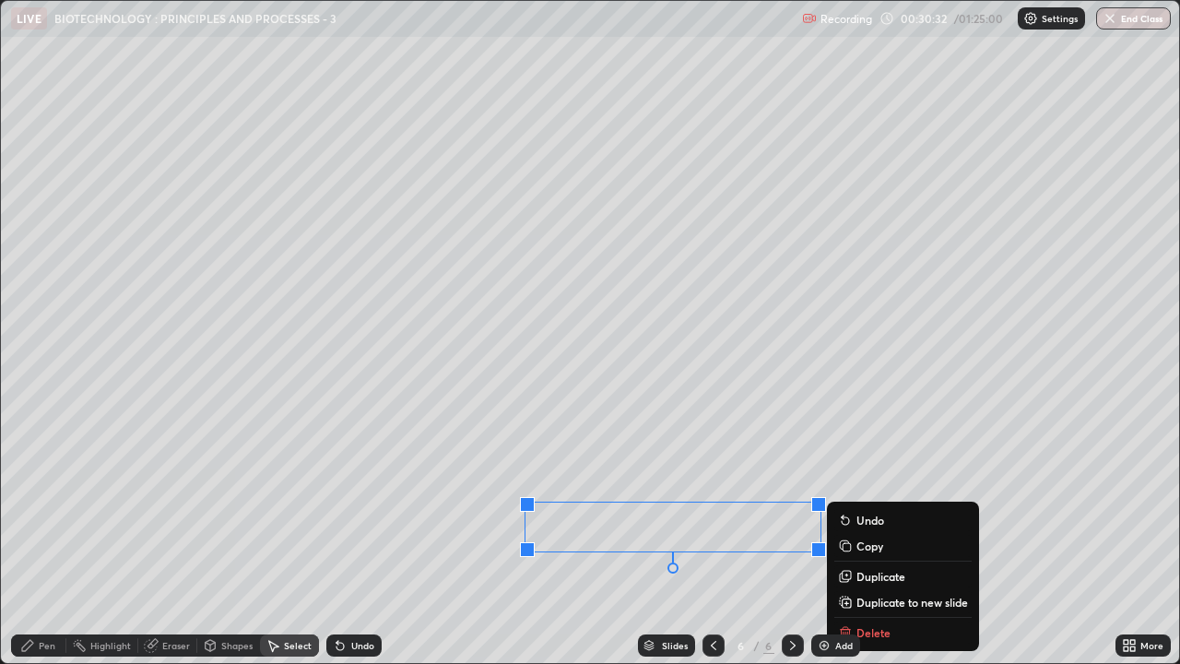
click at [882, 418] on div "0 ° Undo Copy Duplicate Duplicate to new slide Delete" at bounding box center [590, 332] width 1178 height 662
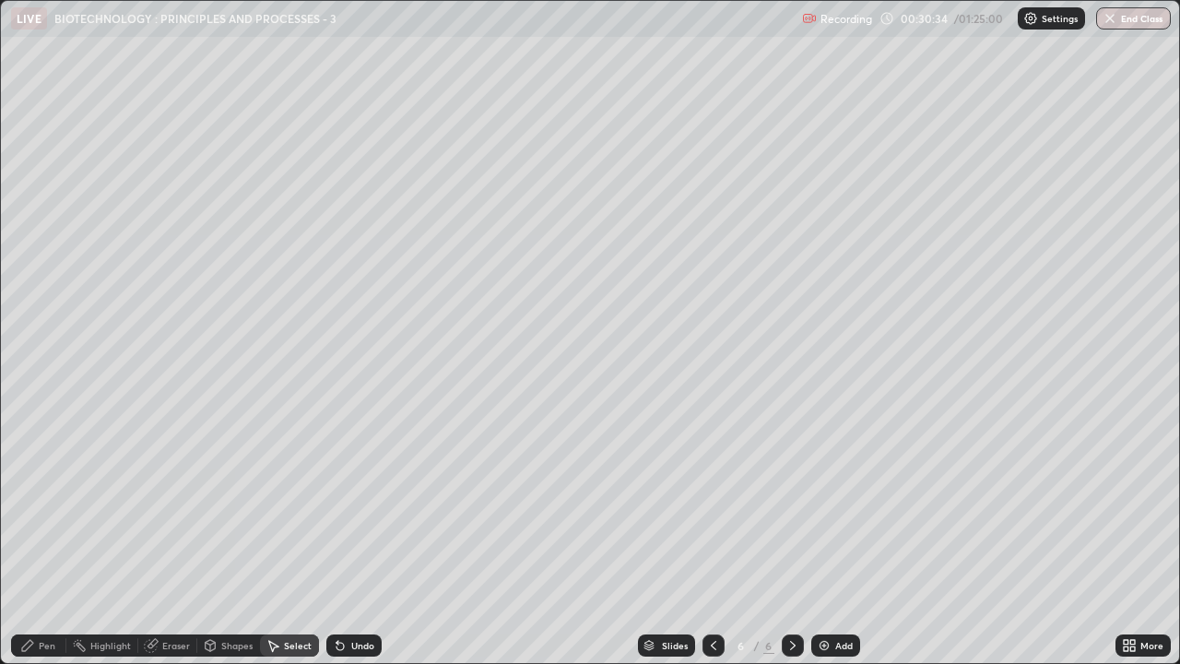
click at [36, 507] on div "Pen" at bounding box center [38, 645] width 55 height 22
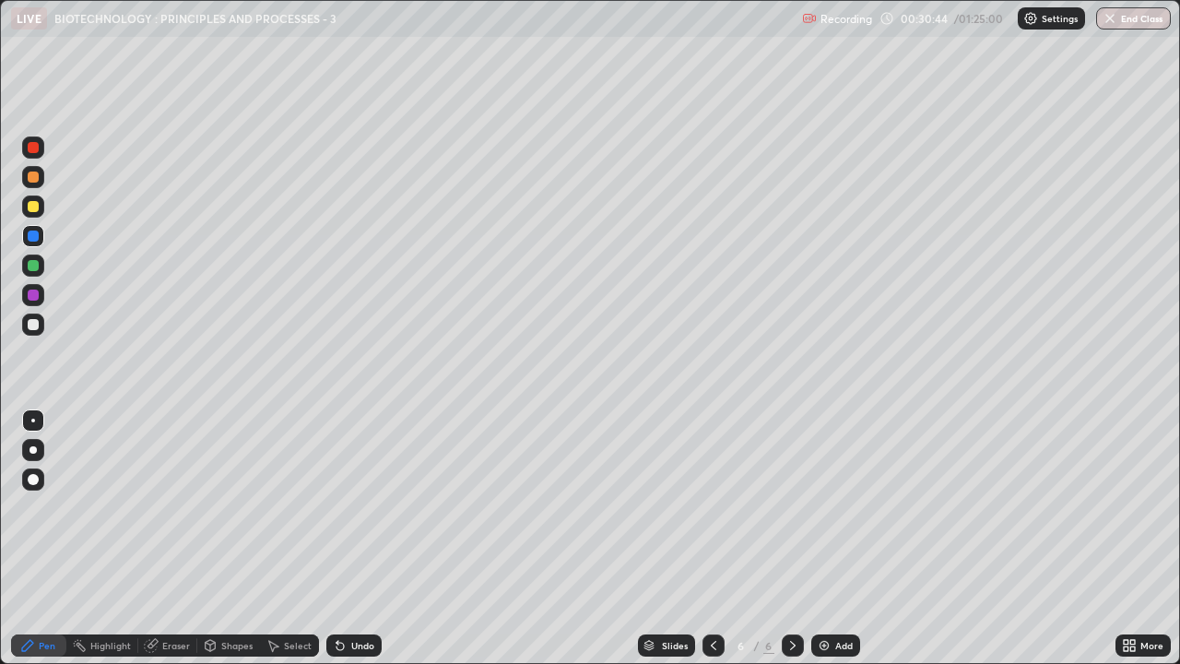
click at [32, 149] on div at bounding box center [33, 147] width 11 height 11
click at [30, 442] on div at bounding box center [33, 450] width 22 height 22
click at [29, 206] on div at bounding box center [33, 206] width 11 height 11
click at [33, 420] on div at bounding box center [33, 420] width 4 height 4
click at [31, 236] on div at bounding box center [33, 235] width 11 height 11
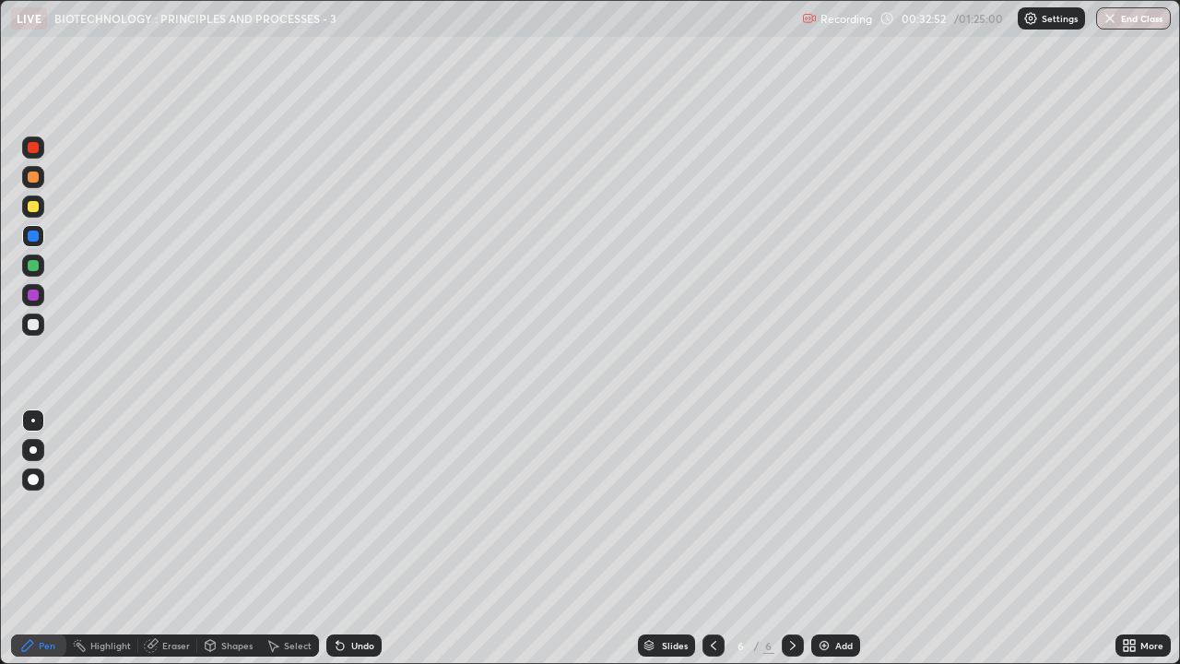
click at [366, 507] on div "Undo" at bounding box center [353, 645] width 55 height 22
click at [35, 207] on div at bounding box center [33, 206] width 11 height 11
click at [357, 507] on div "Undo" at bounding box center [362, 645] width 23 height 9
click at [33, 325] on div at bounding box center [33, 324] width 11 height 11
click at [35, 147] on div at bounding box center [33, 147] width 11 height 11
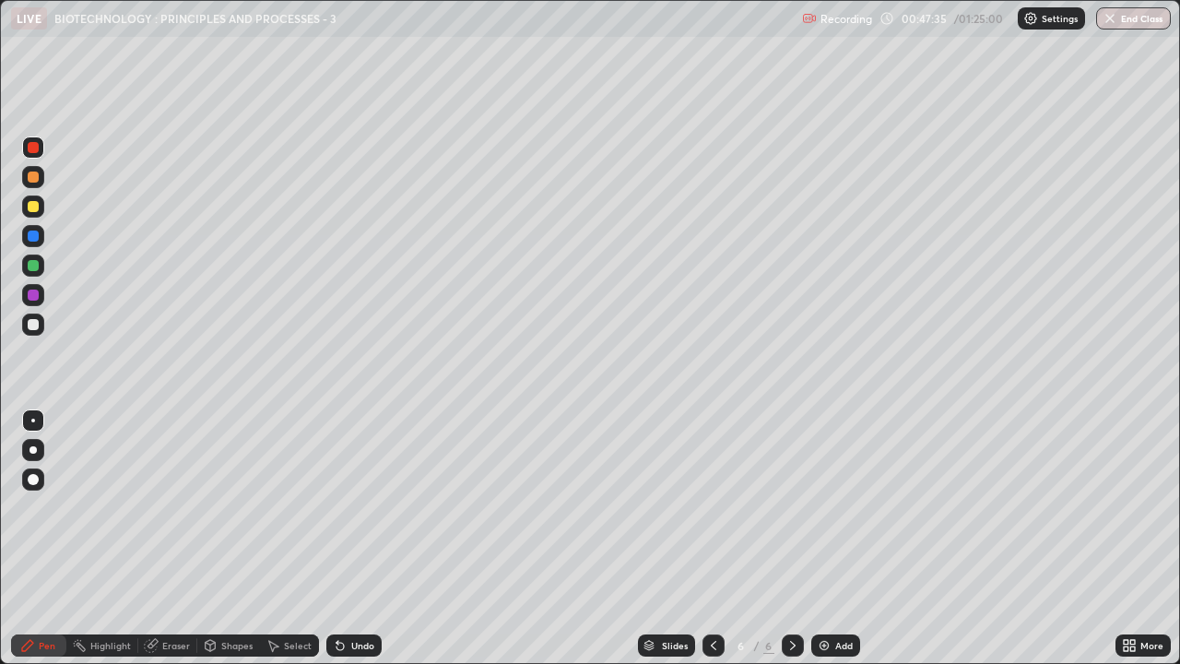
click at [35, 206] on div at bounding box center [33, 206] width 11 height 11
click at [35, 240] on div at bounding box center [33, 235] width 11 height 11
click at [36, 329] on div at bounding box center [33, 324] width 11 height 11
click at [842, 507] on div "Add" at bounding box center [844, 645] width 18 height 9
click at [34, 206] on div at bounding box center [33, 206] width 11 height 11
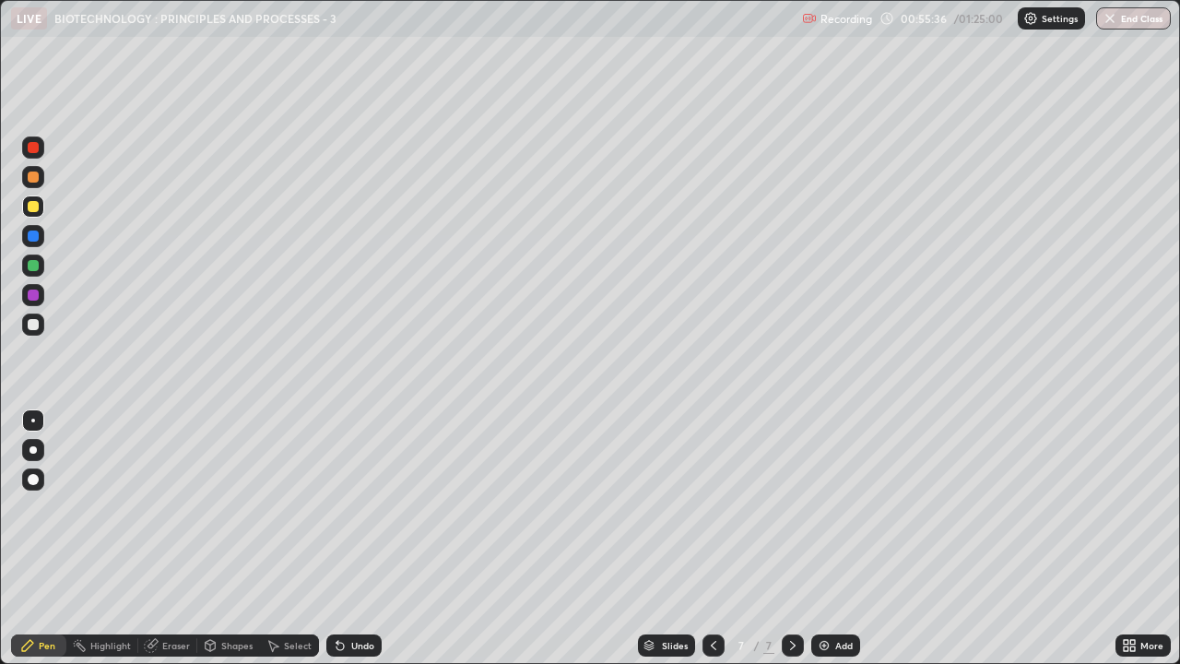
click at [351, 507] on div "Undo" at bounding box center [362, 645] width 23 height 9
click at [337, 507] on icon at bounding box center [339, 645] width 7 height 7
click at [356, 507] on div "Undo" at bounding box center [353, 645] width 55 height 22
click at [350, 507] on div "Undo" at bounding box center [353, 645] width 55 height 22
click at [354, 507] on div "Undo" at bounding box center [362, 645] width 23 height 9
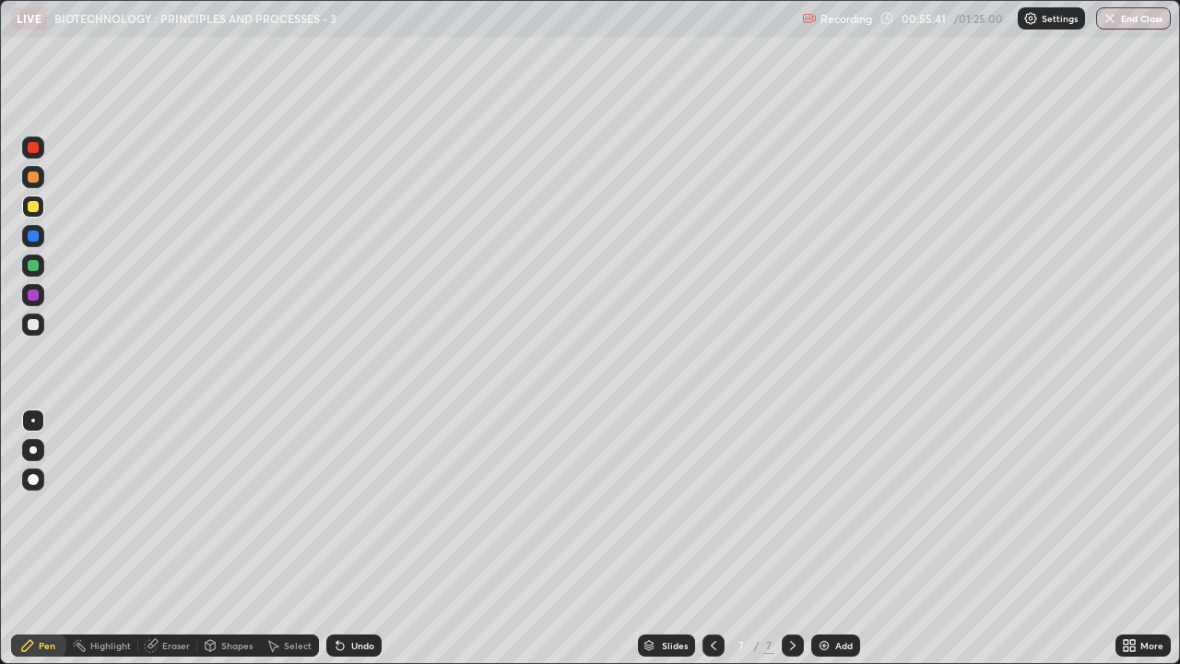
click at [354, 507] on div "Undo" at bounding box center [362, 645] width 23 height 9
click at [168, 507] on div "Eraser" at bounding box center [176, 645] width 28 height 9
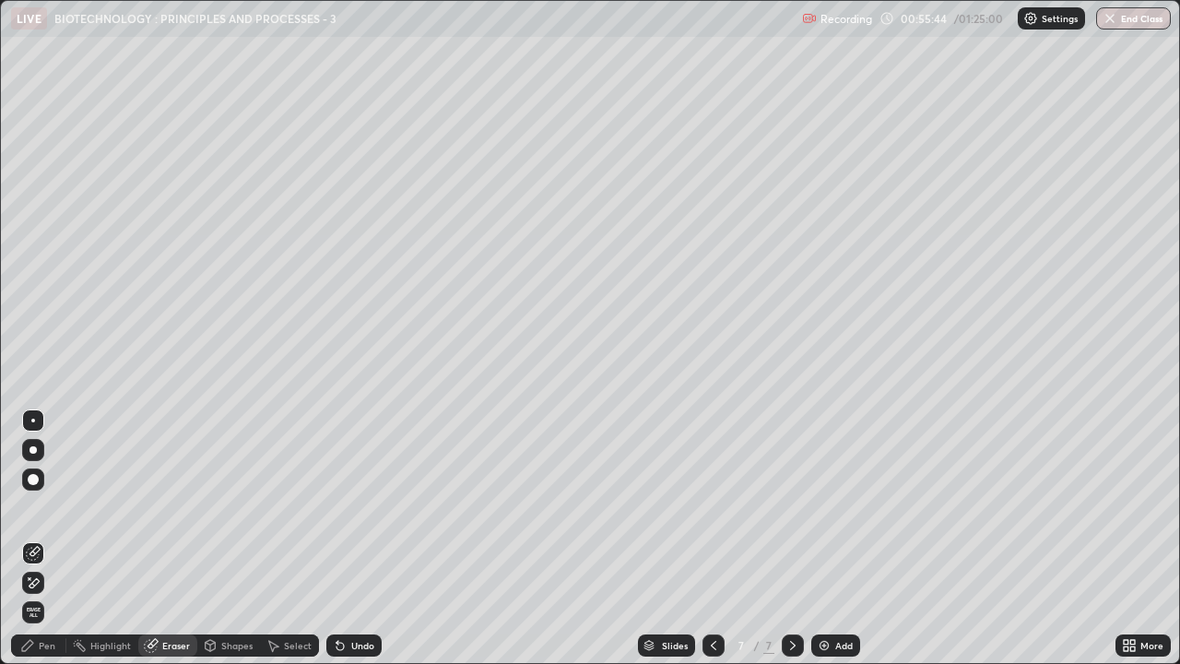
click at [46, 507] on div "Pen" at bounding box center [47, 645] width 17 height 9
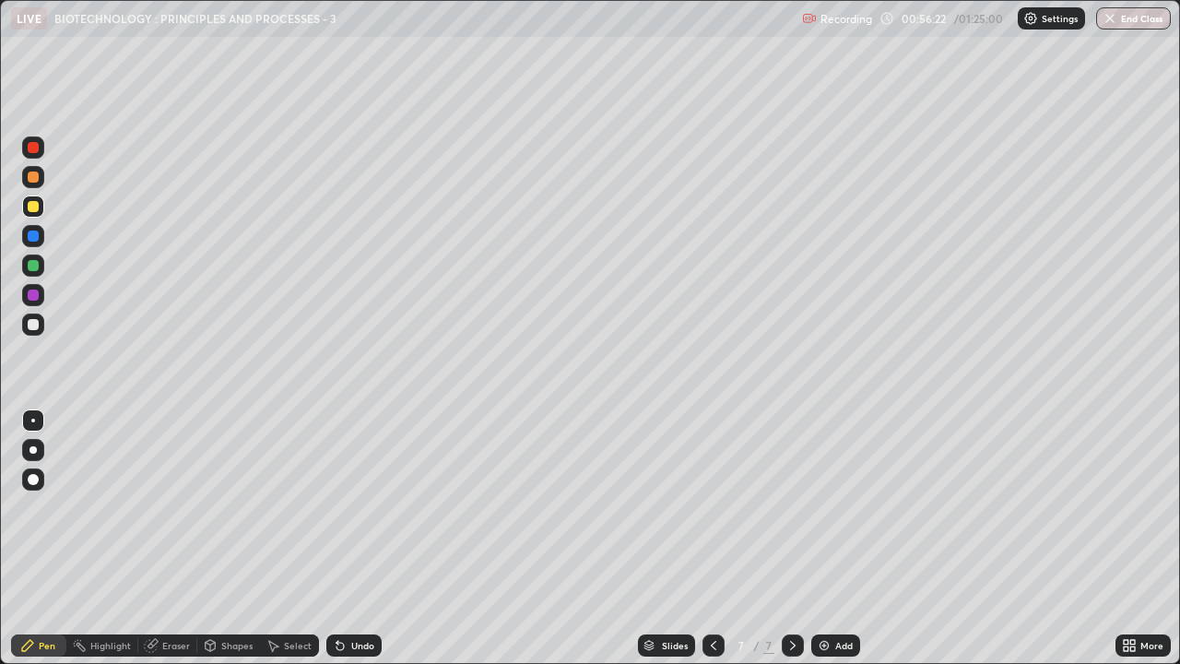
click at [30, 326] on div at bounding box center [33, 324] width 11 height 11
click at [26, 206] on div at bounding box center [33, 206] width 22 height 22
click at [29, 323] on div at bounding box center [33, 324] width 11 height 11
click at [355, 507] on div "Undo" at bounding box center [353, 645] width 55 height 22
click at [351, 507] on div "Undo" at bounding box center [362, 645] width 23 height 9
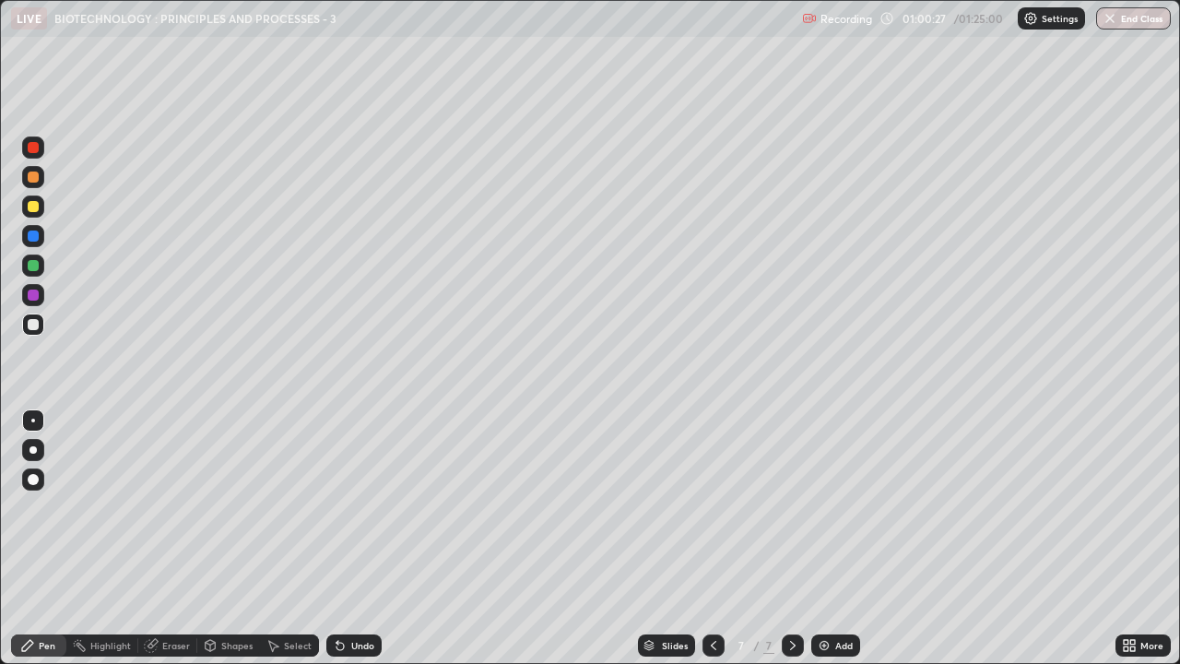
click at [357, 507] on div "Undo" at bounding box center [362, 645] width 23 height 9
click at [41, 208] on div at bounding box center [33, 206] width 22 height 22
click at [842, 507] on div "Add" at bounding box center [844, 645] width 18 height 9
click at [30, 324] on div at bounding box center [33, 324] width 11 height 11
click at [1125, 19] on button "End Class" at bounding box center [1133, 18] width 75 height 22
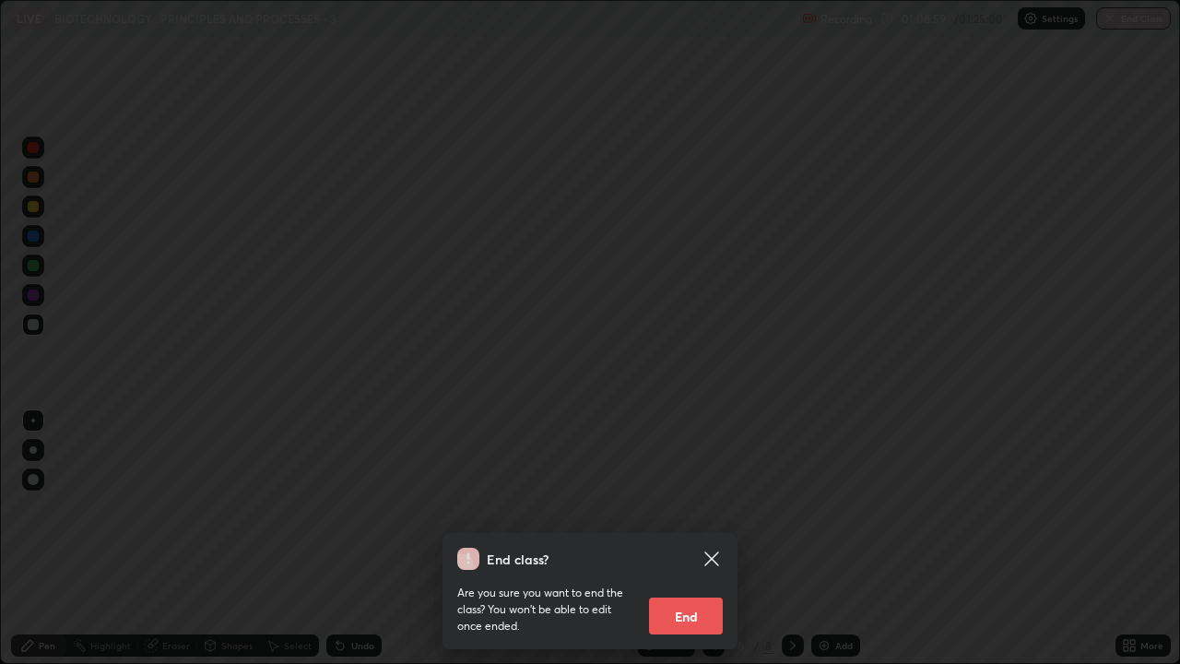
click at [683, 507] on button "End" at bounding box center [686, 615] width 74 height 37
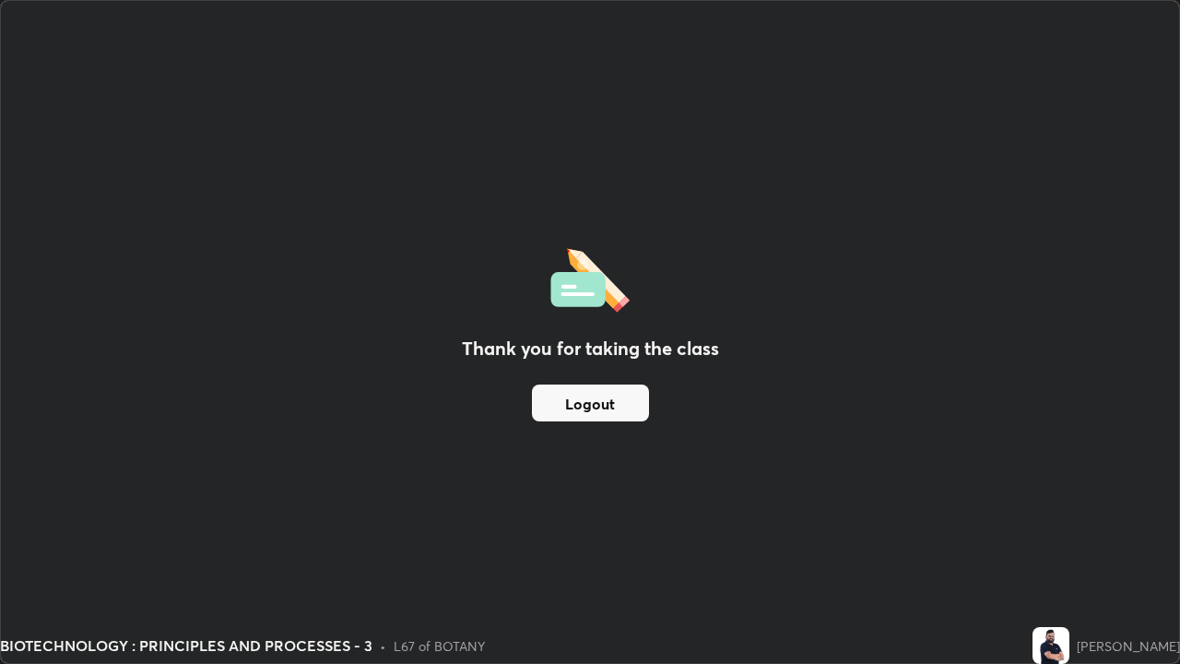
click at [626, 402] on button "Logout" at bounding box center [590, 402] width 117 height 37
